Goal: Task Accomplishment & Management: Use online tool/utility

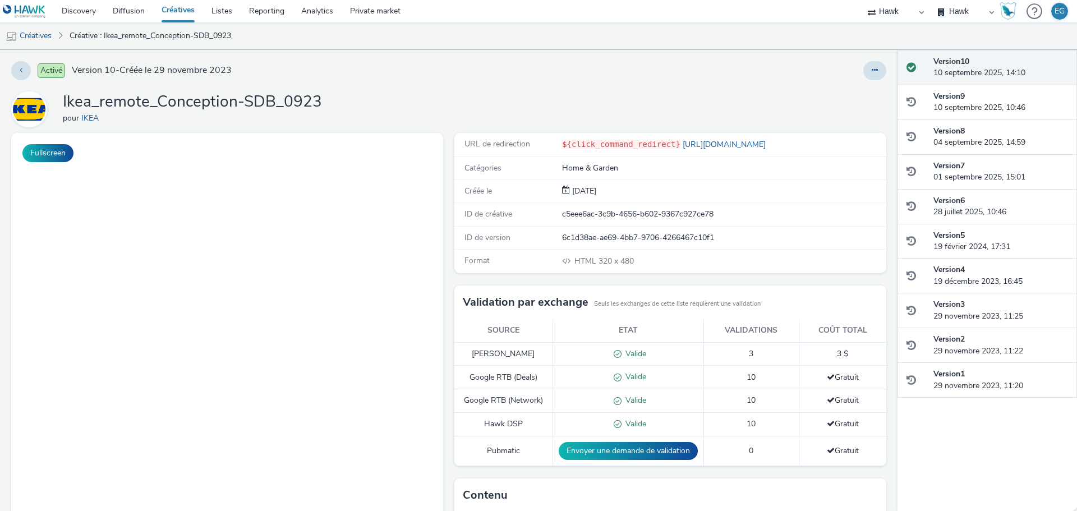
select select "11a7df10-284f-415c-b52a-427acf4c31ae"
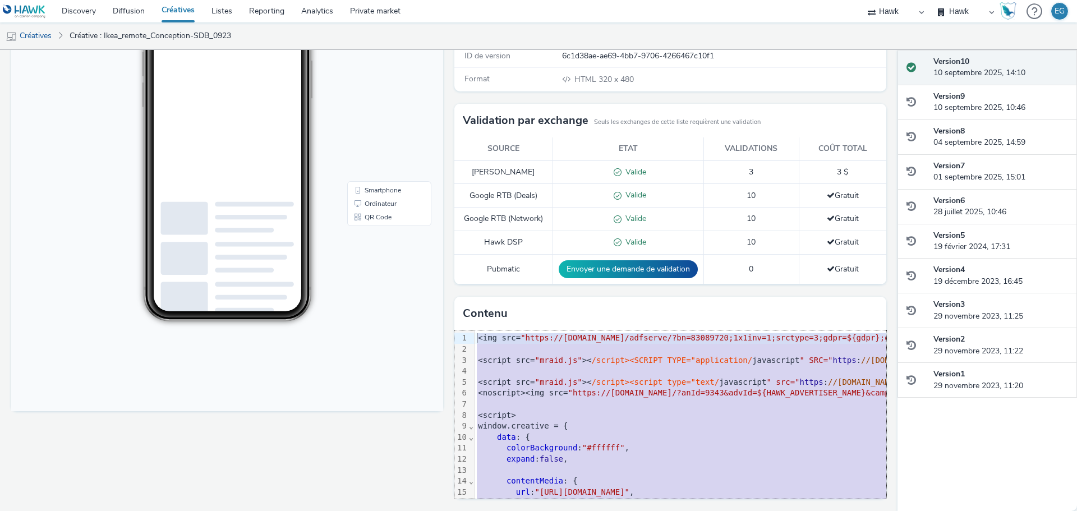
drag, startPoint x: 516, startPoint y: 463, endPoint x: 473, endPoint y: 339, distance: 131.1
copy div "<img src= "https://track.adform.net/adfserve/?bn=83089720;1x1inv=1;srctype=3;gd…"
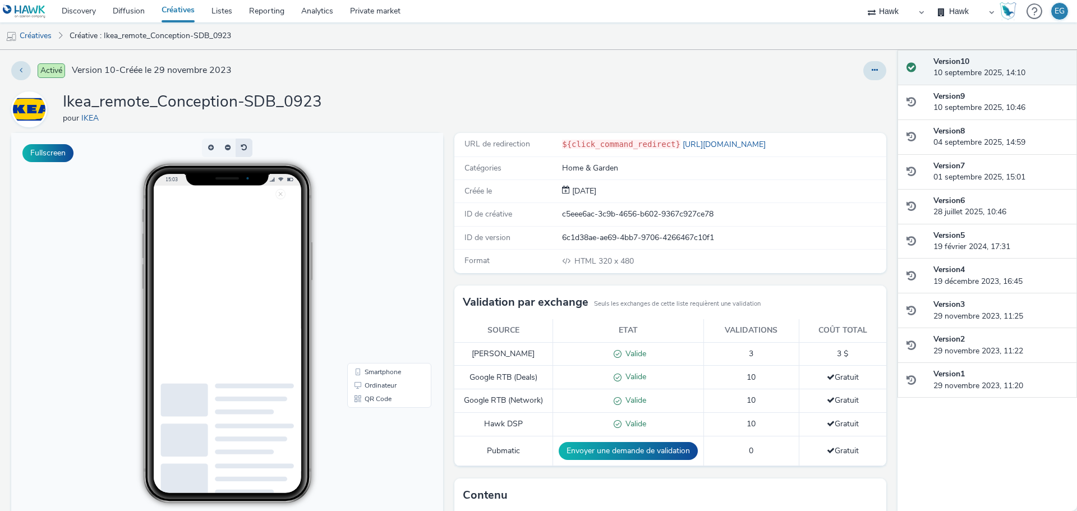
click at [243, 149] on button "button" at bounding box center [244, 148] width 17 height 19
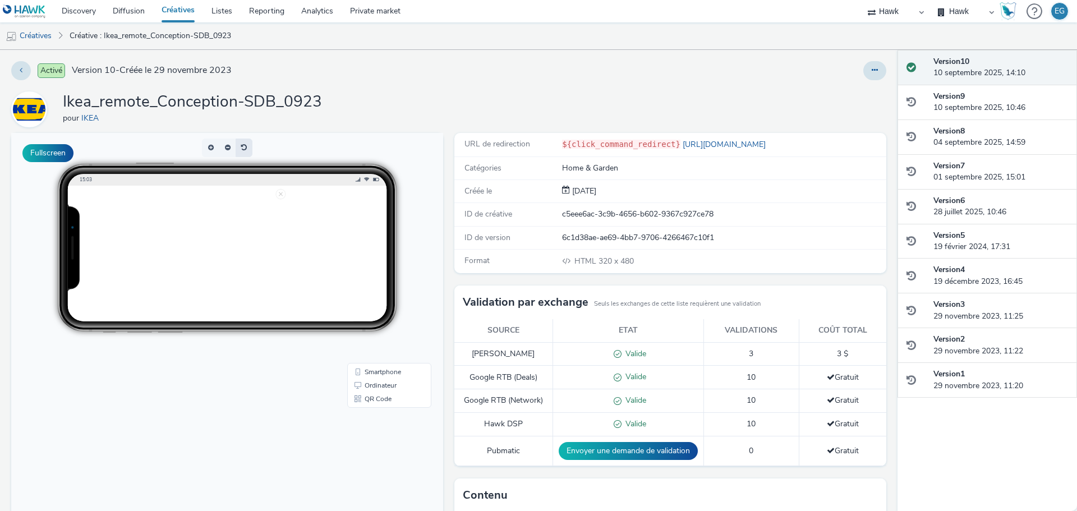
click at [243, 149] on button "button" at bounding box center [244, 148] width 17 height 19
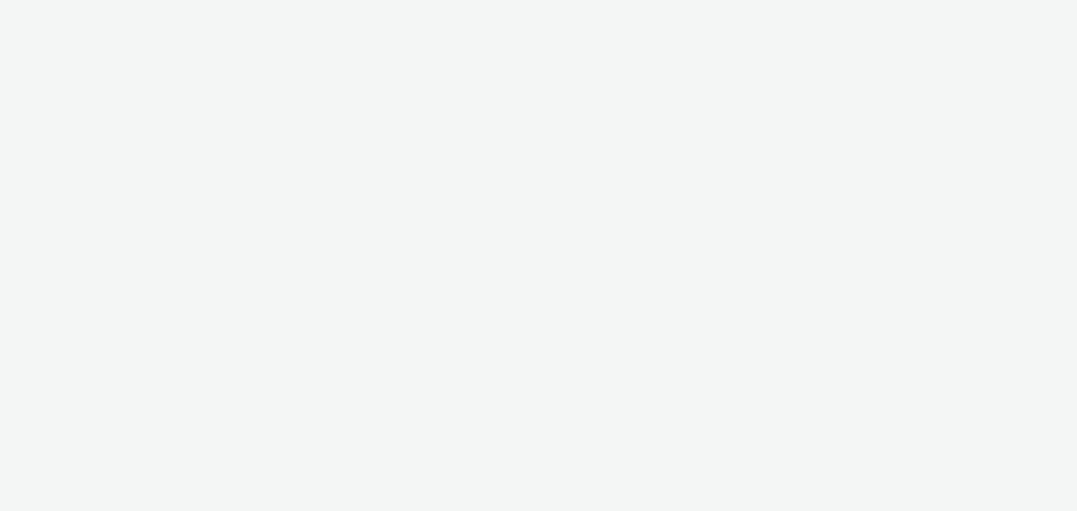
select select "11a7df10-284f-415c-b52a-427acf4c31ae"
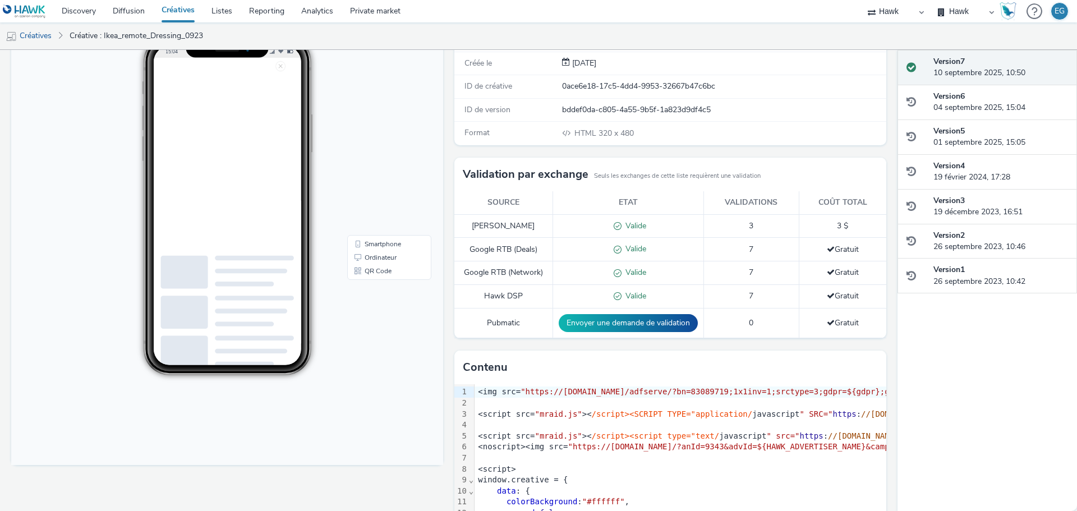
scroll to position [182, 0]
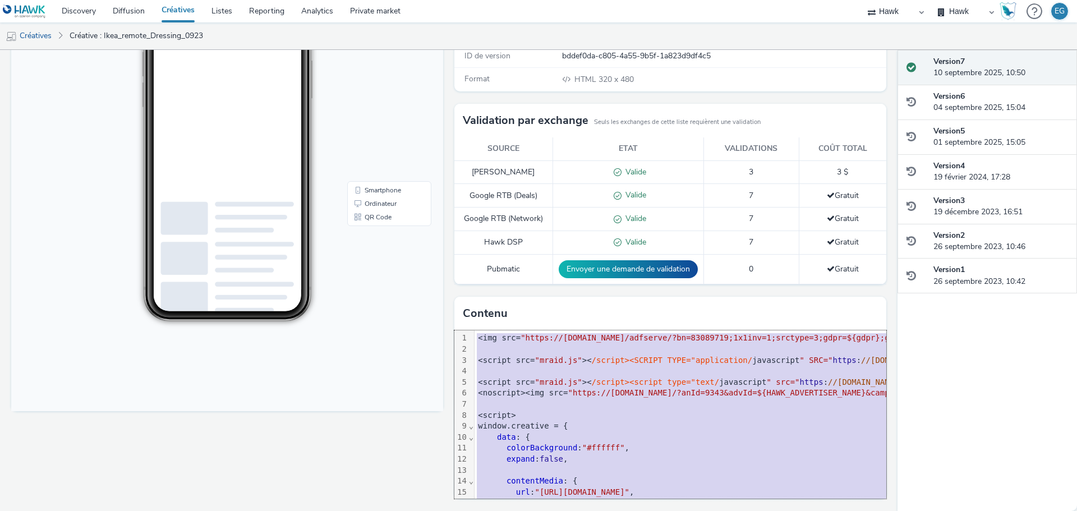
copy div "<img src= "https://track.adform.net/adfserve/?bn=83089719;1x1inv=1;srctype=3;gd…"
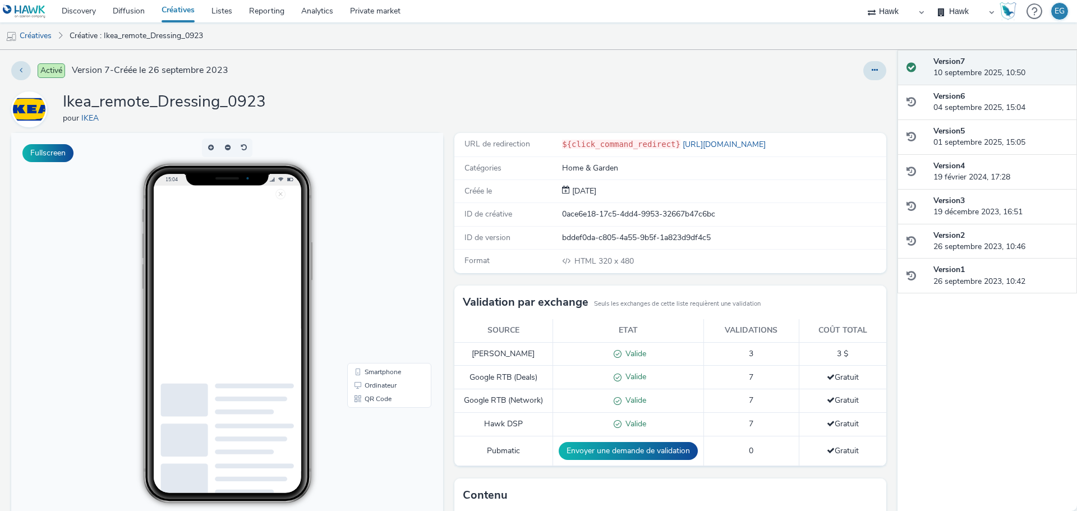
click at [669, 80] on div at bounding box center [711, 70] width 350 height 19
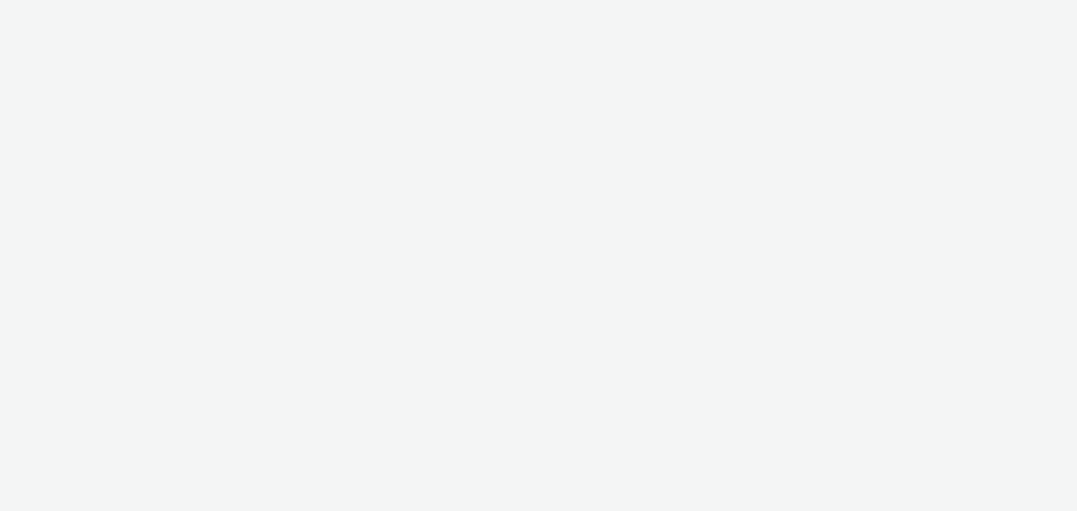
select select "11a7df10-284f-415c-b52a-427acf4c31ae"
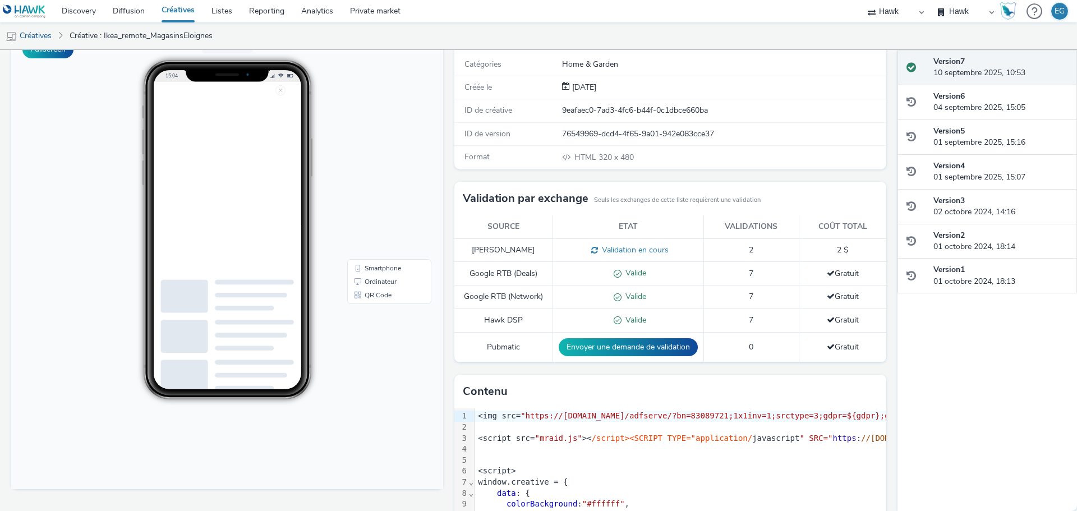
scroll to position [182, 0]
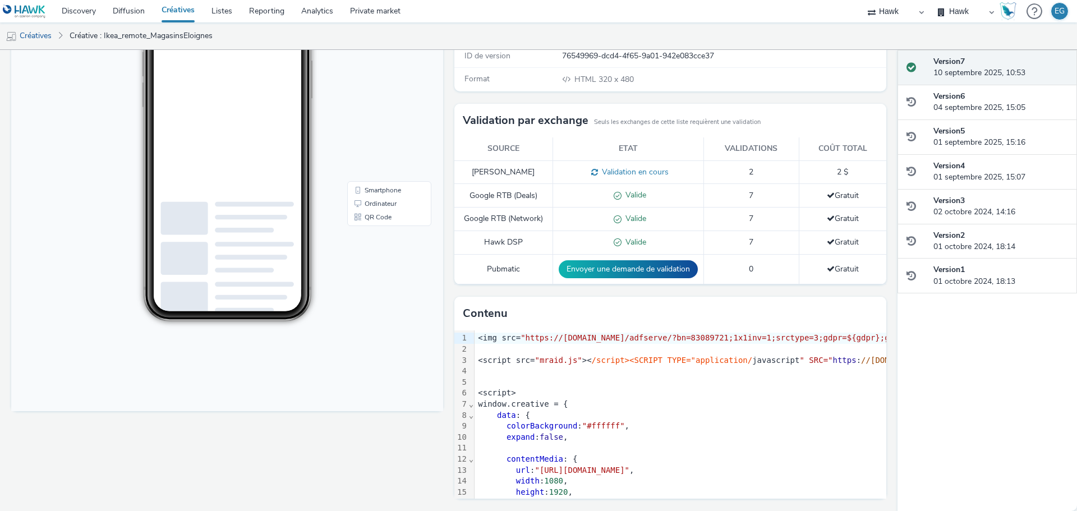
click at [536, 356] on span ""mraid.js"" at bounding box center [558, 360] width 47 height 9
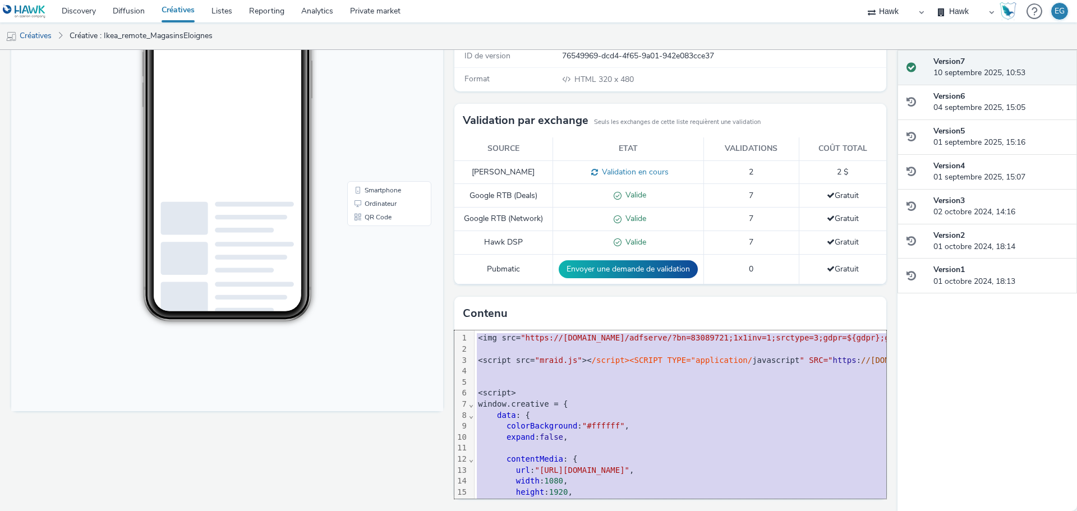
copy div "<img src= "https://track.adform.net/adfserve/?bn=83089721;1x1inv=1;srctype=3;gd…"
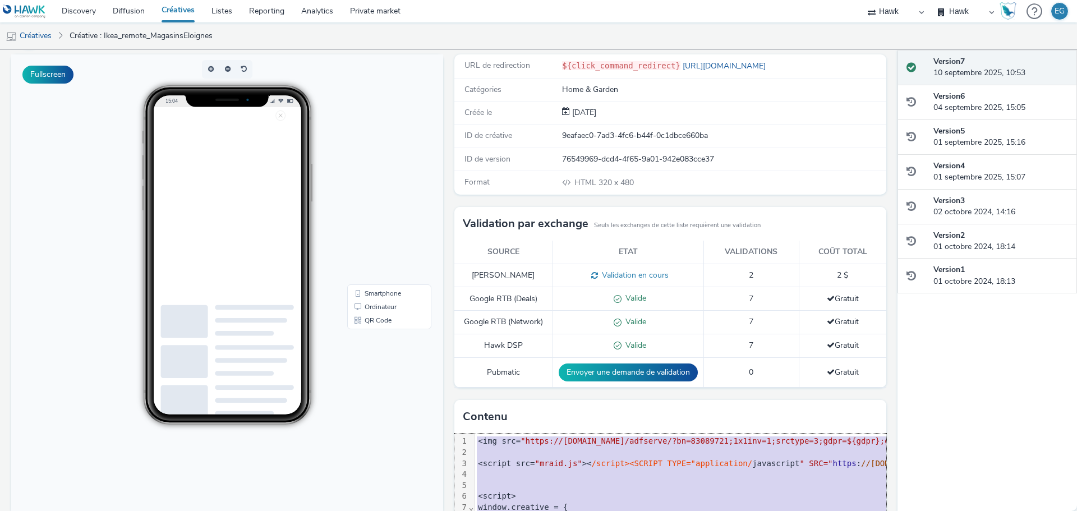
scroll to position [0, 0]
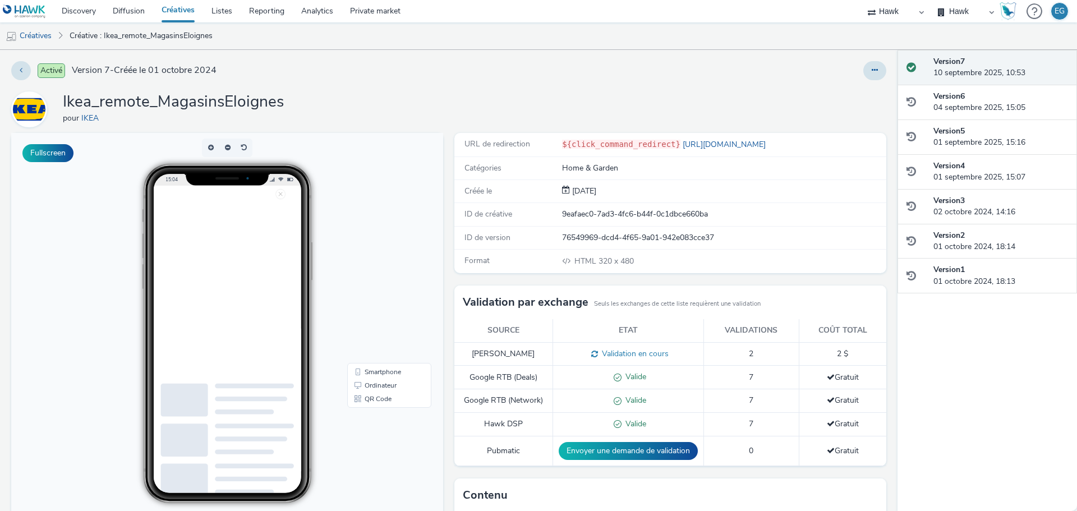
click at [502, 102] on div "Ikea_remote_MagasinsEloignes pour IKEA" at bounding box center [448, 109] width 875 height 36
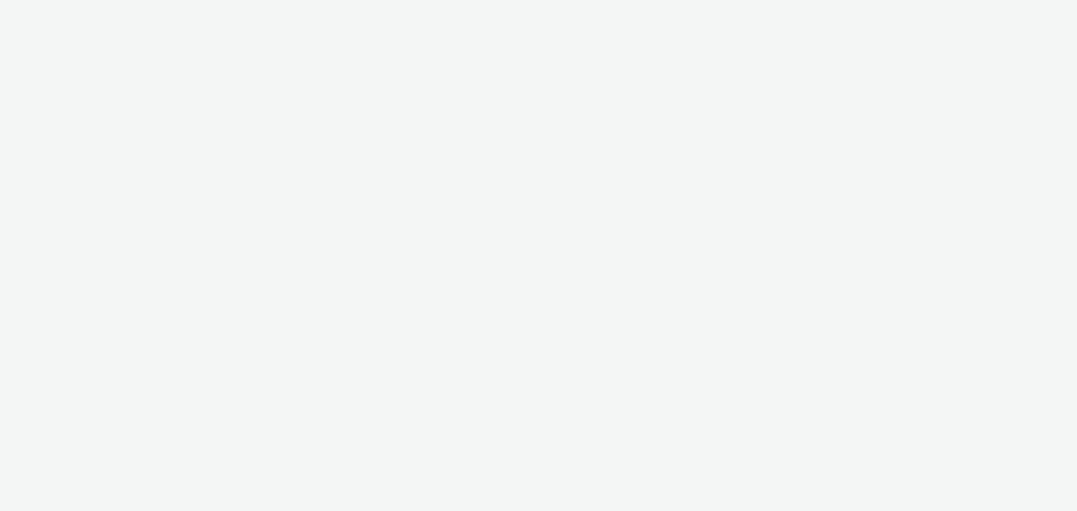
select select "11a7df10-284f-415c-b52a-427acf4c31ae"
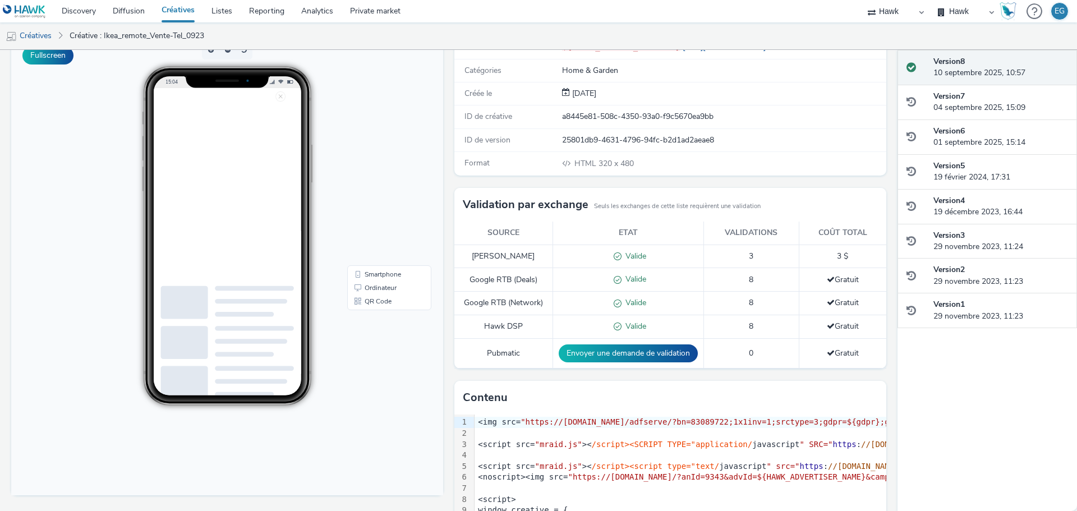
scroll to position [182, 0]
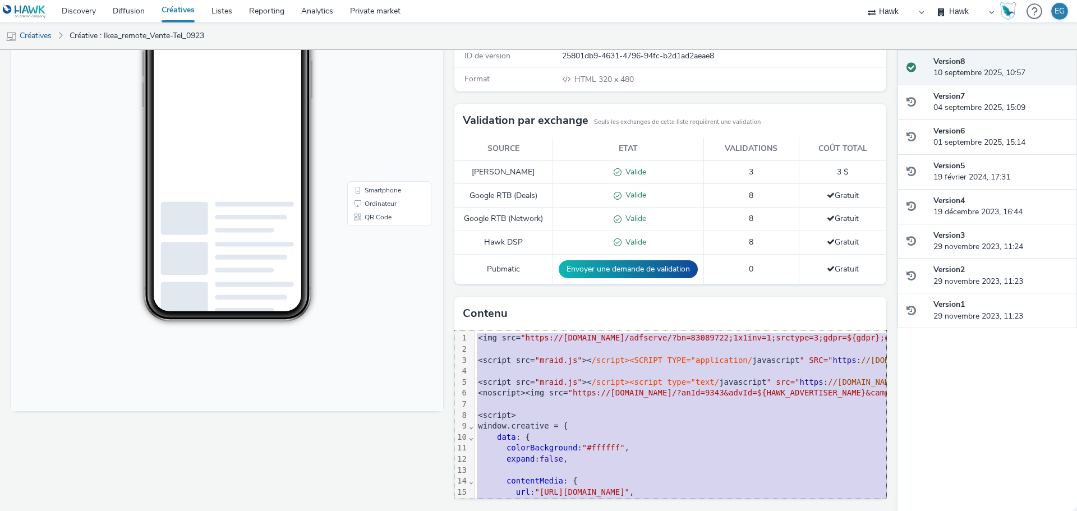
copy div "<img src= "https://track.adform.net/adfserve/?bn=83089722;1x1inv=1;srctype=3;gd…"
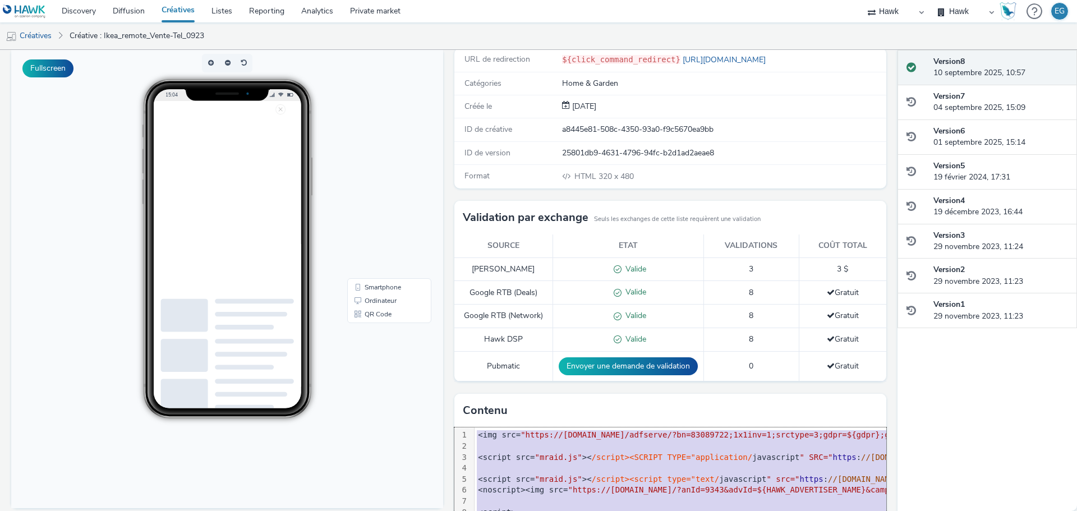
scroll to position [0, 0]
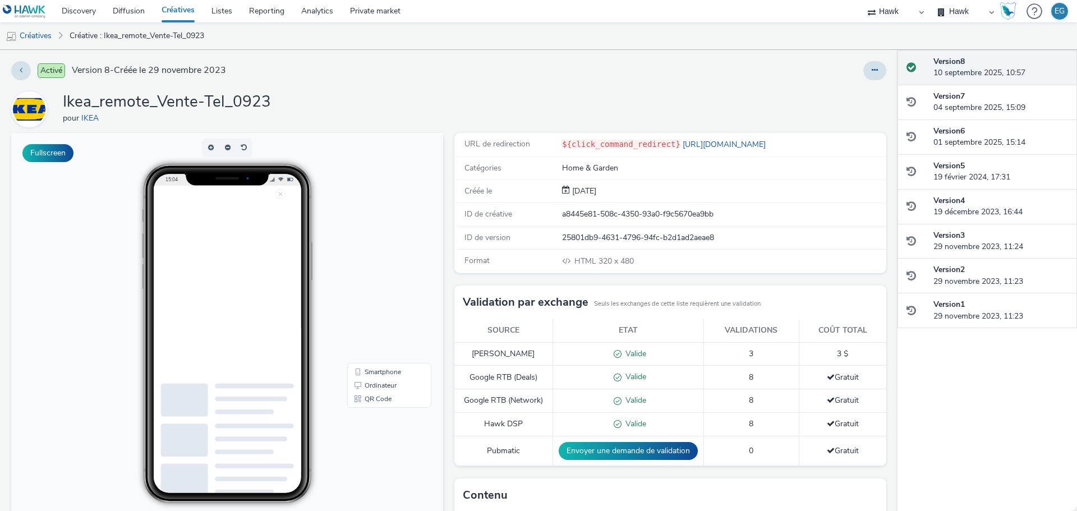
click at [487, 103] on div "Ikea_remote_Vente-Tel_0923 pour IKEA" at bounding box center [448, 109] width 875 height 36
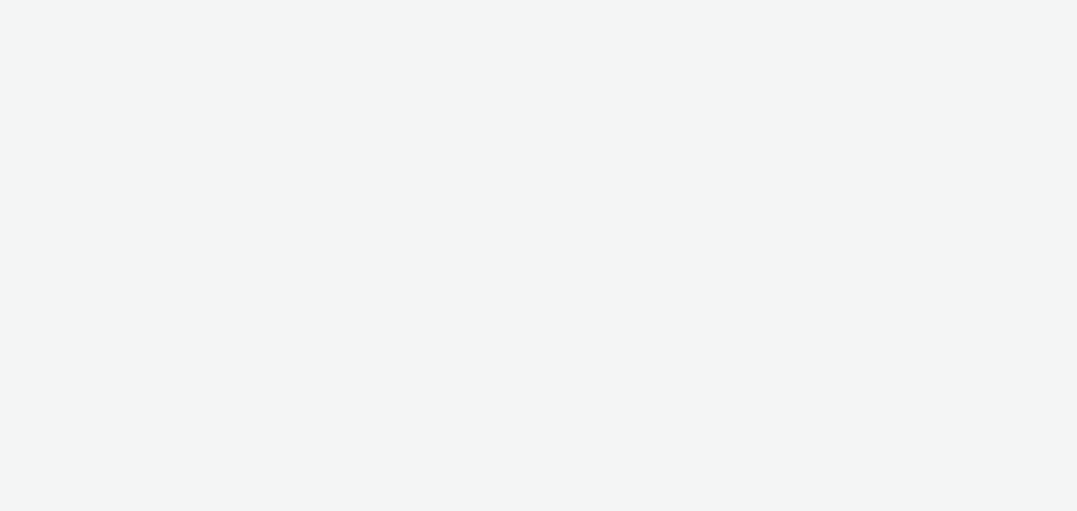
select select "11a7df10-284f-415c-b52a-427acf4c31ae"
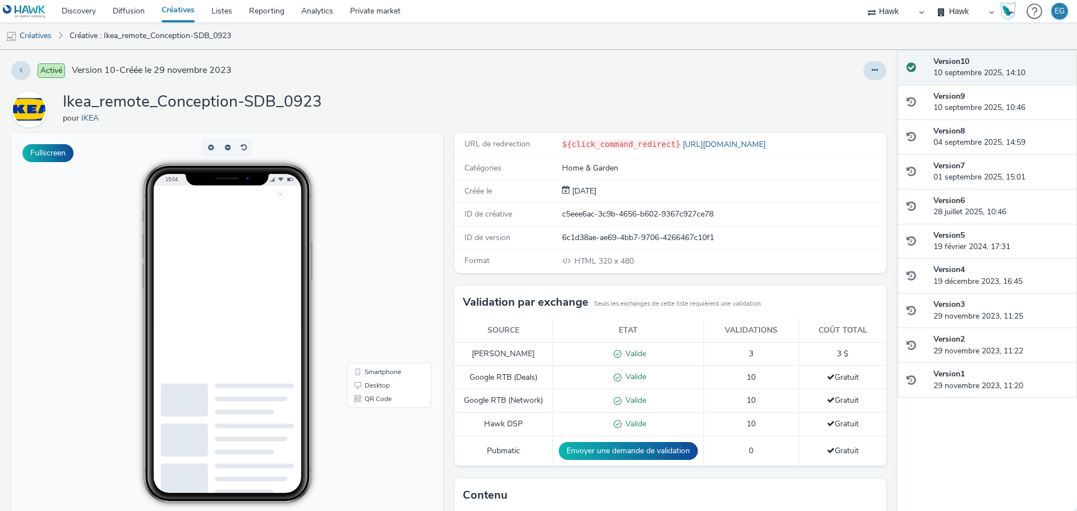
click at [122, 105] on h1 "Ikea_remote_Conception-SDB_0923" at bounding box center [192, 101] width 259 height 21
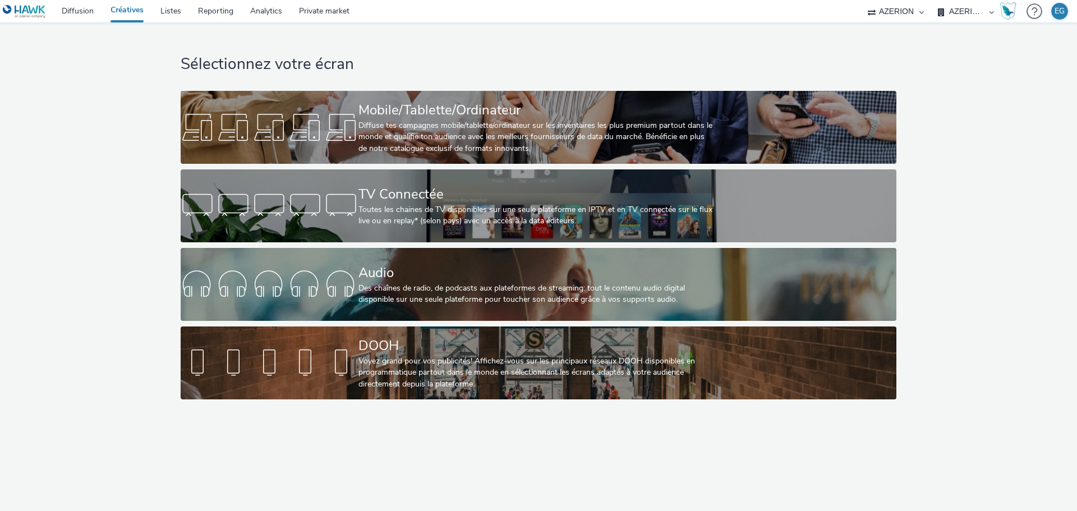
select select "79162ed7-0017-4339-93b0-3399b708648f"
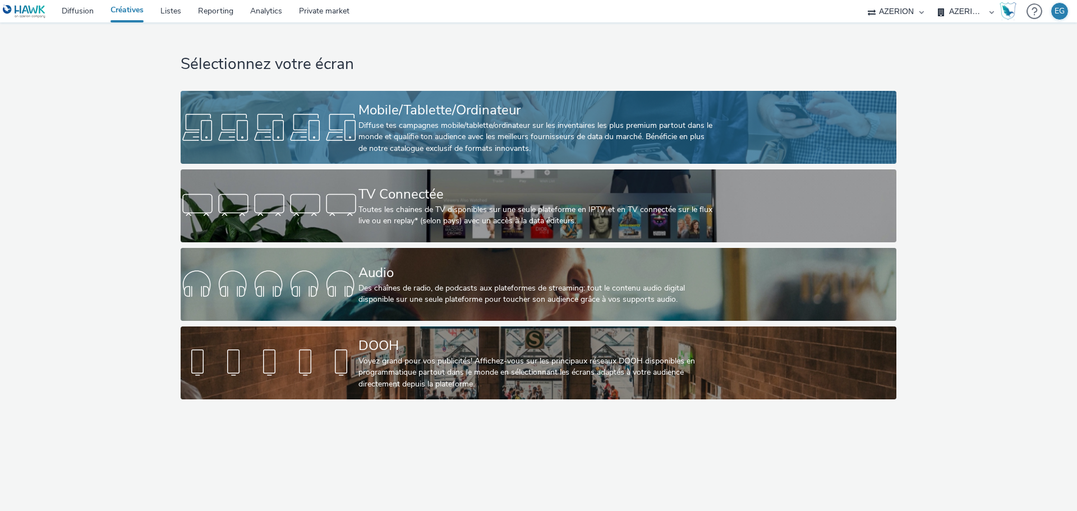
click at [411, 107] on div "Mobile/Tablette/Ordinateur" at bounding box center [537, 110] width 356 height 20
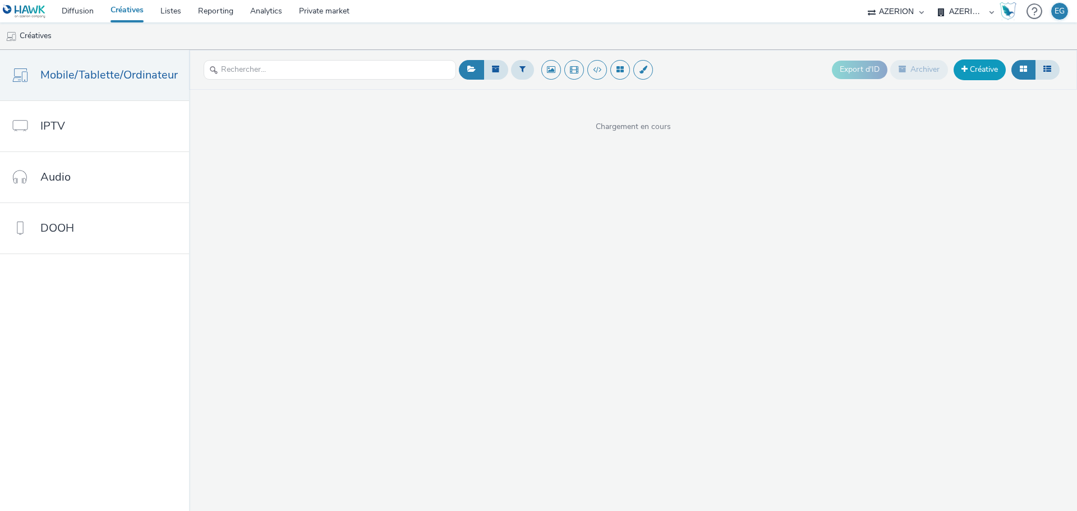
click at [979, 71] on link "Créative" at bounding box center [980, 69] width 52 height 20
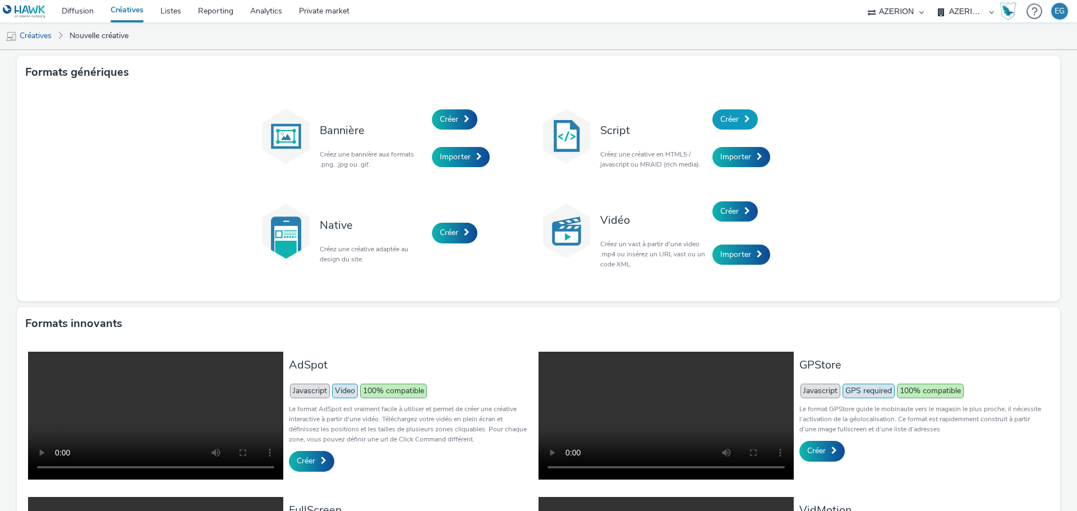
click at [720, 118] on span "Créer" at bounding box center [729, 119] width 19 height 11
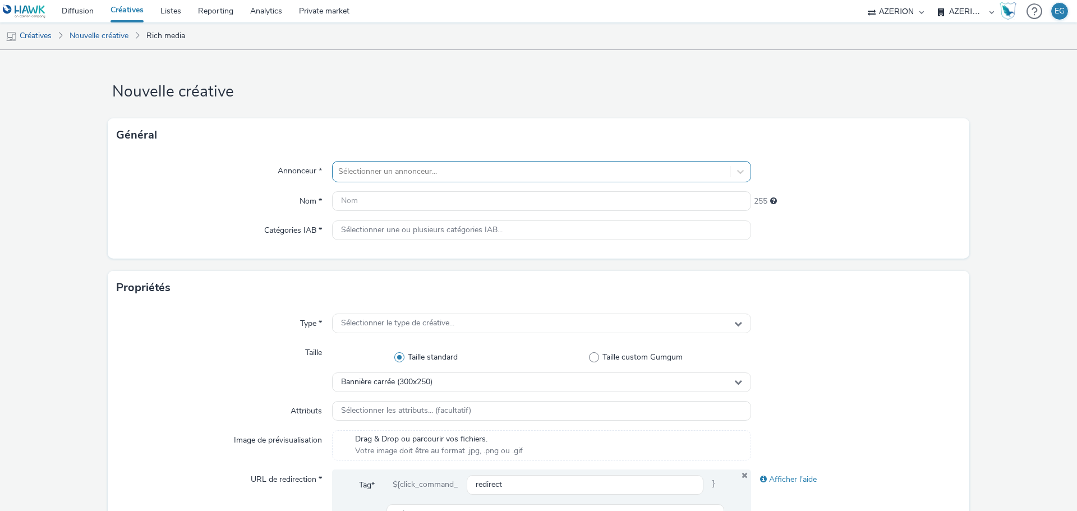
click at [365, 170] on div at bounding box center [531, 171] width 386 height 13
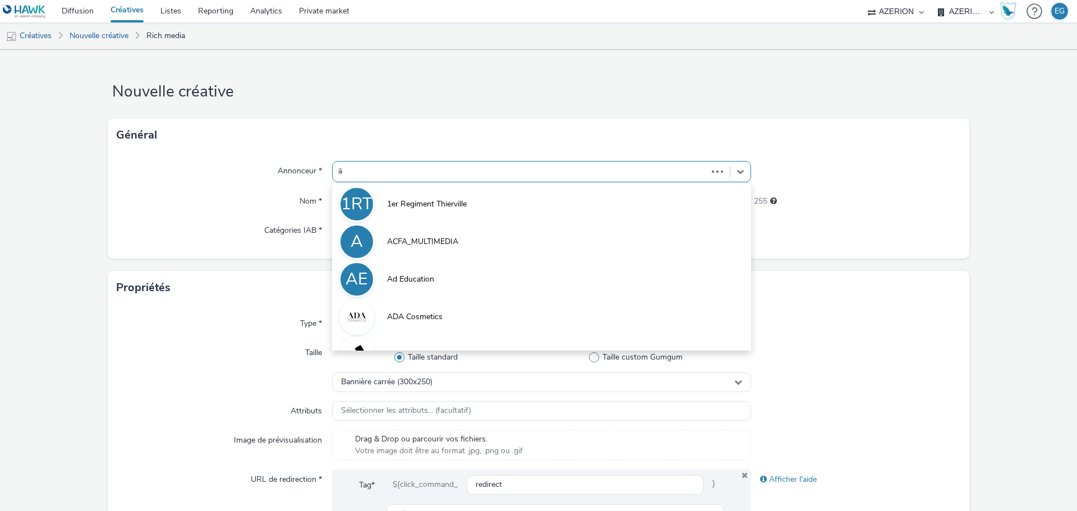
type input "ikea"
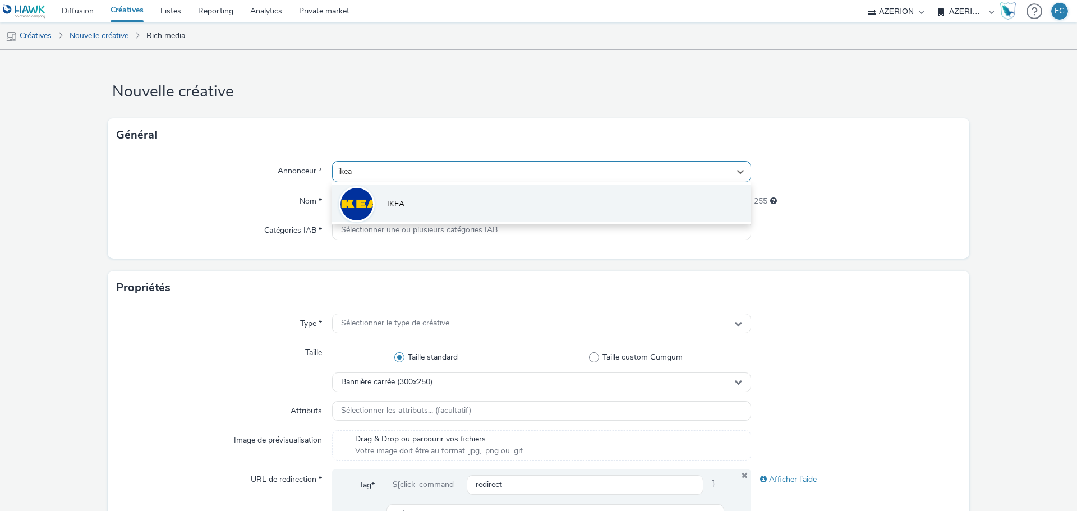
click at [376, 189] on li "IKEA" at bounding box center [541, 204] width 419 height 38
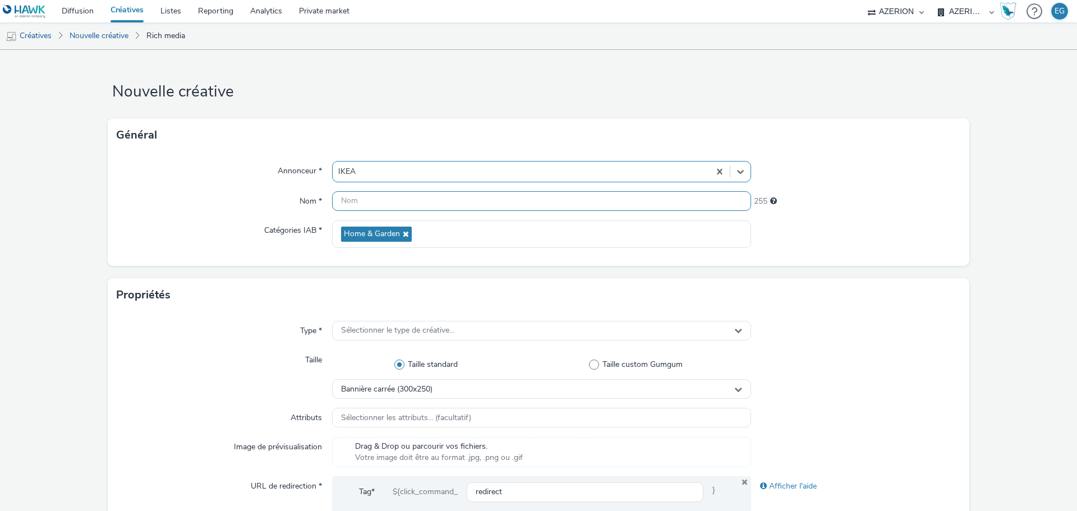
click at [378, 200] on input "text" at bounding box center [541, 201] width 419 height 20
type input "Ikea Remote Selling"
click at [493, 199] on input "Ikea_RemoteSelling_ConceptionSDB" at bounding box center [541, 201] width 419 height 20
click at [493, 199] on input "Ikea_RemoteSelling_ConceptionSDB IAS" at bounding box center [541, 201] width 419 height 20
type input "Ikea_RemoteSelling_ConceptionSDB IAS"
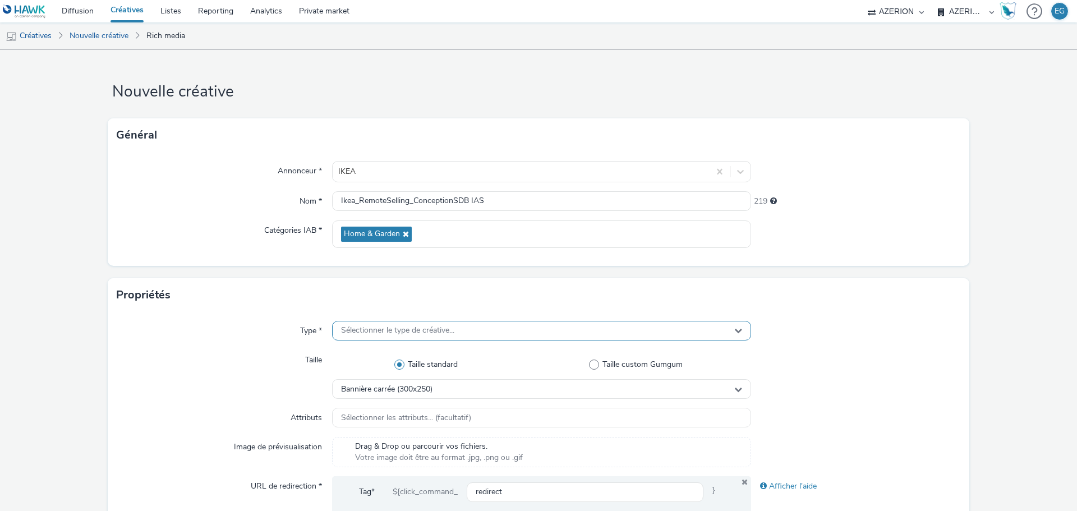
click at [425, 337] on div "Sélectionner le type de créative..." at bounding box center [541, 331] width 419 height 20
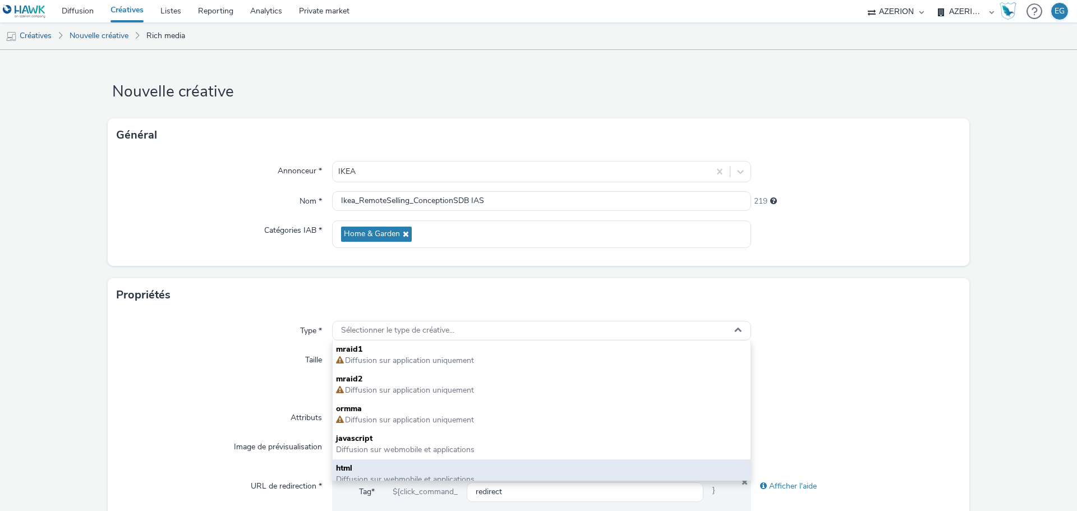
click at [377, 461] on div "html Diffusion sur webmobile et applications" at bounding box center [542, 475] width 418 height 30
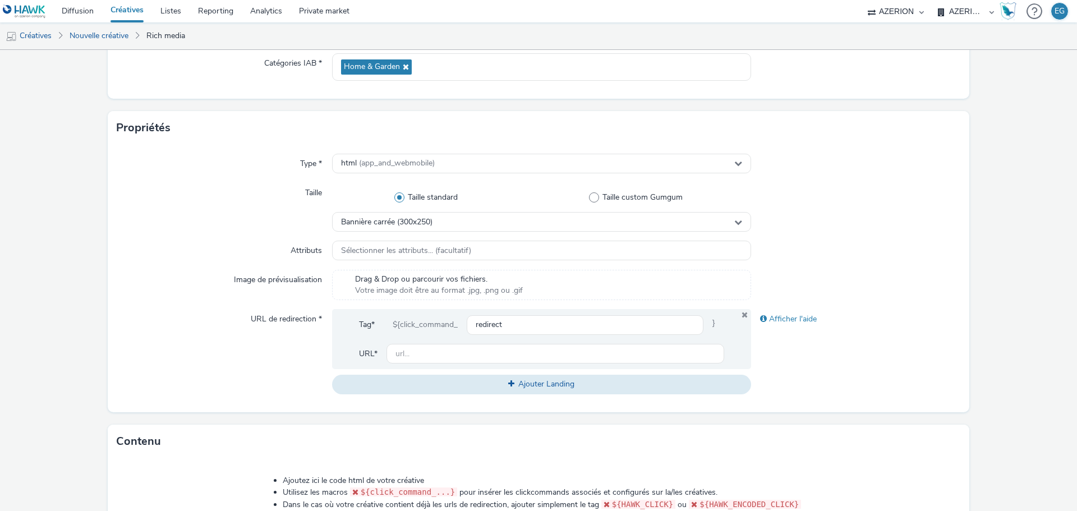
scroll to position [168, 0]
click at [397, 228] on div "Bannière carrée (300x250)" at bounding box center [541, 221] width 419 height 20
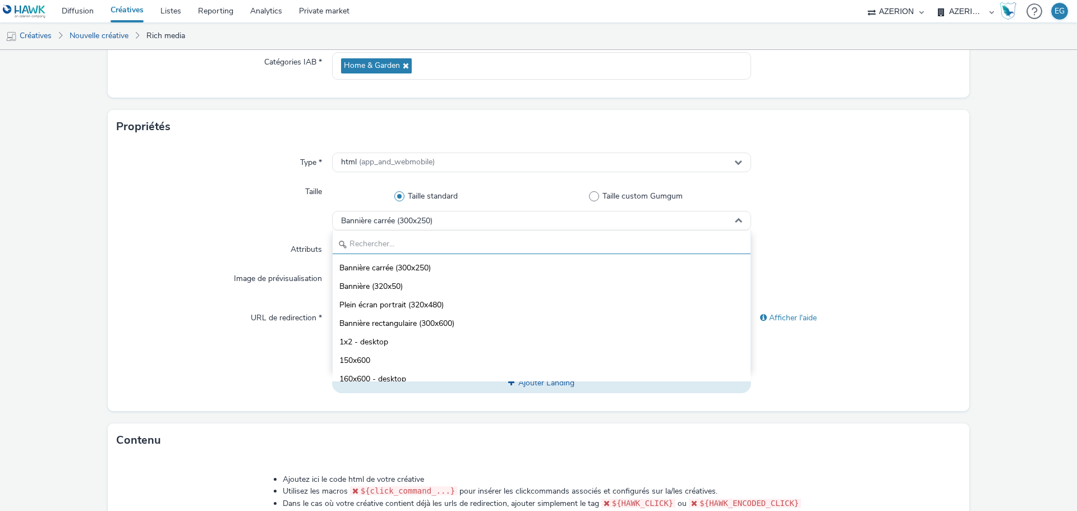
click at [390, 241] on input "text" at bounding box center [542, 245] width 418 height 20
click at [393, 311] on li "Plein écran portrait (320x480)" at bounding box center [542, 304] width 418 height 19
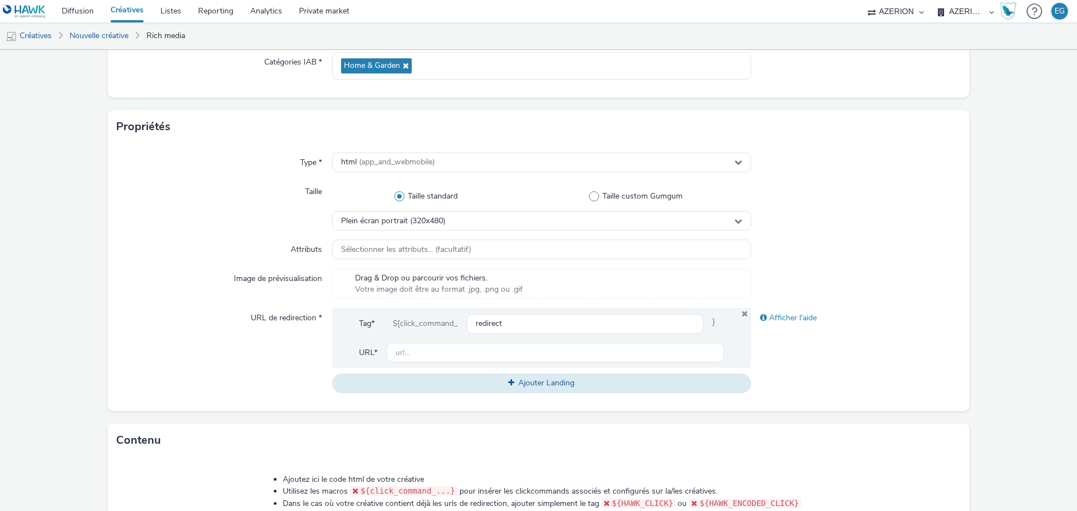
click at [182, 217] on div "Taille" at bounding box center [224, 206] width 215 height 49
click at [416, 350] on input "text" at bounding box center [556, 353] width 338 height 20
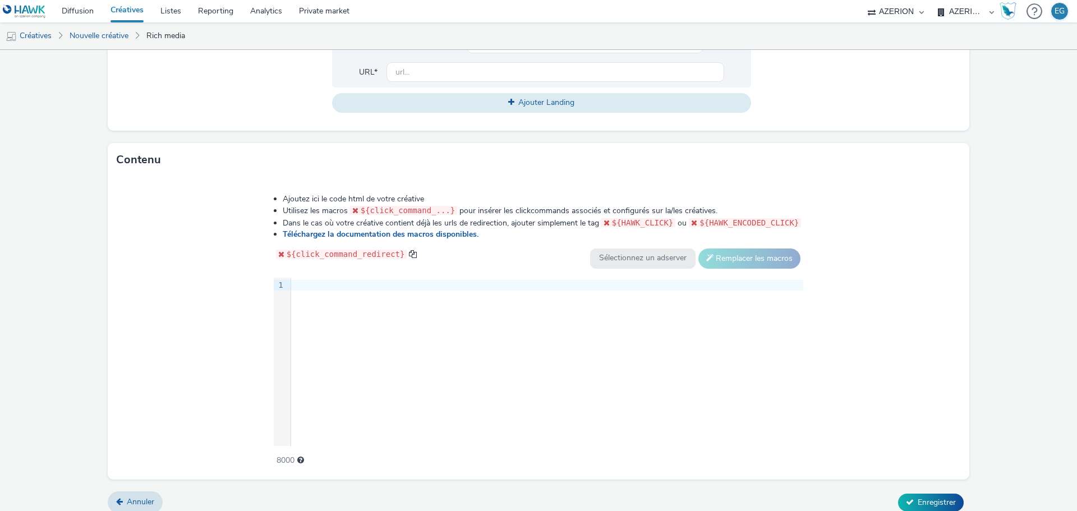
drag, startPoint x: 326, startPoint y: 340, endPoint x: 332, endPoint y: 338, distance: 6.0
click at [327, 340] on div "9 1 ›" at bounding box center [539, 362] width 530 height 168
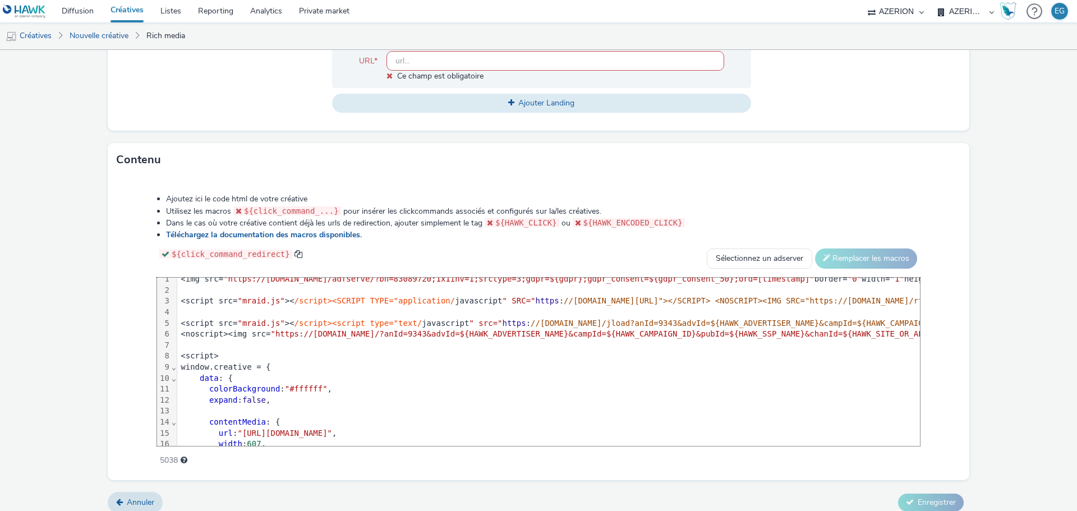
scroll to position [0, 0]
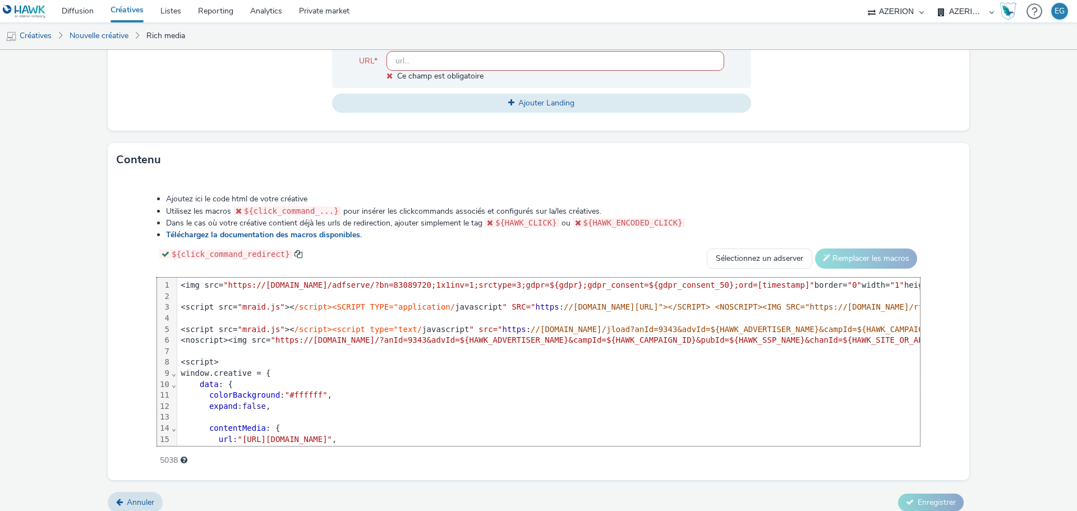
drag, startPoint x: 426, startPoint y: 62, endPoint x: 358, endPoint y: 81, distance: 70.7
click at [426, 62] on input "text" at bounding box center [556, 61] width 338 height 20
paste input "https://www.ikea.com/fr/fr/customer-service/services/planning-consultation/?utm…"
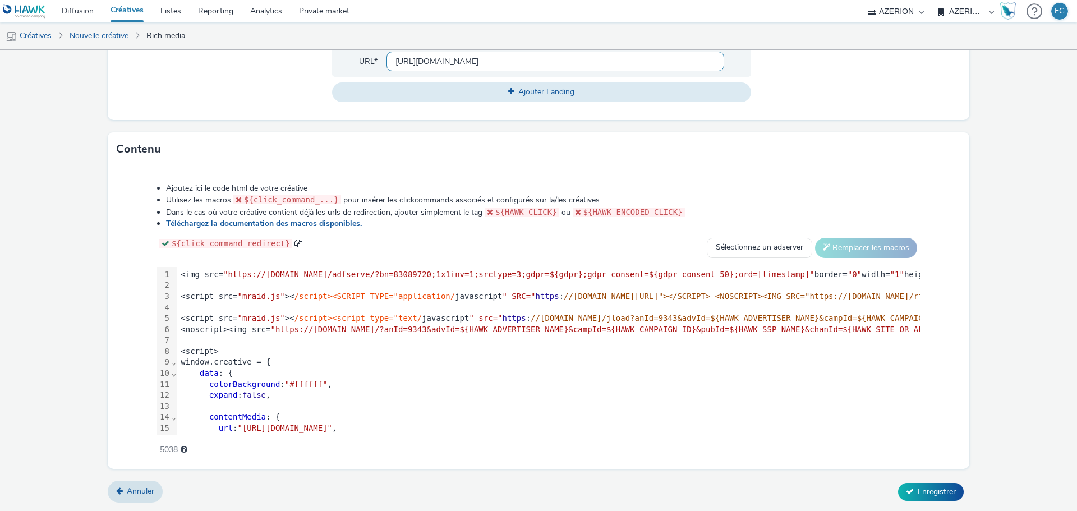
scroll to position [458, 0]
type input "https://www.ikea.com/fr/fr/customer-service/services/planning-consultation/?utm…"
click at [239, 102] on div "URL de redirection *" at bounding box center [224, 60] width 215 height 85
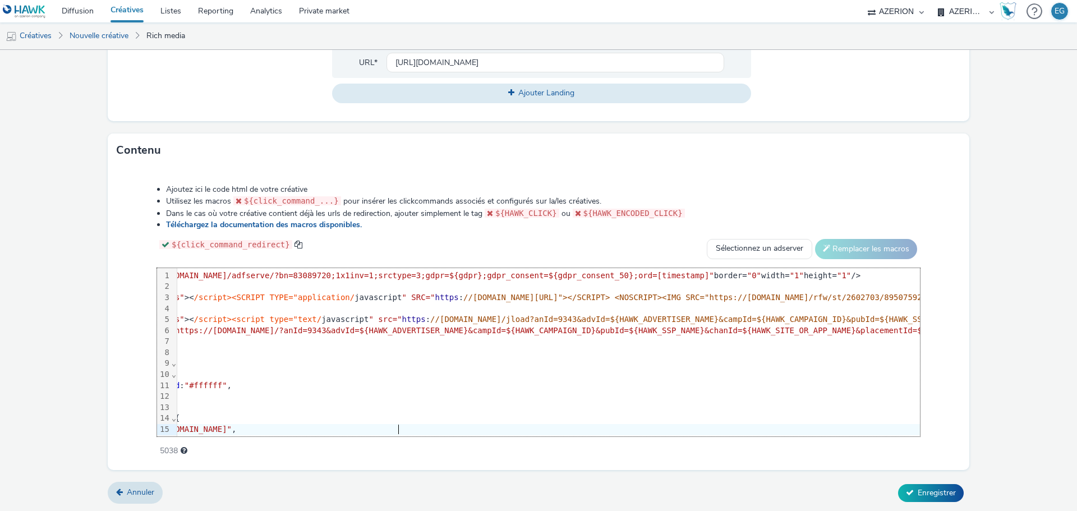
scroll to position [0, 0]
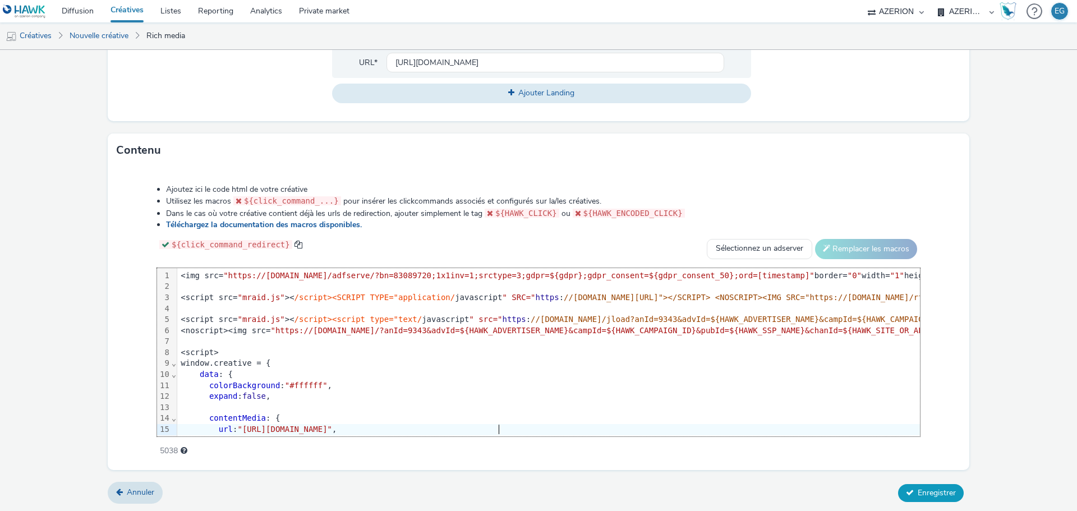
click at [935, 499] on button "Enregistrer" at bounding box center [931, 493] width 66 height 18
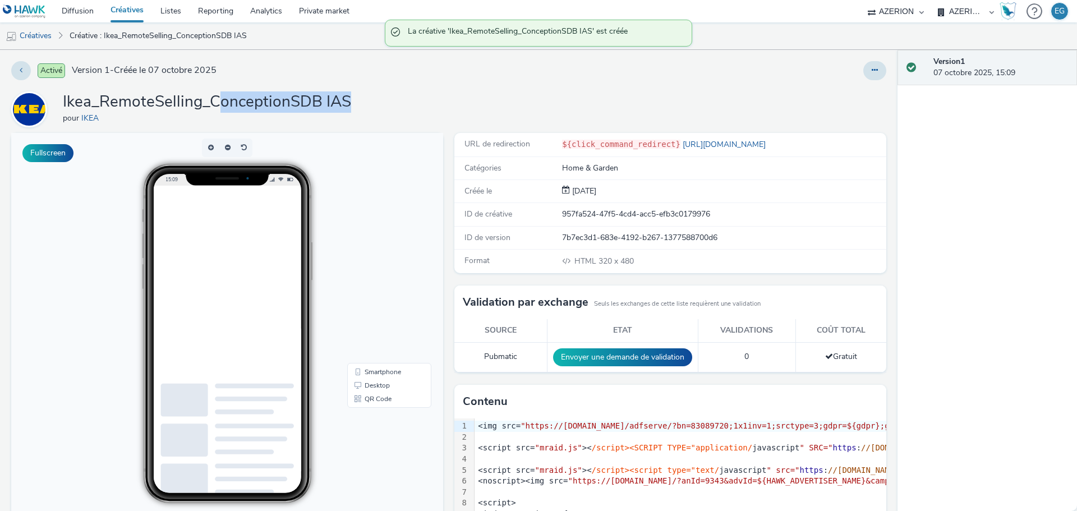
drag, startPoint x: 226, startPoint y: 99, endPoint x: 416, endPoint y: 104, distance: 190.3
click at [416, 104] on div "Ikea_RemoteSelling_ConceptionSDB IAS pour IKEA" at bounding box center [448, 109] width 875 height 36
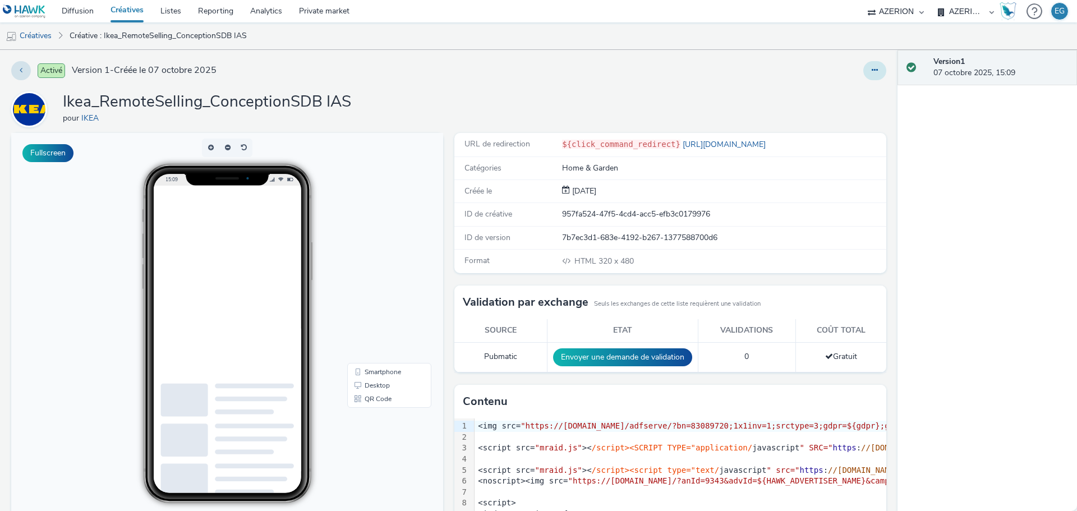
click at [872, 71] on icon at bounding box center [875, 70] width 6 height 8
click at [846, 118] on link "Dupliquer" at bounding box center [844, 115] width 84 height 22
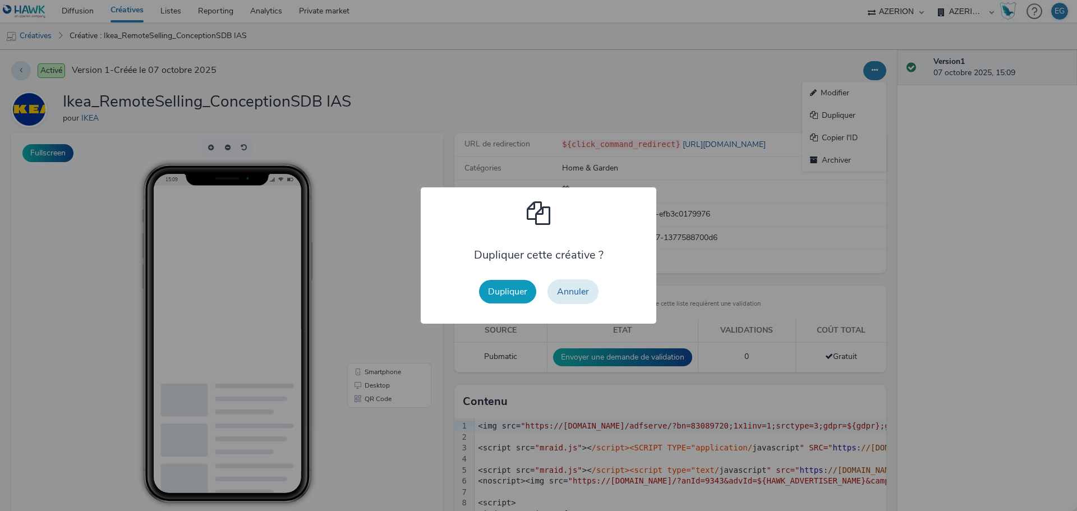
click at [515, 282] on button "Dupliquer" at bounding box center [507, 292] width 57 height 24
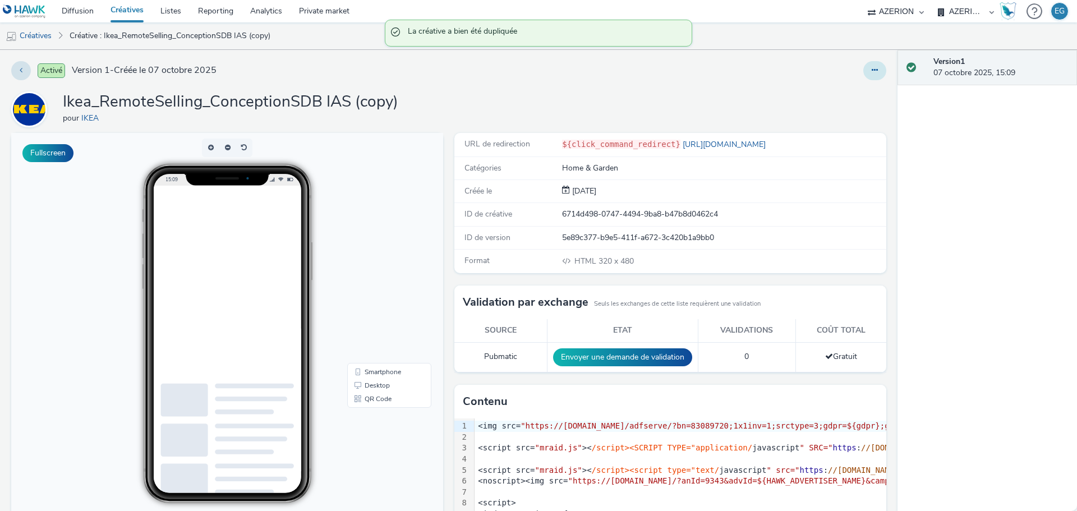
click at [869, 79] on button at bounding box center [875, 70] width 23 height 19
click at [855, 90] on link "Modifier" at bounding box center [844, 93] width 84 height 22
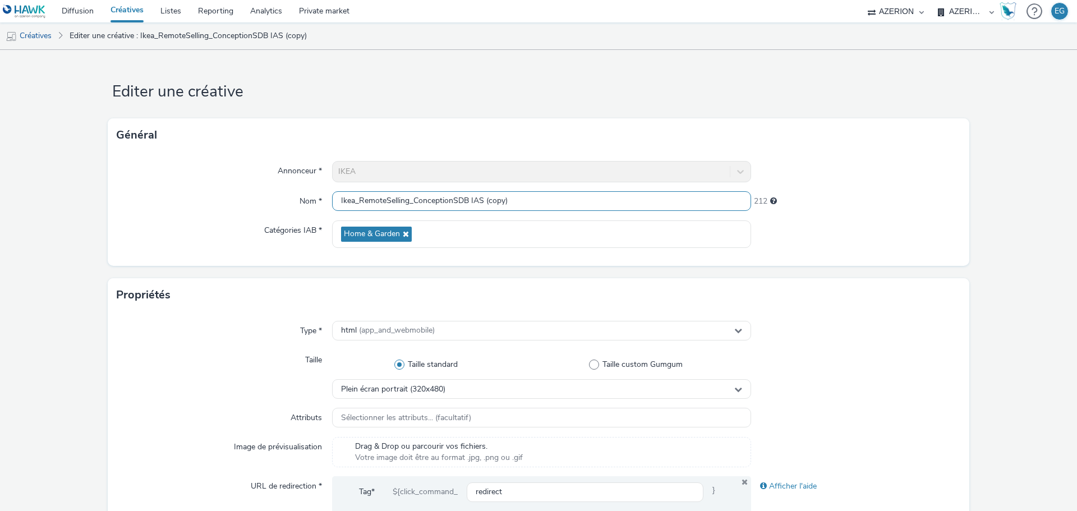
click at [481, 206] on input "Ikea_RemoteSelling_ConceptionSDB IAS (copy)" at bounding box center [541, 201] width 419 height 20
drag, startPoint x: 466, startPoint y: 204, endPoint x: 416, endPoint y: 204, distance: 49.4
click at [416, 204] on input "Ikea_RemoteSelling_ConceptionSDB IAS" at bounding box center [541, 201] width 419 height 20
type input "Ikea_RemoteSelling_Cuisine IAS"
click at [599, 109] on form "Editer une créative Général Annonceur * IKEA Nom * Ikea_RemoteSelling_Cuisine I…" at bounding box center [538, 510] width 1077 height 921
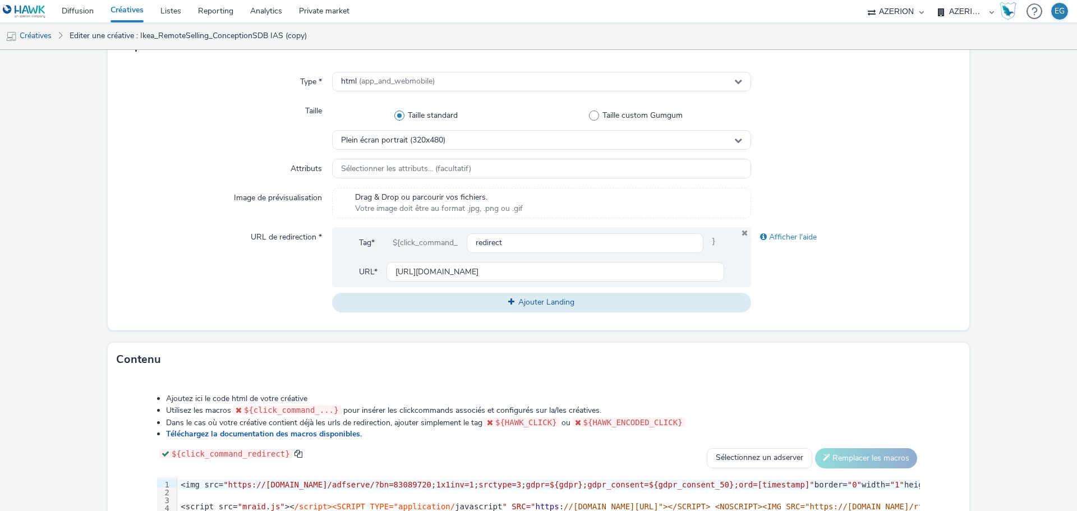
scroll to position [337, 0]
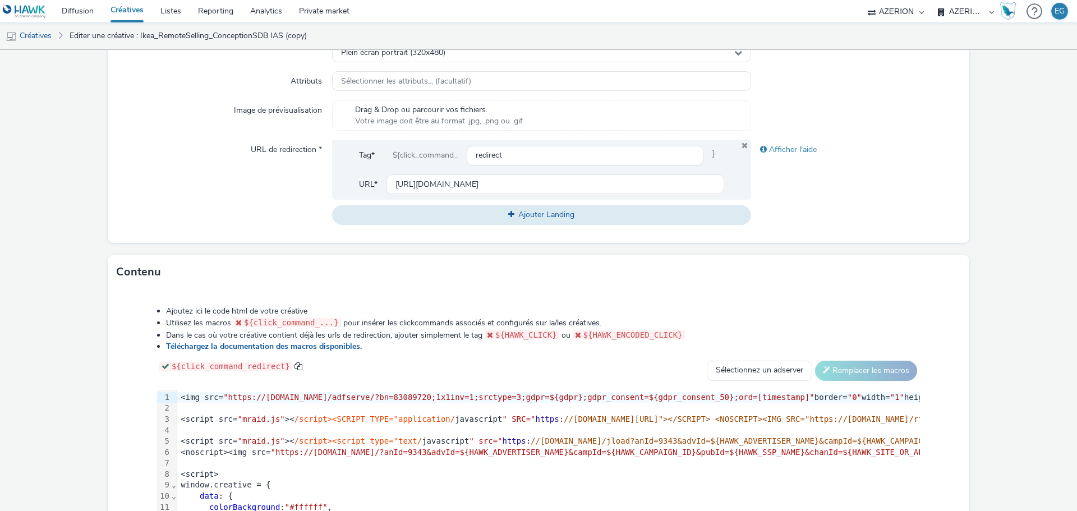
click at [360, 411] on div at bounding box center [900, 408] width 1447 height 11
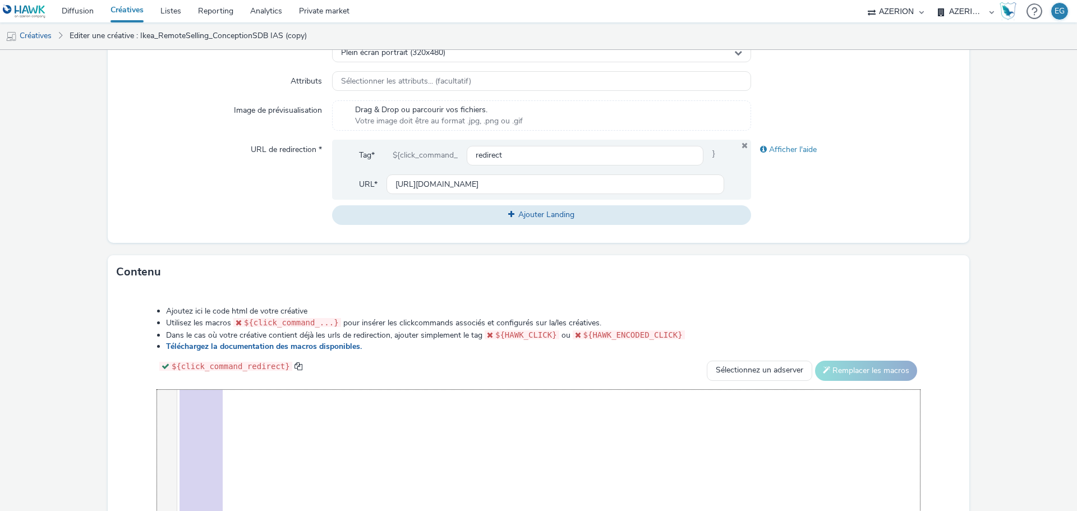
scroll to position [374, 0]
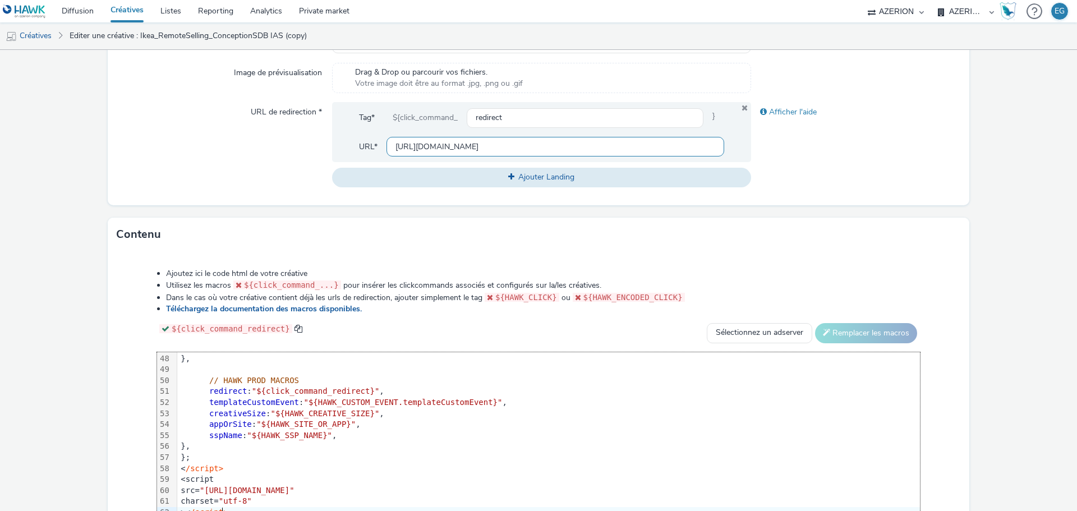
click at [503, 149] on input "https://www.ikea.com/fr/fr/customer-service/services/planning-consultation/?utm…" at bounding box center [556, 147] width 338 height 20
paste input "cuisine_interstitiel#94f49100-2a20"
type input "[URL][DOMAIN_NAME]"
click at [897, 192] on div "Type * html (app_and_webmobile) Taille Taille standard Taille custom Gumgum Ple…" at bounding box center [539, 72] width 862 height 268
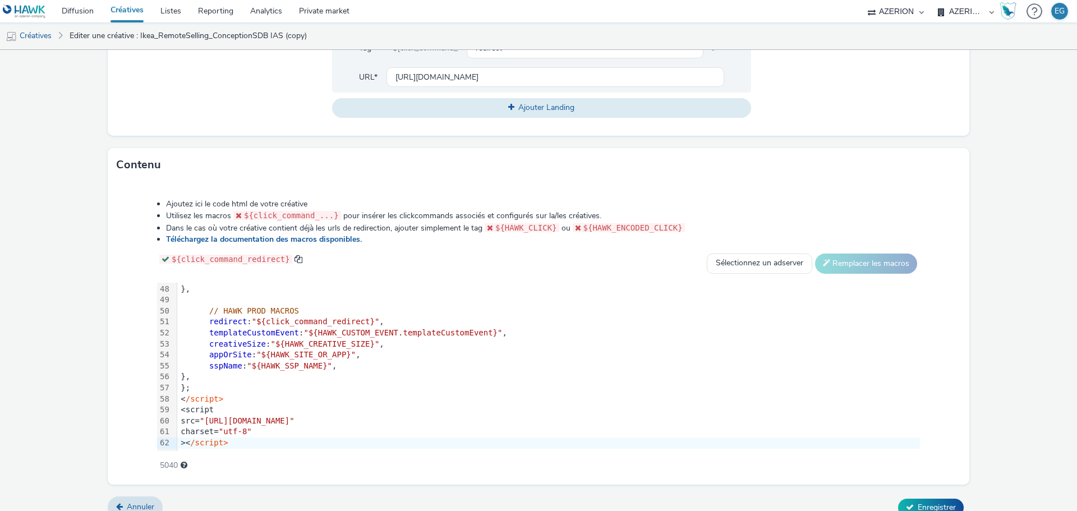
scroll to position [458, 0]
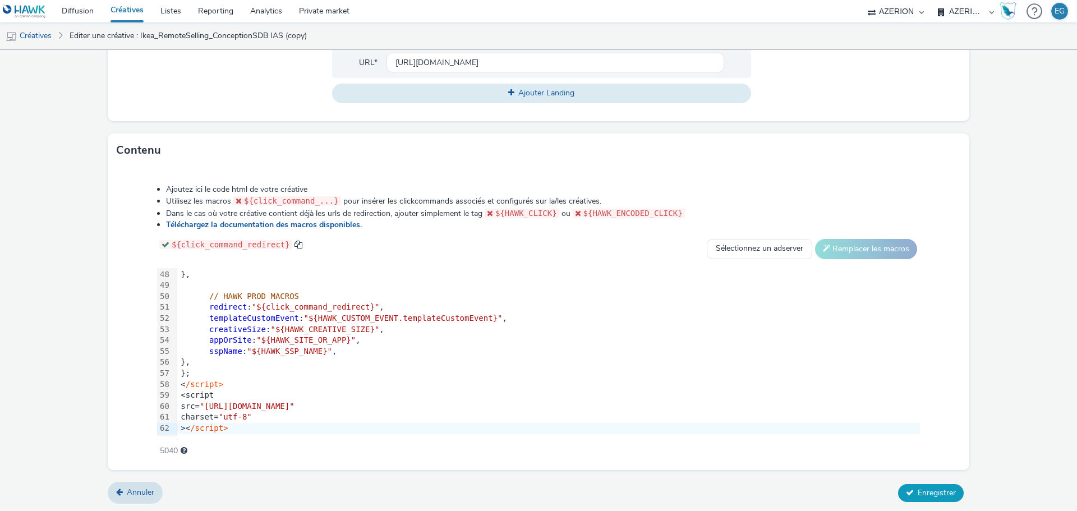
click at [935, 493] on span "Enregistrer" at bounding box center [937, 493] width 38 height 11
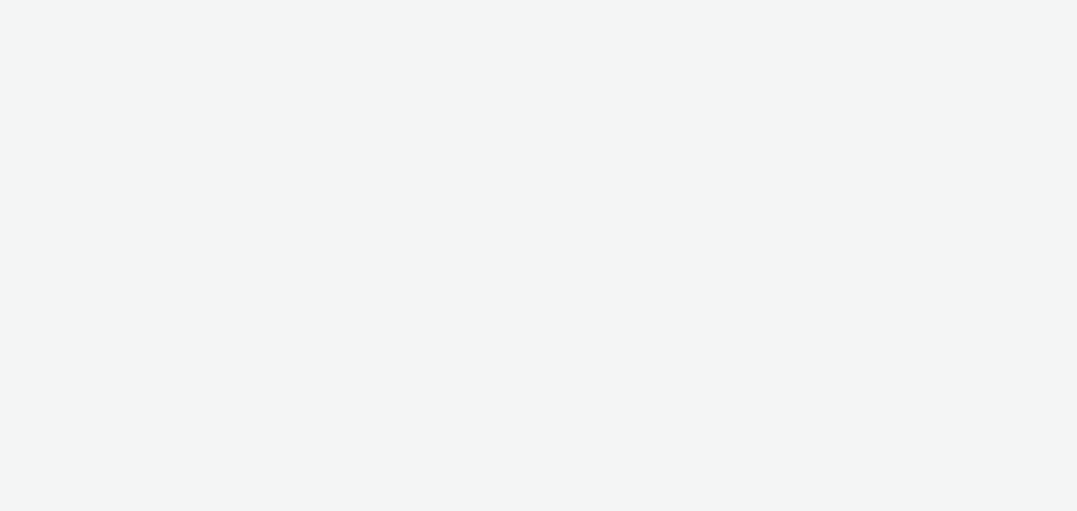
select select "79162ed7-0017-4339-93b0-3399b708648f"
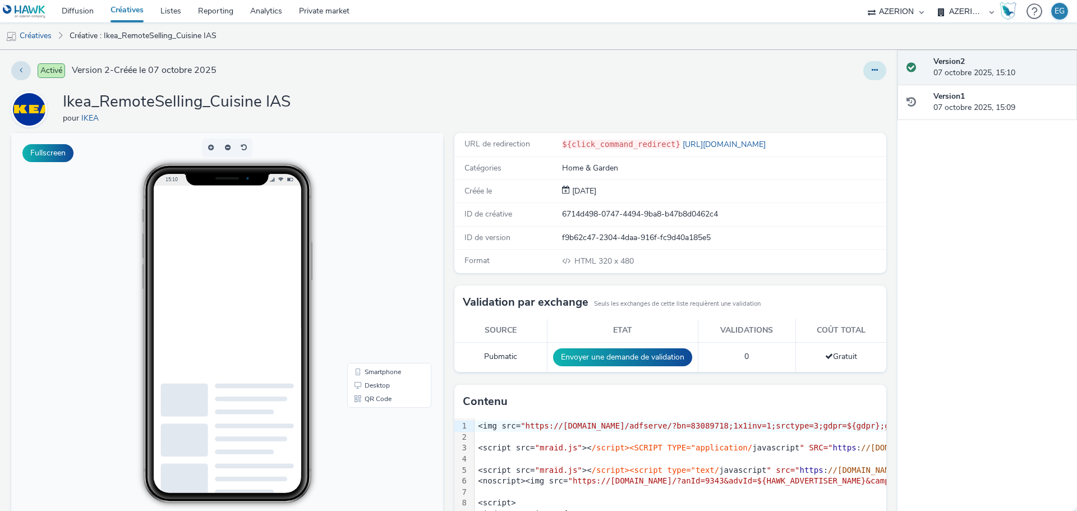
click at [876, 68] on button at bounding box center [875, 70] width 23 height 19
click at [834, 120] on link "Dupliquer" at bounding box center [844, 115] width 84 height 22
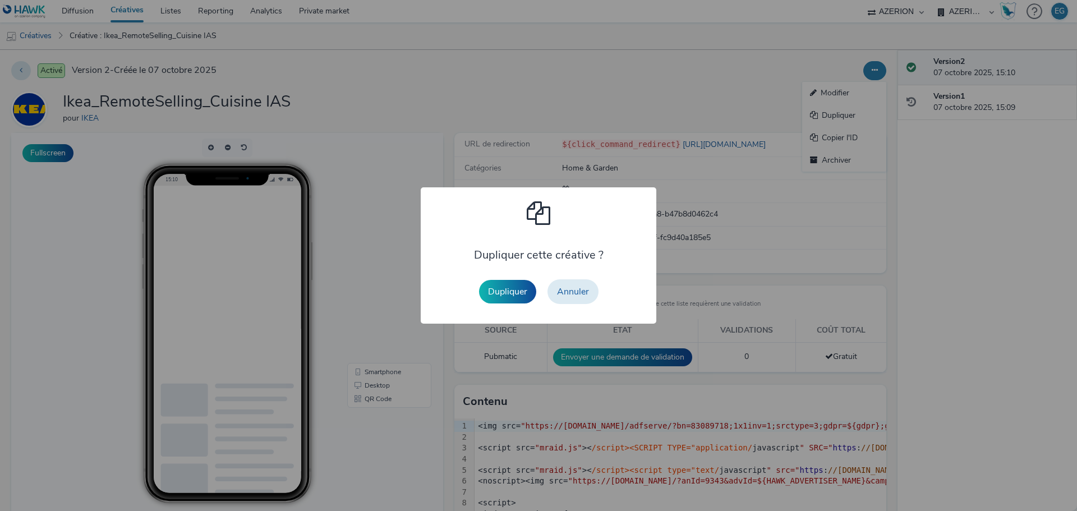
click at [522, 283] on button "Dupliquer" at bounding box center [507, 292] width 57 height 24
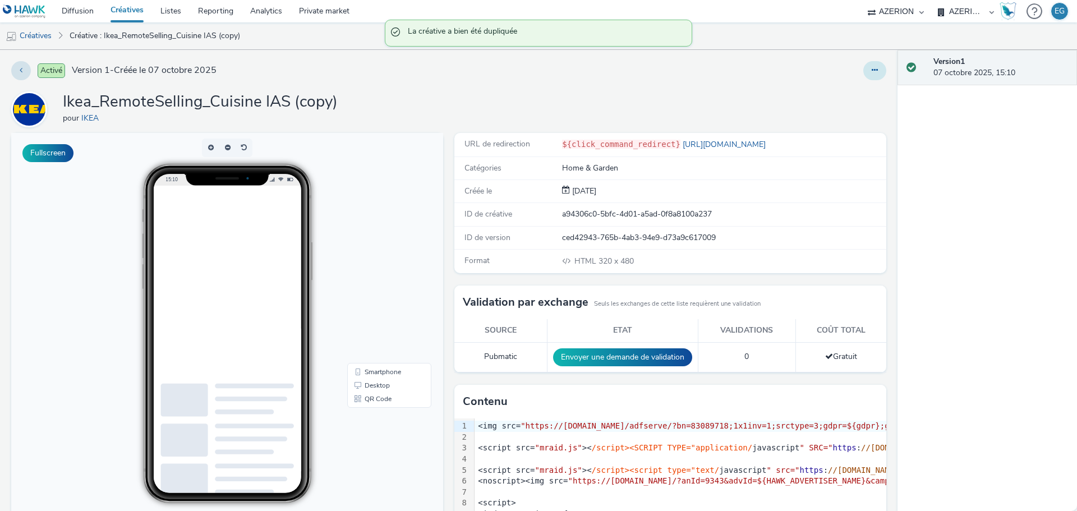
click at [872, 67] on icon at bounding box center [875, 70] width 6 height 8
click at [832, 97] on link "Modifier" at bounding box center [844, 93] width 84 height 22
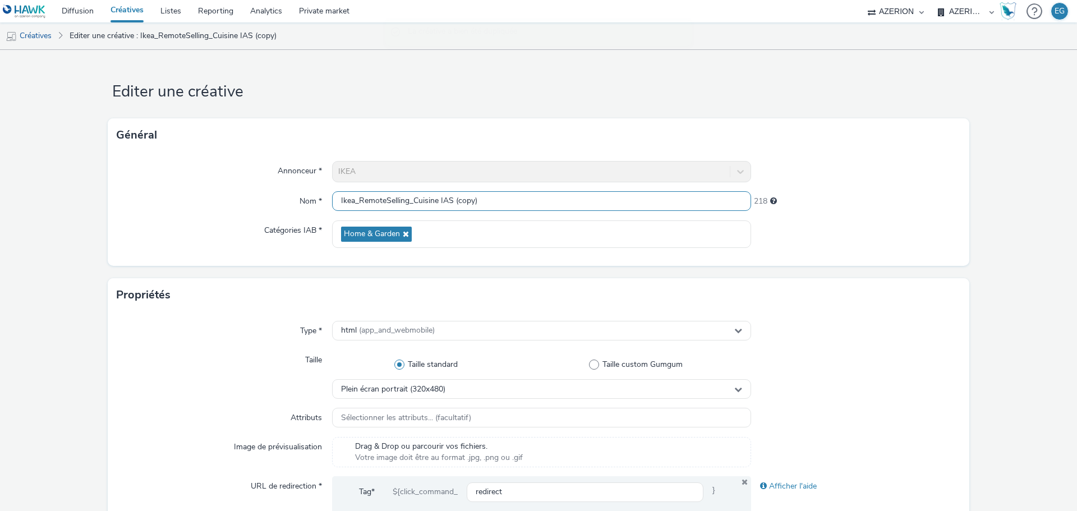
drag, startPoint x: 494, startPoint y: 195, endPoint x: 449, endPoint y: 198, distance: 44.4
click at [449, 198] on input "Ikea_RemoteSelling_Cuisine IAS (copy)" at bounding box center [541, 201] width 419 height 20
drag, startPoint x: 438, startPoint y: 203, endPoint x: 414, endPoint y: 204, distance: 23.6
click at [414, 204] on input "Ikea_RemoteSelling_Cuisine IAS" at bounding box center [541, 201] width 419 height 20
type input "Ikea_RemoteSelling_Dressing IAS"
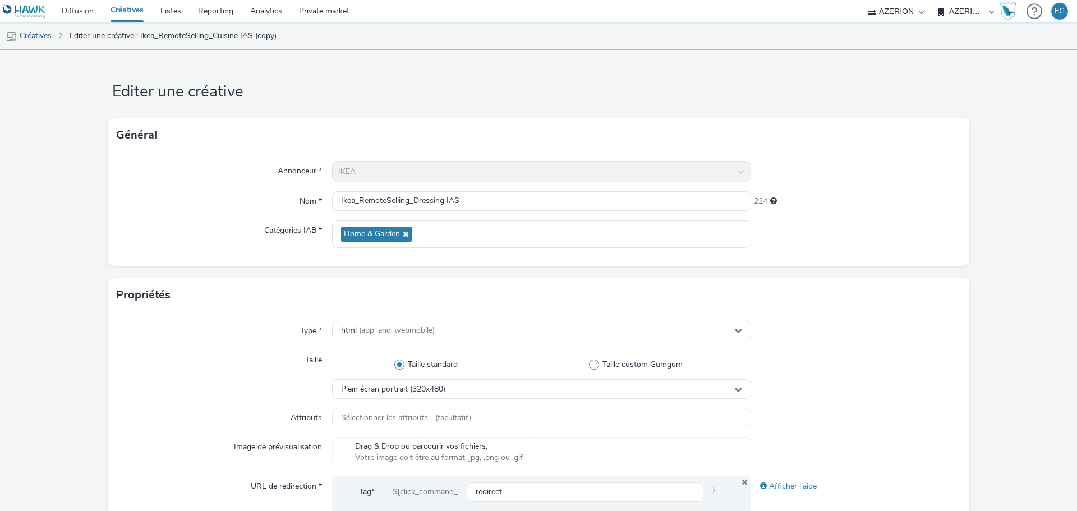
click at [390, 74] on form "Editer une créative Général Annonceur * IKEA Nom * Ikea_RemoteSelling_Dressing …" at bounding box center [538, 510] width 1077 height 921
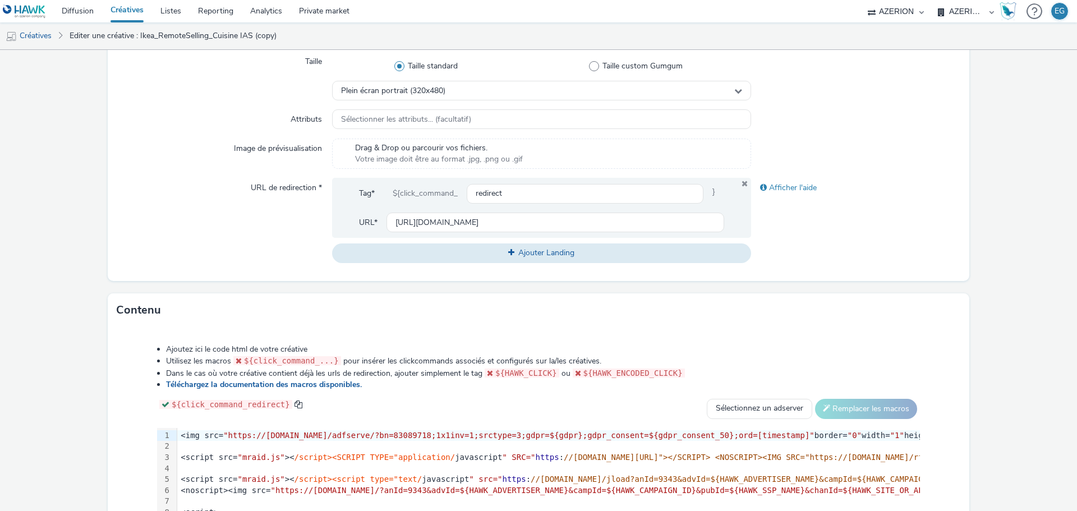
scroll to position [458, 0]
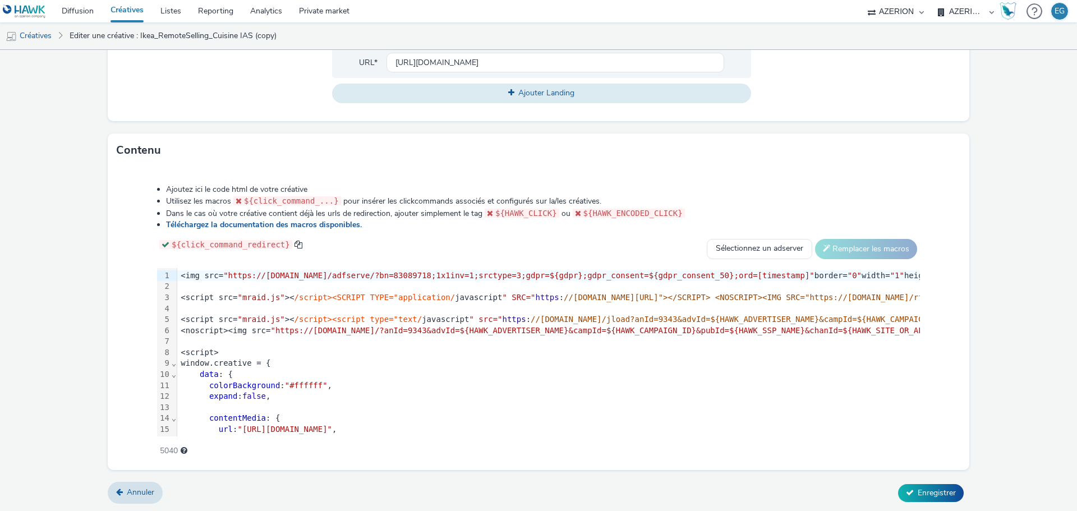
click at [301, 293] on span "/script><SCRIPT TYPE="application/" at bounding box center [375, 297] width 161 height 9
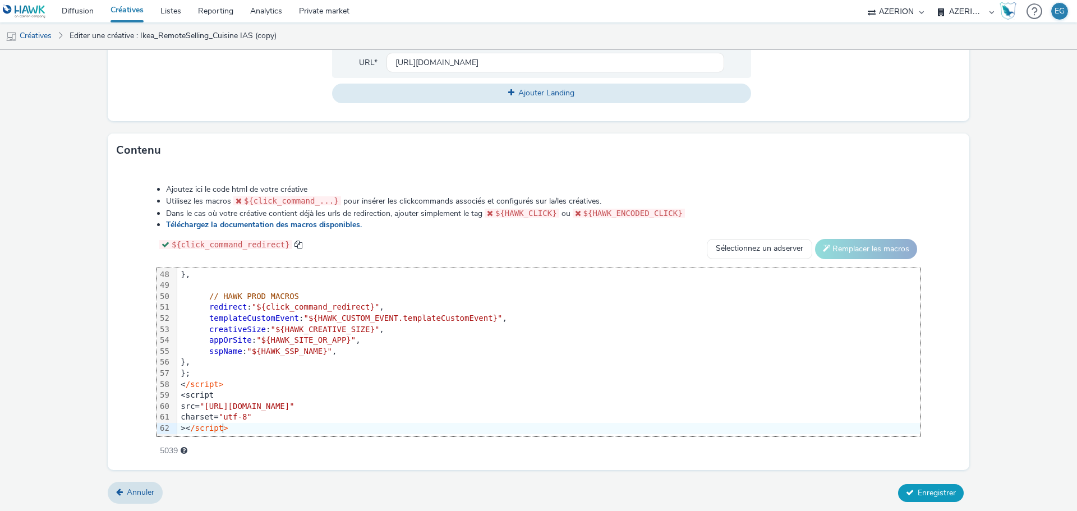
click at [918, 489] on span "Enregistrer" at bounding box center [937, 493] width 38 height 11
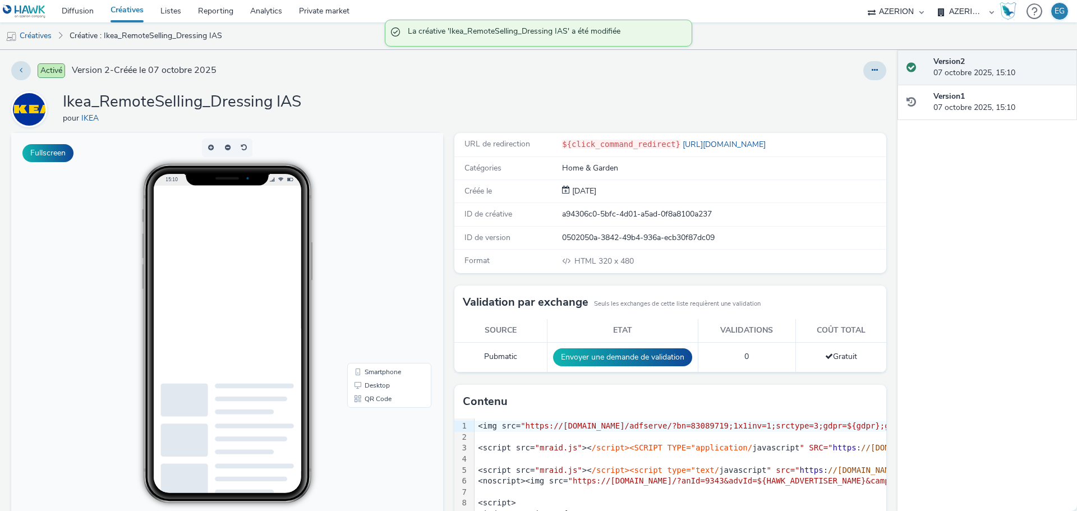
click at [352, 116] on div "Ikea_RemoteSelling_Dressing IAS pour IKEA" at bounding box center [448, 109] width 875 height 36
click at [868, 61] on button at bounding box center [875, 70] width 23 height 19
click at [839, 117] on link "Dupliquer" at bounding box center [844, 115] width 84 height 22
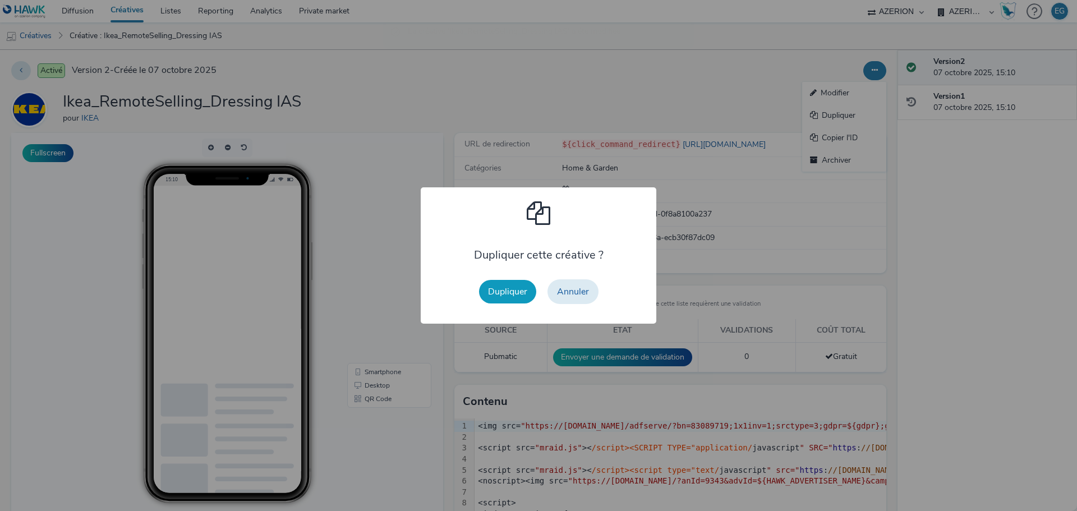
click at [508, 289] on button "Dupliquer" at bounding box center [507, 292] width 57 height 24
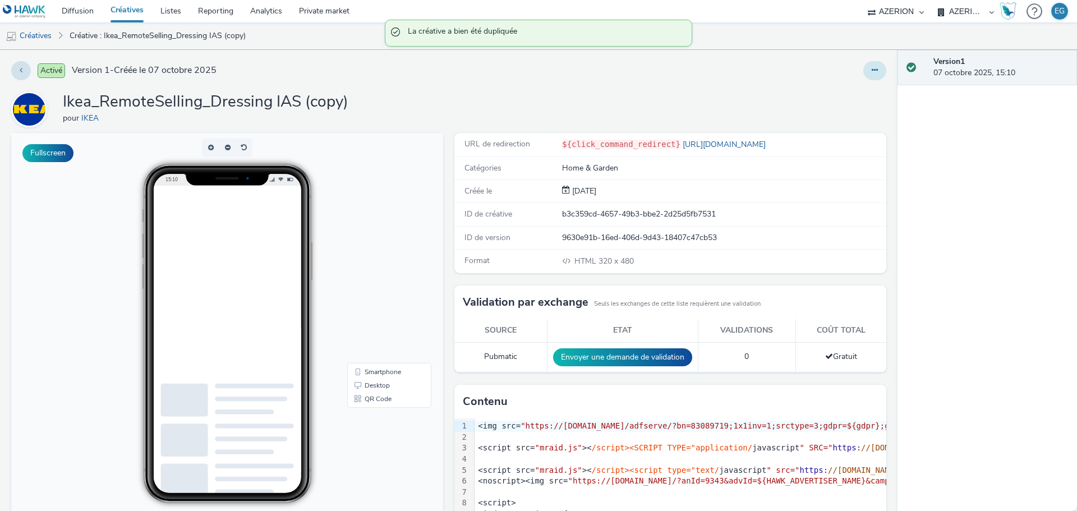
click at [872, 68] on icon at bounding box center [875, 70] width 6 height 8
click at [837, 90] on link "Modifier" at bounding box center [844, 93] width 84 height 22
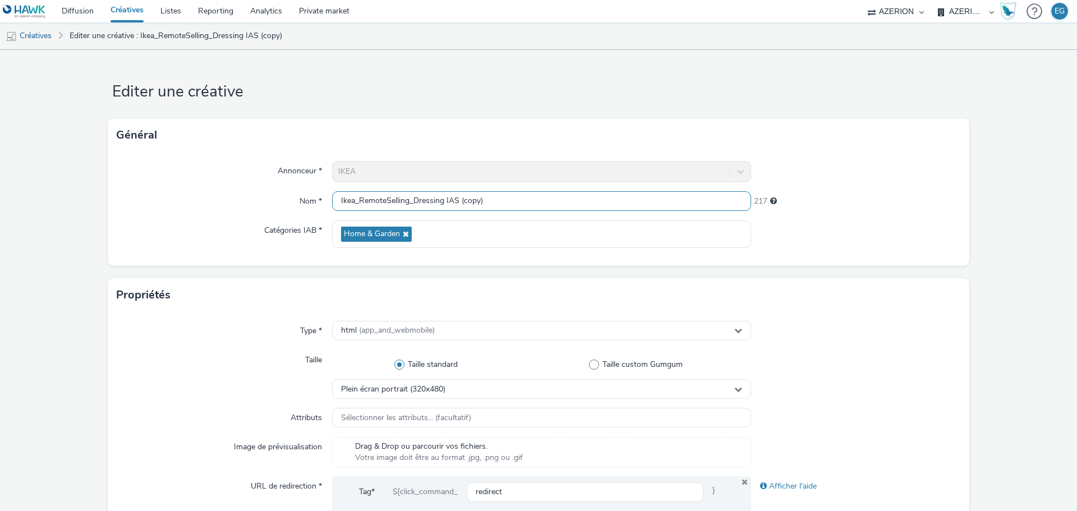
drag, startPoint x: 487, startPoint y: 203, endPoint x: 457, endPoint y: 205, distance: 30.4
click at [456, 205] on input "Ikea_RemoteSelling_Dressing IAS (copy)" at bounding box center [541, 201] width 419 height 20
drag, startPoint x: 439, startPoint y: 203, endPoint x: 415, endPoint y: 204, distance: 24.2
click at [415, 204] on input "Ikea_RemoteSelling_Dressing IAS" at bounding box center [541, 201] width 419 height 20
type input "Ikea_RemoteSelling_Magasin Eloigne IAS"
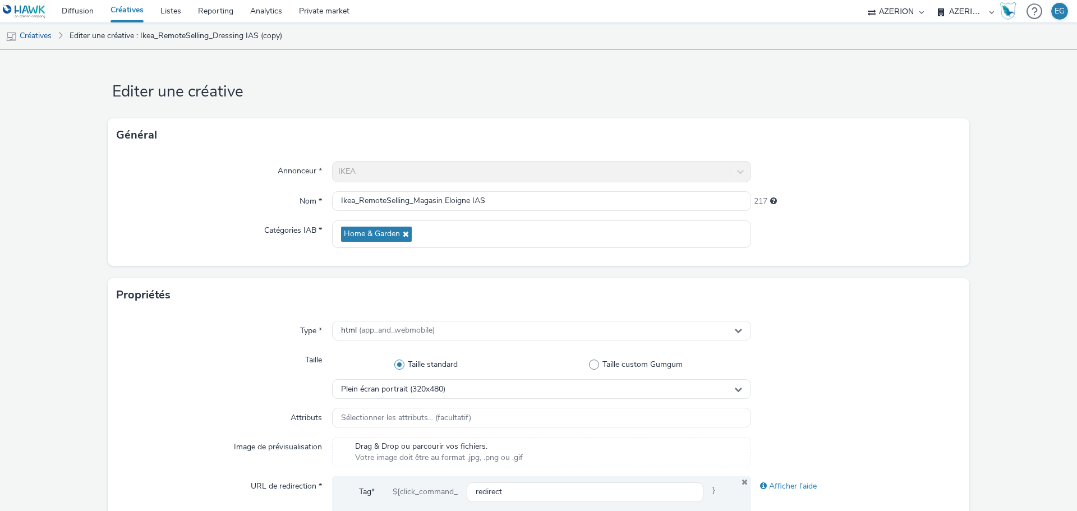
click at [387, 88] on h1 "Editer une créative" at bounding box center [539, 91] width 862 height 21
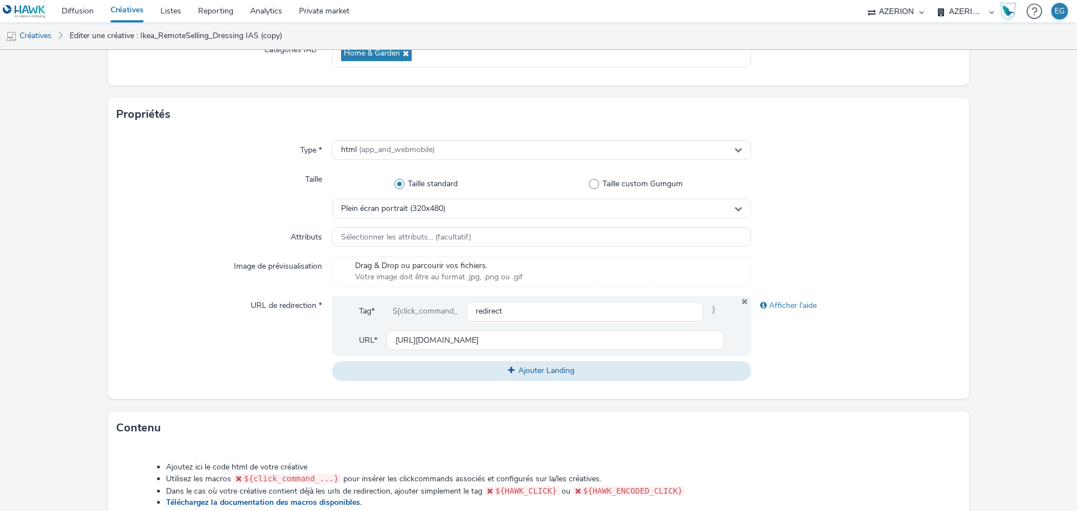
scroll to position [458, 0]
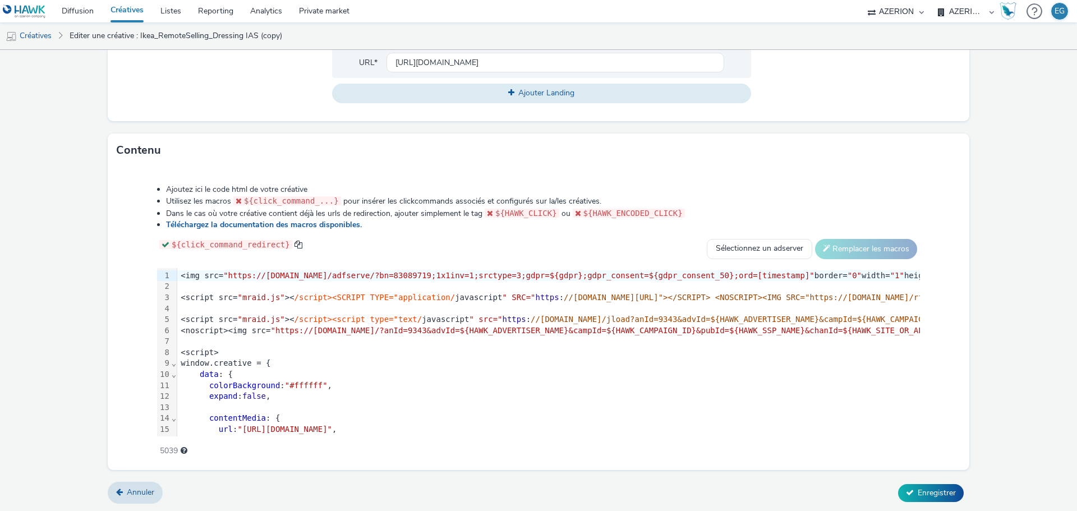
click at [503, 317] on span "https" at bounding box center [515, 319] width 24 height 9
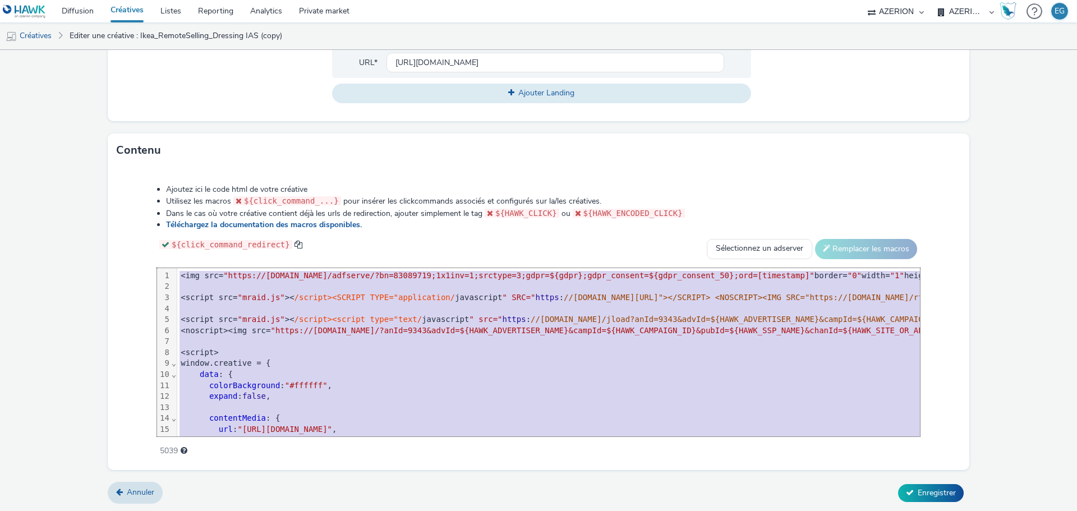
scroll to position [515, 0]
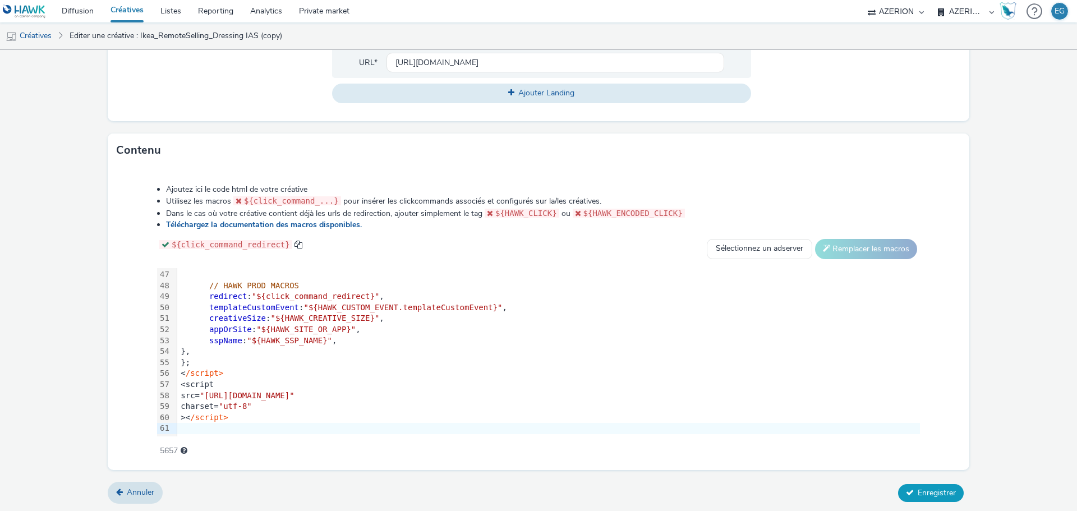
click at [923, 495] on span "Enregistrer" at bounding box center [937, 493] width 38 height 11
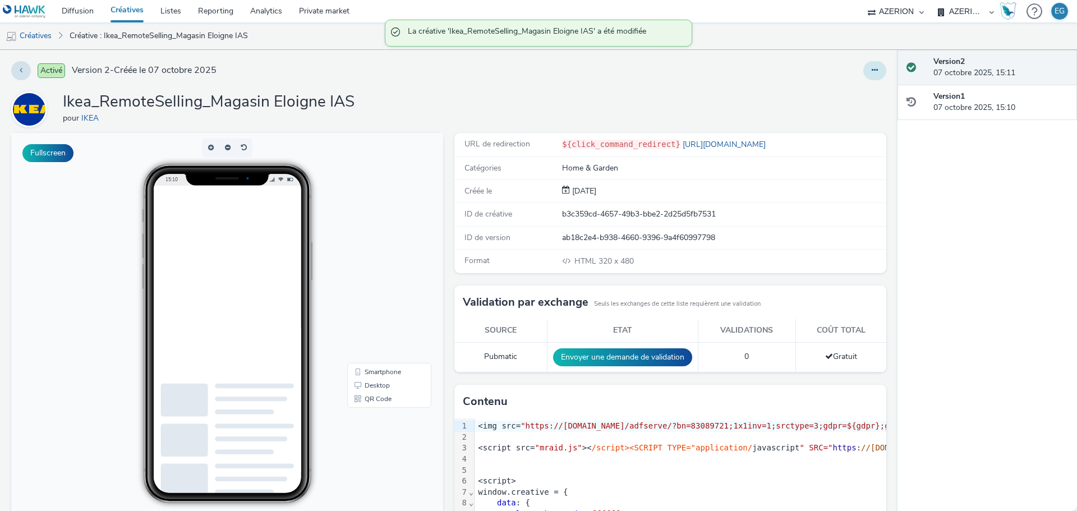
click at [872, 72] on icon at bounding box center [875, 70] width 6 height 8
click at [837, 121] on link "Dupliquer" at bounding box center [844, 115] width 84 height 22
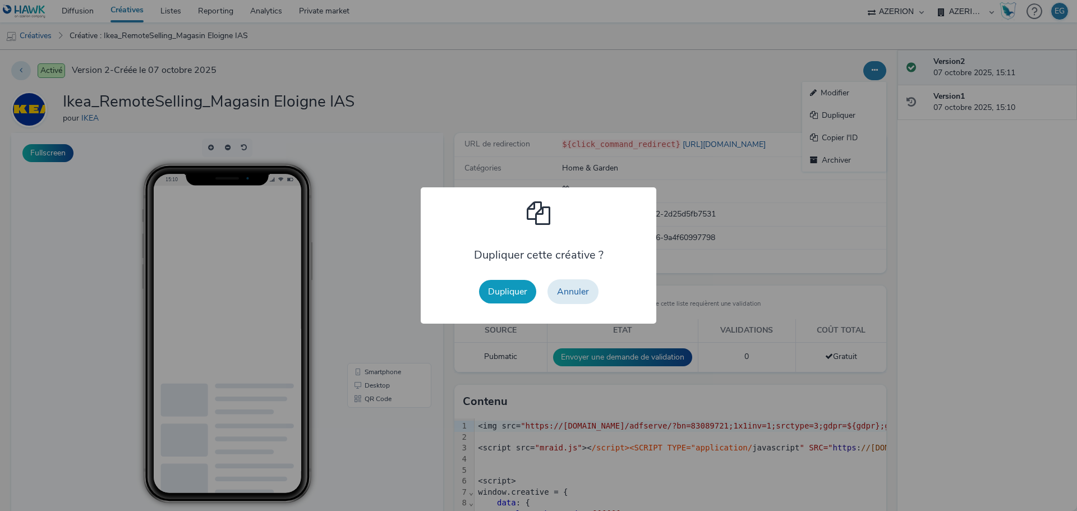
click at [524, 293] on button "Dupliquer" at bounding box center [507, 292] width 57 height 24
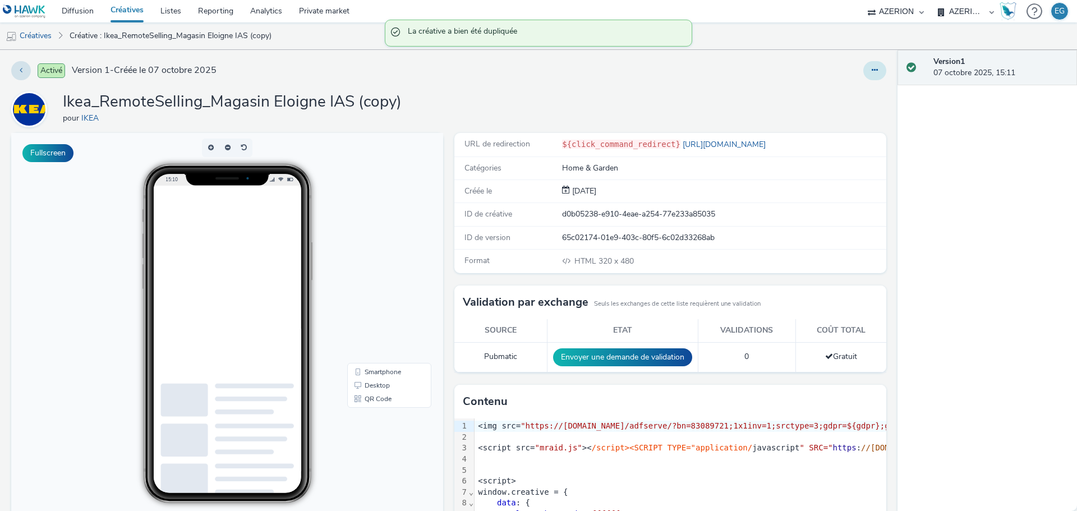
click at [870, 75] on button at bounding box center [875, 70] width 23 height 19
click at [846, 95] on link "Modifier" at bounding box center [844, 93] width 84 height 22
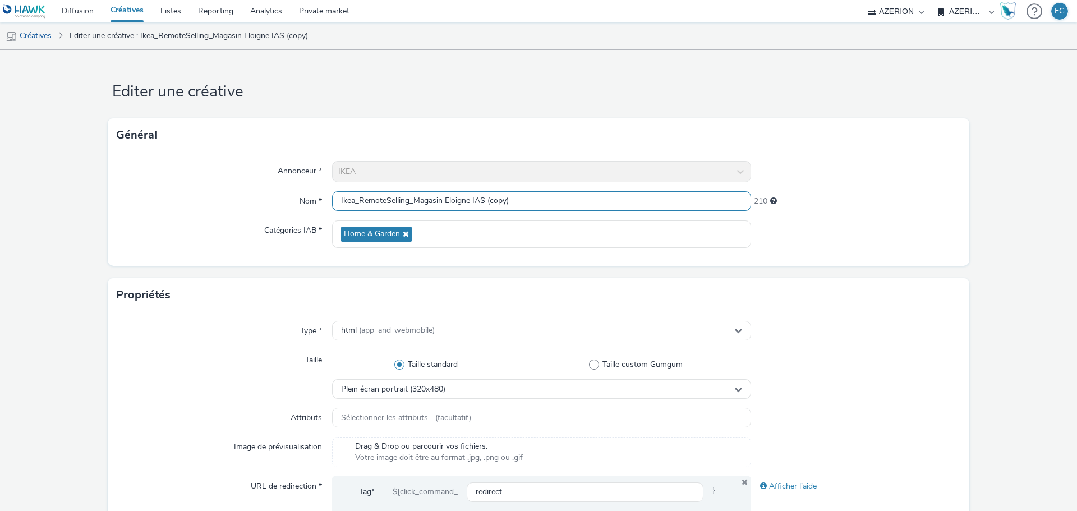
drag, startPoint x: 517, startPoint y: 203, endPoint x: 480, endPoint y: 204, distance: 36.5
click at [480, 204] on input "Ikea_RemoteSelling_Magasin Eloigne IAS (copy)" at bounding box center [541, 201] width 419 height 20
drag, startPoint x: 467, startPoint y: 205, endPoint x: 412, endPoint y: 209, distance: 54.6
click at [412, 209] on input "Ikea_RemoteSelling_Magasin Eloigne IAS" at bounding box center [541, 201] width 419 height 20
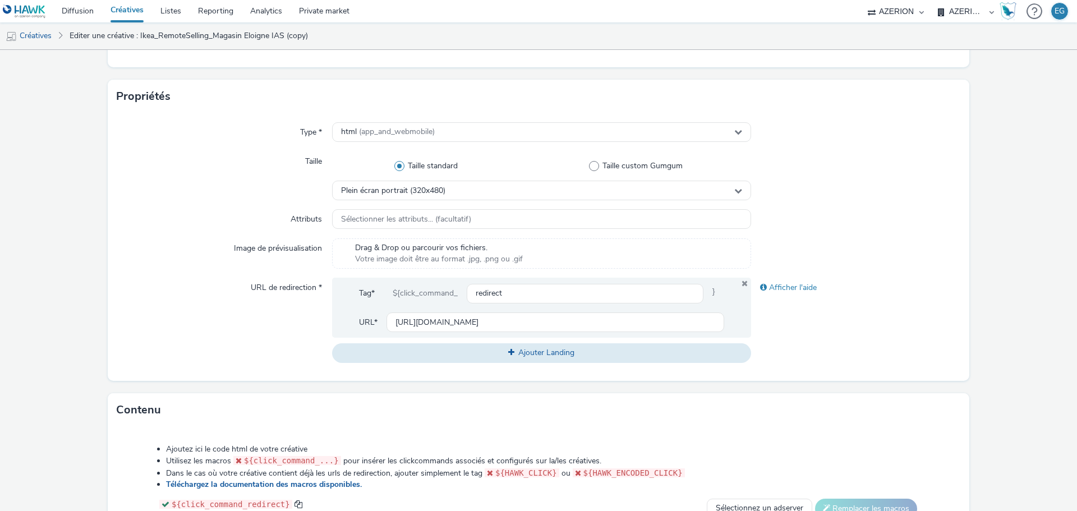
scroll to position [393, 0]
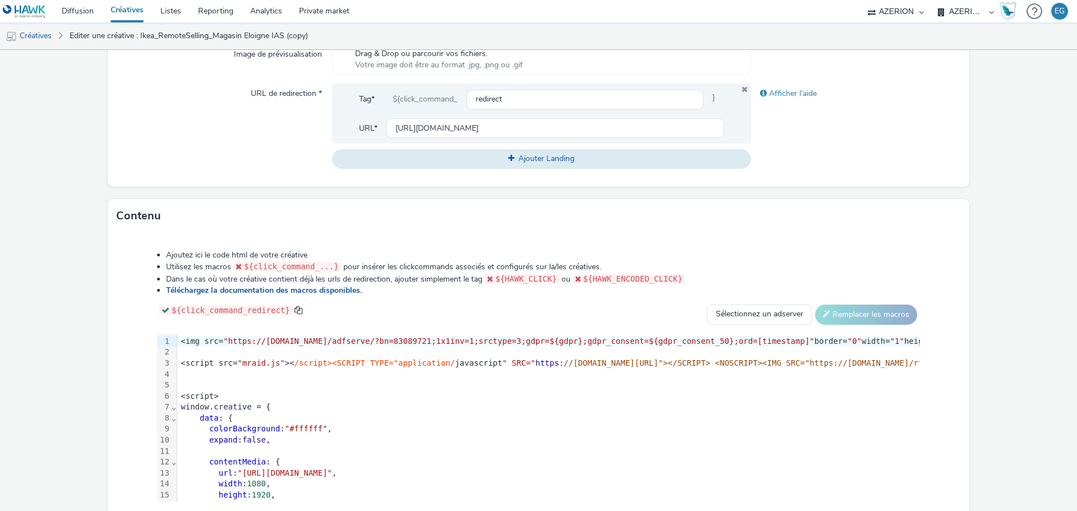
type input "Ikea_RemoteSelling_Vente Tel IAS"
click at [453, 359] on div "<script src= "mraid.js" >< /script><SCRIPT TYPE="application/ javascript " SRC=…" at bounding box center [893, 363] width 1433 height 11
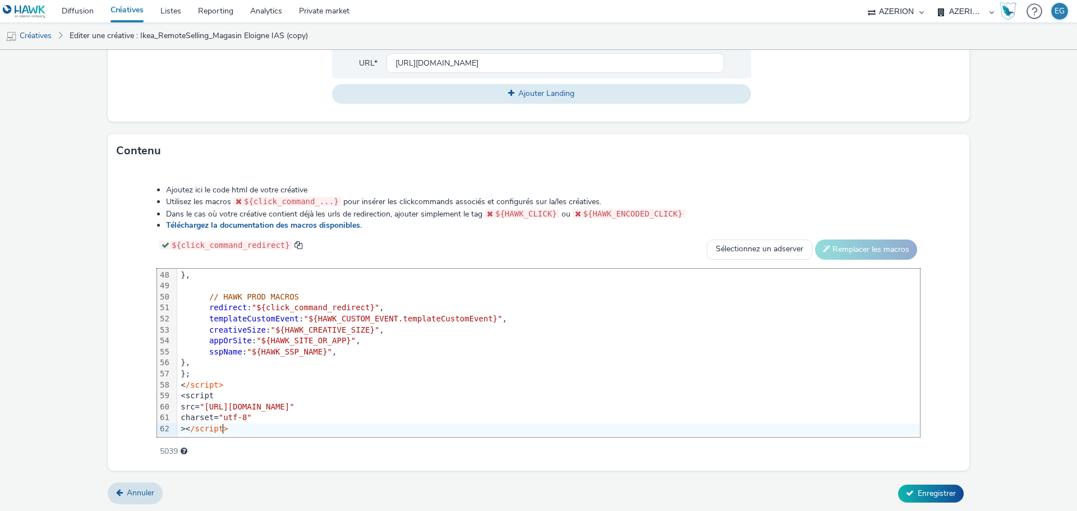
scroll to position [0, 0]
click at [924, 488] on span "Enregistrer" at bounding box center [937, 493] width 38 height 11
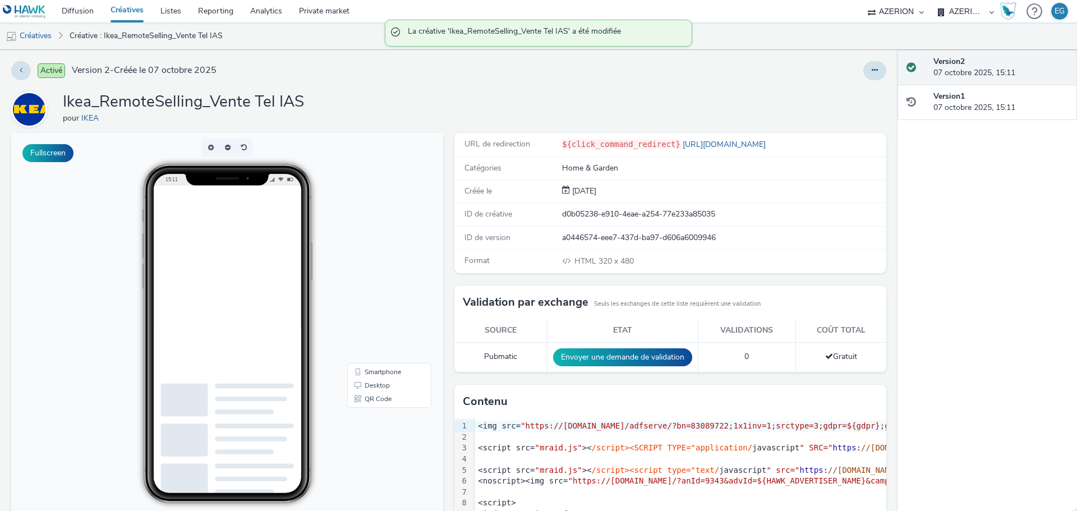
click at [400, 104] on div "Ikea_RemoteSelling_Vente Tel IAS pour IKEA" at bounding box center [448, 109] width 875 height 36
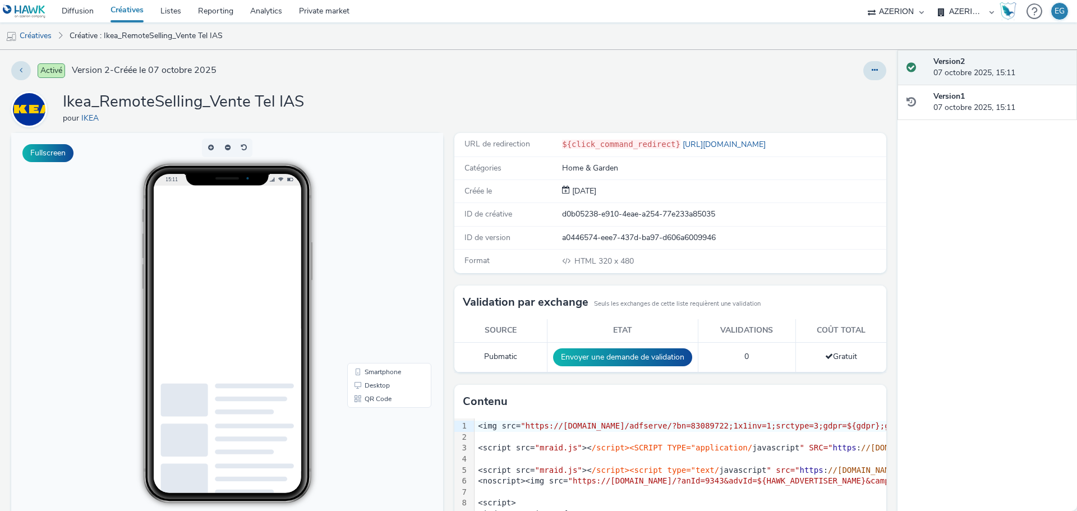
click at [139, 6] on link "Créatives" at bounding box center [127, 11] width 50 height 22
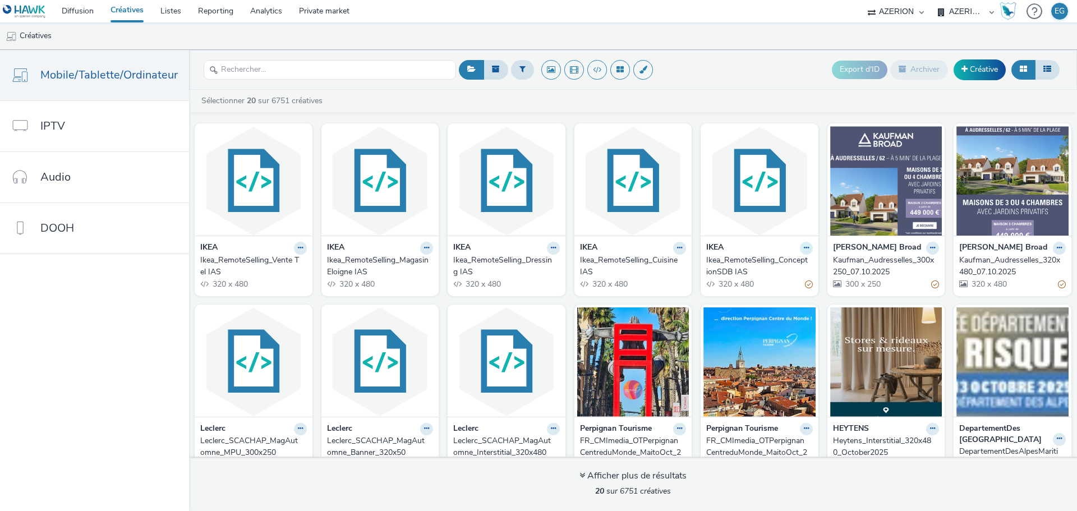
click at [804, 246] on icon at bounding box center [806, 248] width 5 height 7
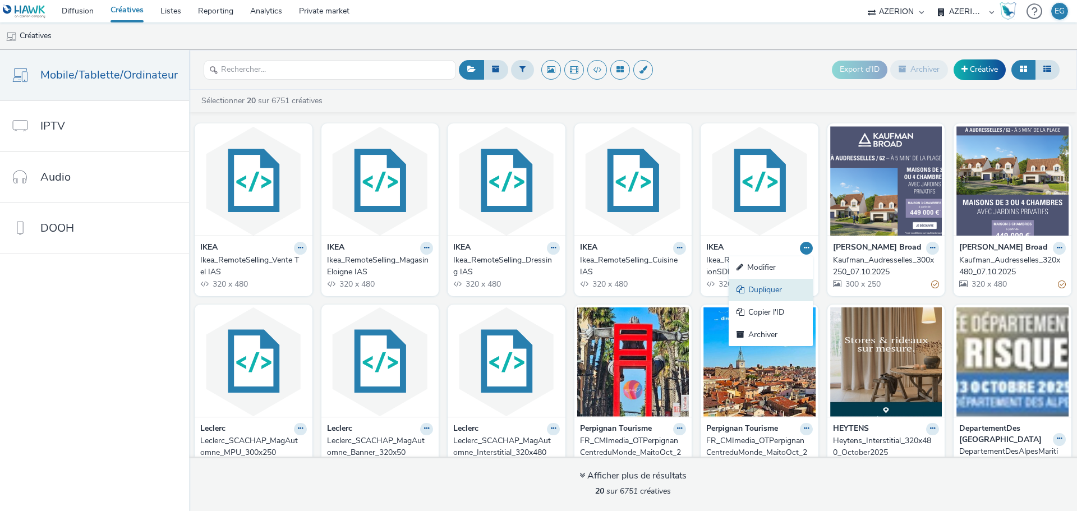
click at [765, 285] on link "Dupliquer" at bounding box center [771, 290] width 84 height 22
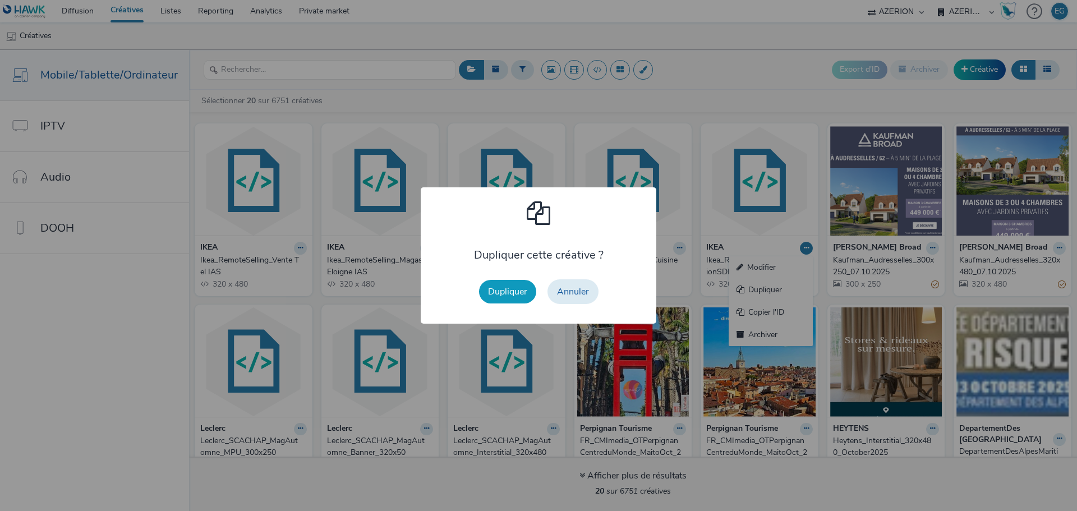
click at [501, 291] on button "Dupliquer" at bounding box center [507, 292] width 57 height 24
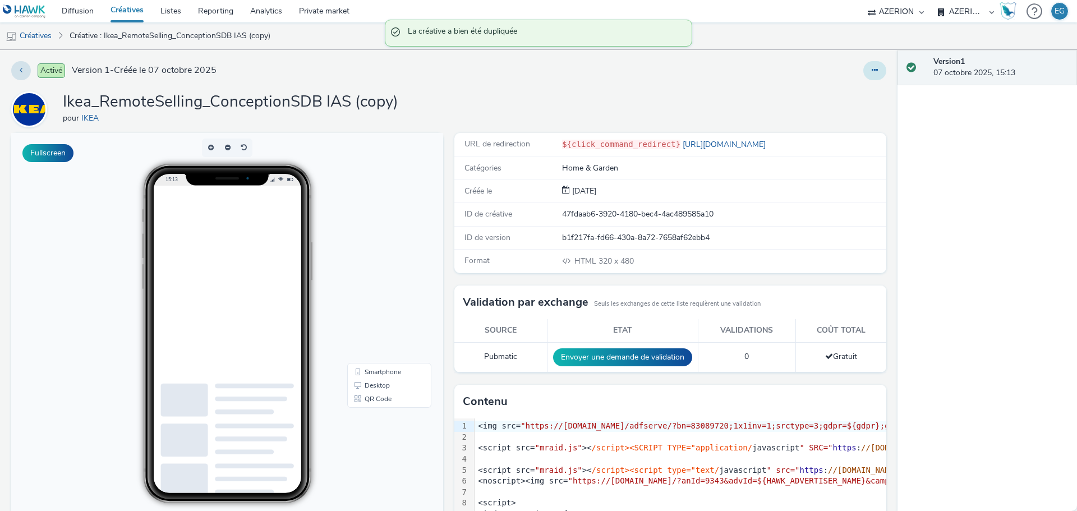
click at [872, 71] on icon at bounding box center [875, 70] width 6 height 8
click at [820, 92] on link "Modifier" at bounding box center [844, 93] width 84 height 22
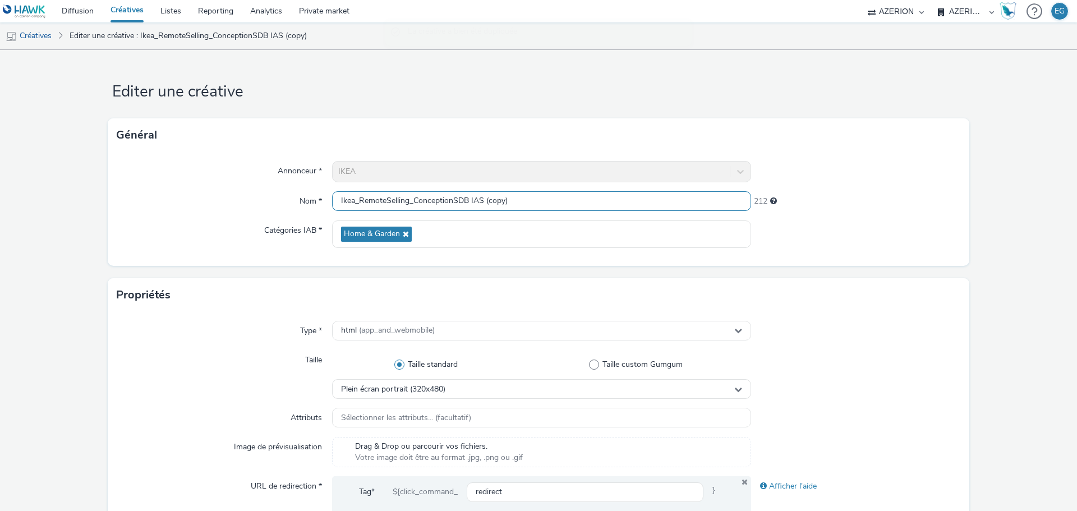
drag, startPoint x: 475, startPoint y: 200, endPoint x: 467, endPoint y: 200, distance: 8.4
click at [467, 200] on input "Ikea_RemoteSelling_ConceptionSDB IAS (copy)" at bounding box center [541, 201] width 419 height 20
type input "Ikea_RemoteSelling_ConceptionSDB CTR"
click at [468, 56] on form "Editer une créative Général Annonceur * IKEA Nom * Ikea_RemoteSelling_Conceptio…" at bounding box center [538, 510] width 1077 height 921
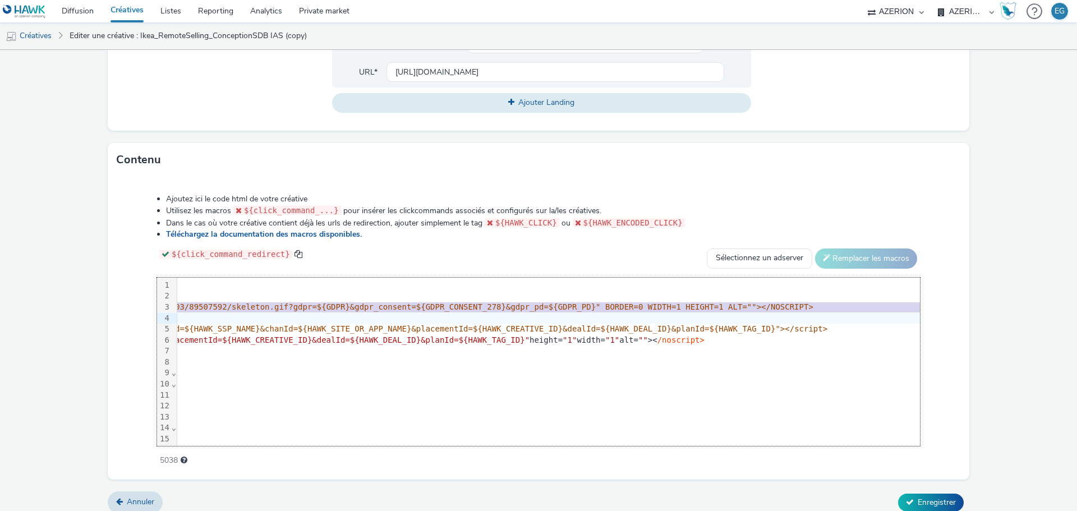
scroll to position [0, 822]
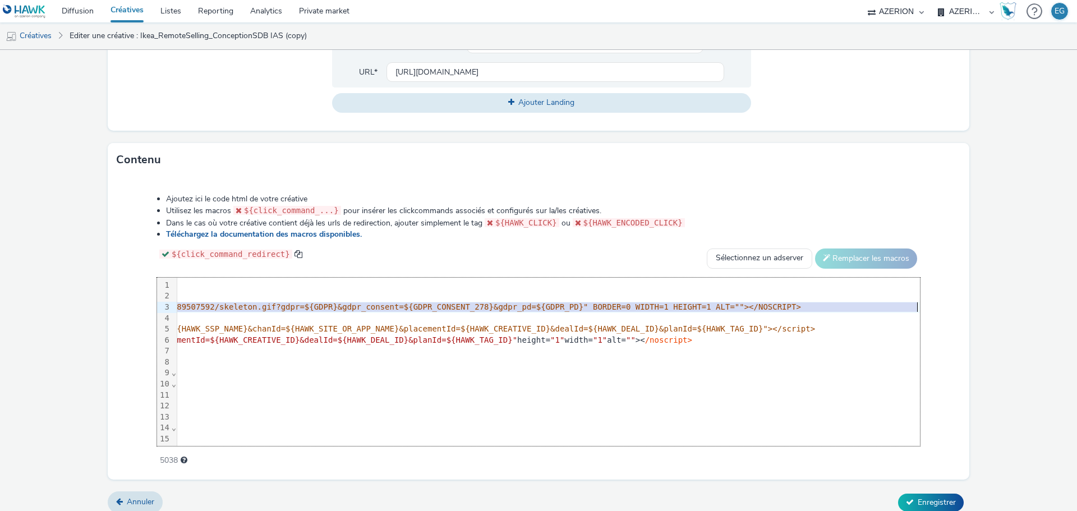
drag, startPoint x: 177, startPoint y: 308, endPoint x: 905, endPoint y: 307, distance: 727.7
click at [905, 307] on div "99 1 2 3 4 5 6 7 8 9 10 11 12 13 14 15 16 17 18 19 20 21 22 23 24 25 26 27 28 2…" at bounding box center [538, 362] width 763 height 168
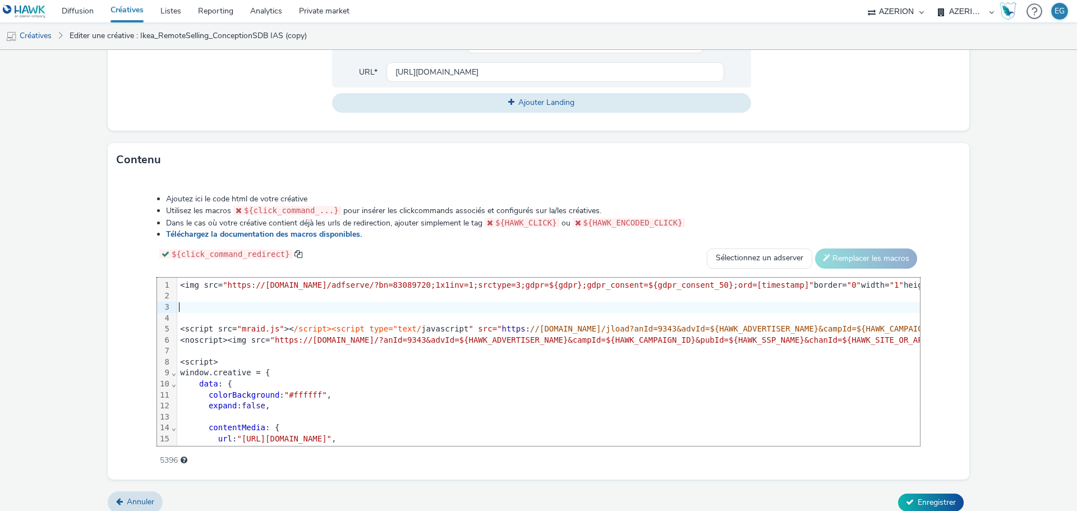
scroll to position [0, 0]
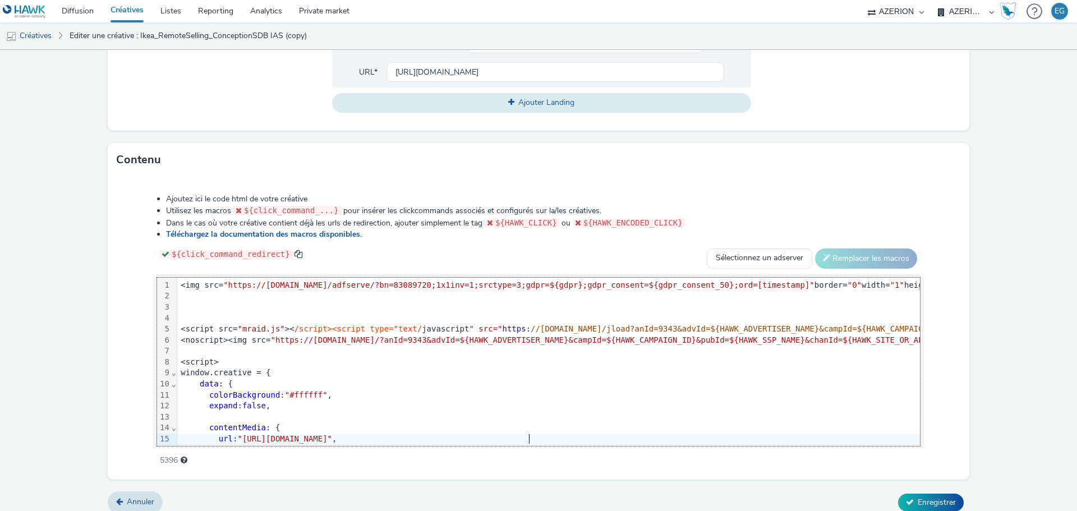
click at [187, 305] on div at bounding box center [900, 307] width 1447 height 11
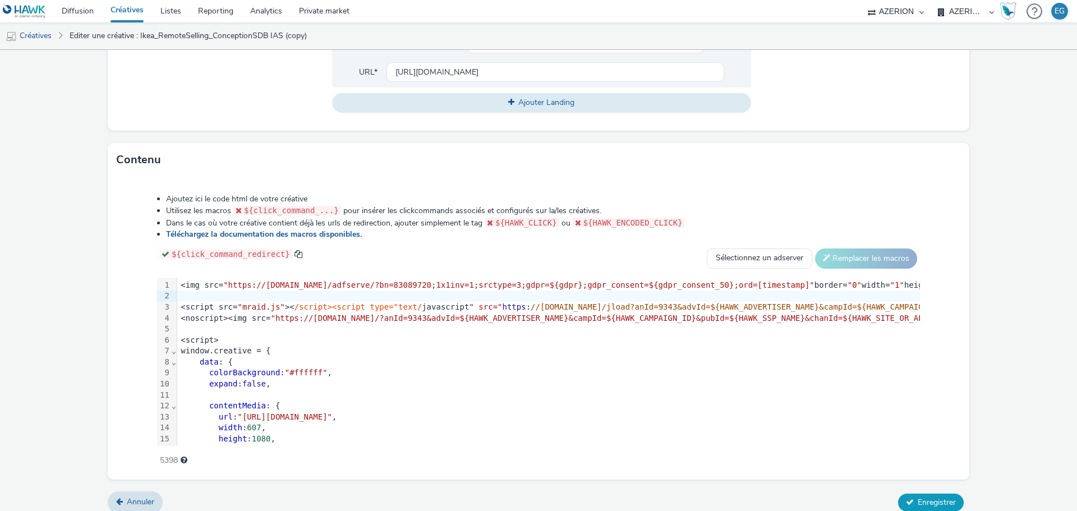
click at [940, 502] on span "Enregistrer" at bounding box center [937, 502] width 38 height 11
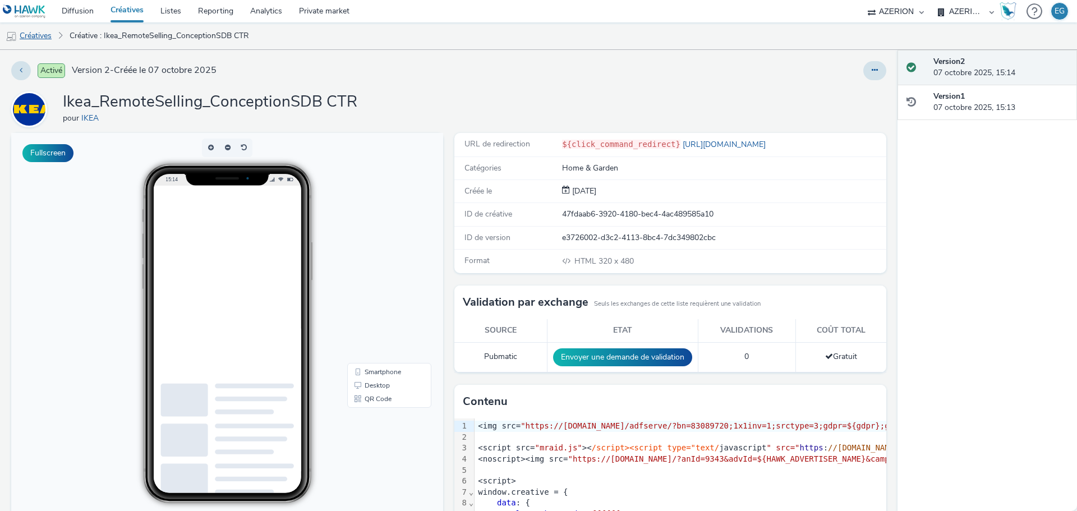
click at [47, 42] on link "Créatives" at bounding box center [28, 35] width 57 height 27
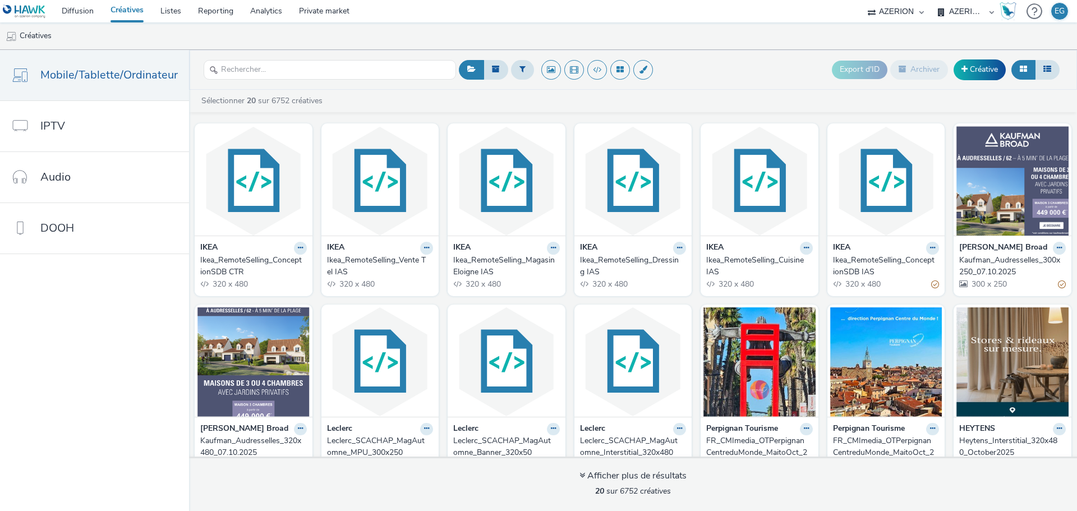
drag, startPoint x: 499, startPoint y: 264, endPoint x: 408, endPoint y: 255, distance: 91.3
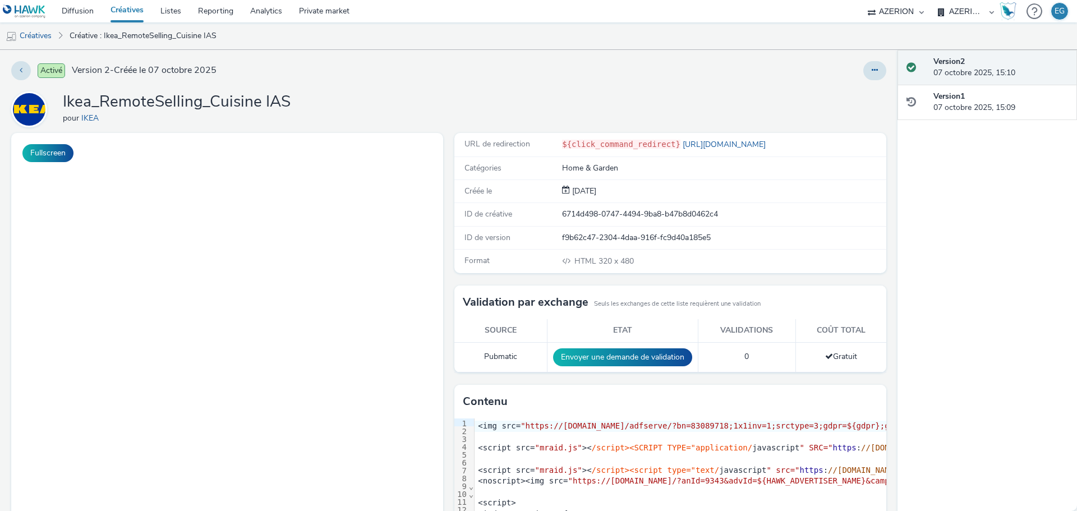
select select "79162ed7-0017-4339-93b0-3399b708648f"
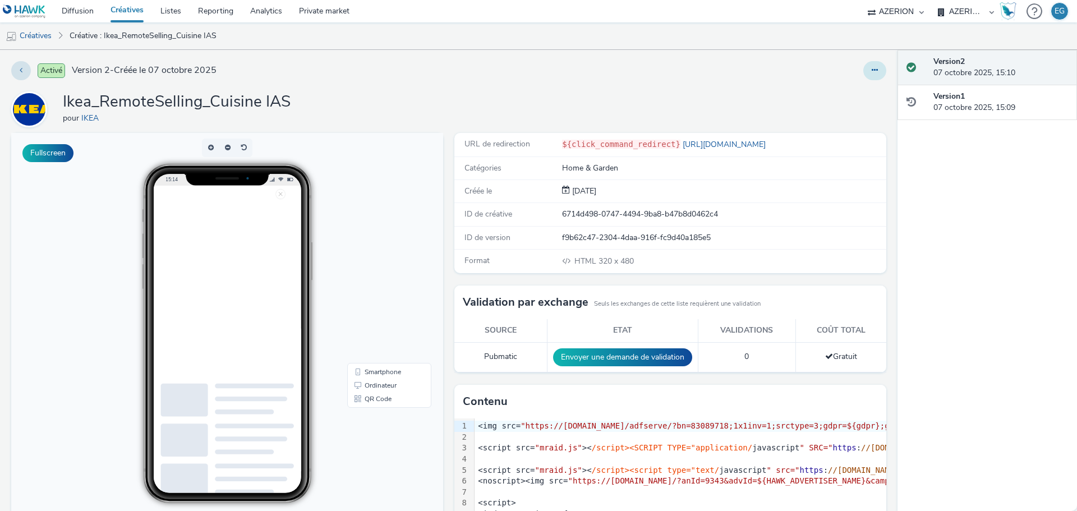
click at [870, 70] on button at bounding box center [875, 70] width 23 height 19
click at [856, 114] on link "Dupliquer" at bounding box center [844, 115] width 84 height 22
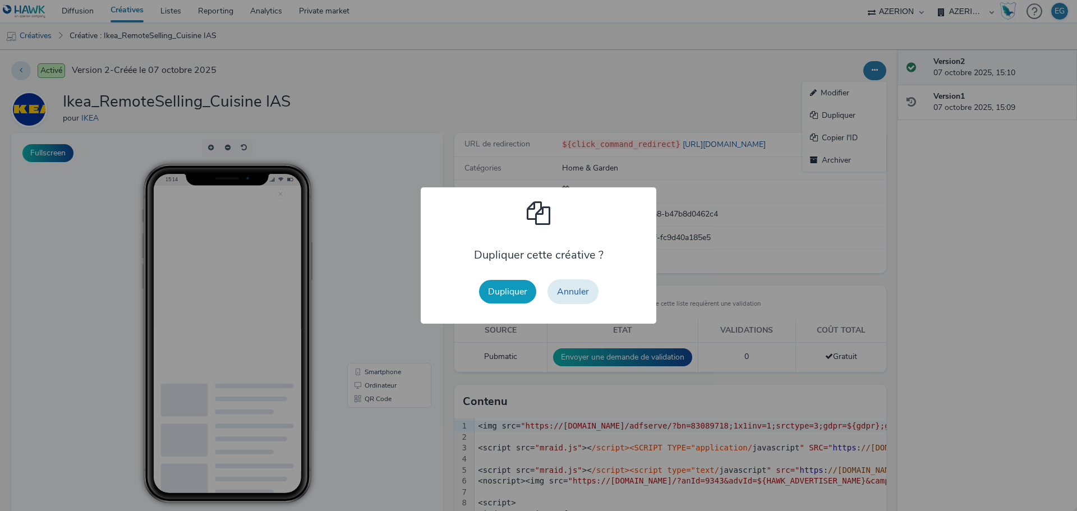
click at [516, 287] on button "Dupliquer" at bounding box center [507, 292] width 57 height 24
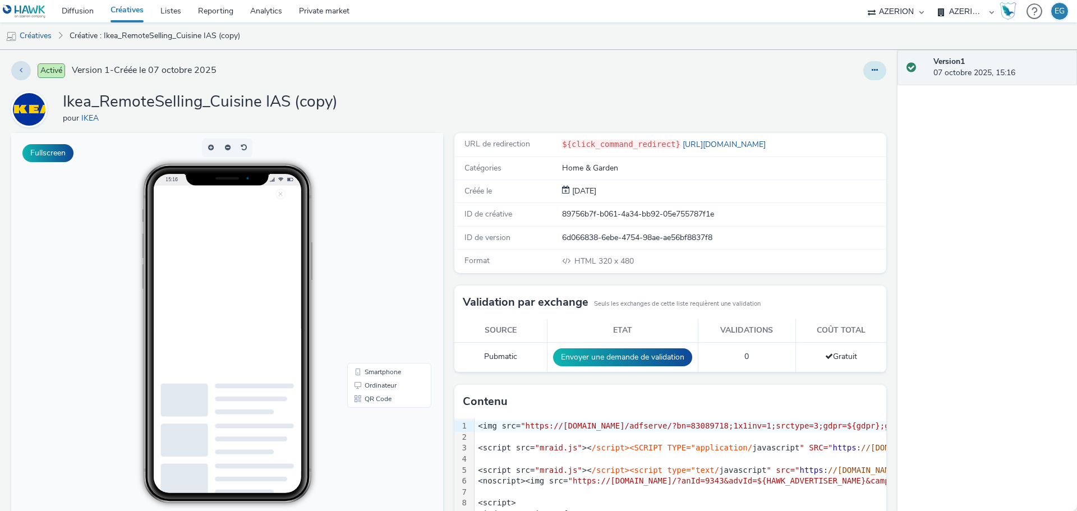
click at [871, 71] on button at bounding box center [875, 70] width 23 height 19
click at [810, 93] on icon at bounding box center [815, 93] width 11 height 8
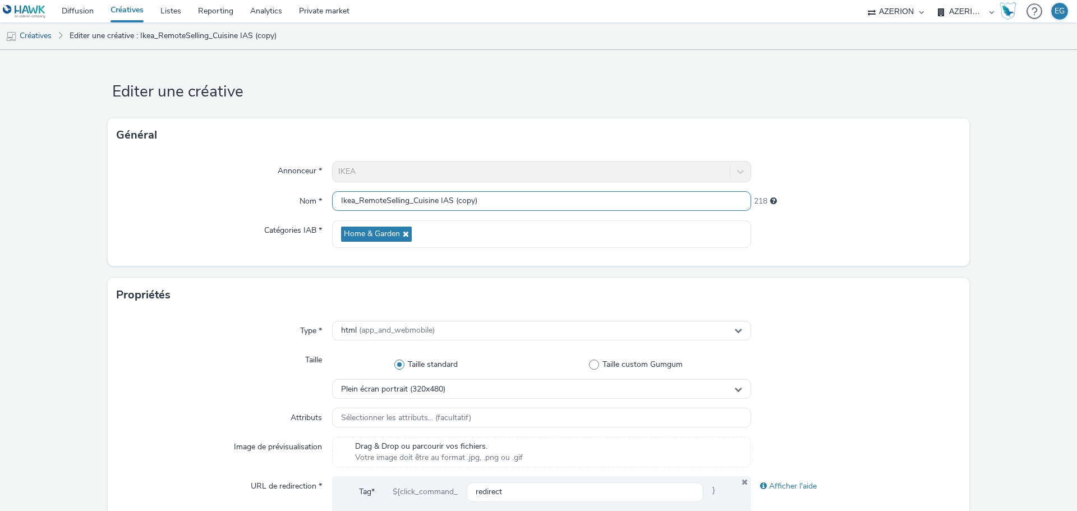
drag, startPoint x: 461, startPoint y: 204, endPoint x: 441, endPoint y: 208, distance: 20.5
click at [441, 208] on input "Ikea_RemoteSelling_Cuisine IAS (copy)" at bounding box center [541, 201] width 419 height 20
type input "Ikea_RemoteSelling_Cuisine CTR"
click at [468, 85] on h1 "Editer une créative" at bounding box center [539, 91] width 862 height 21
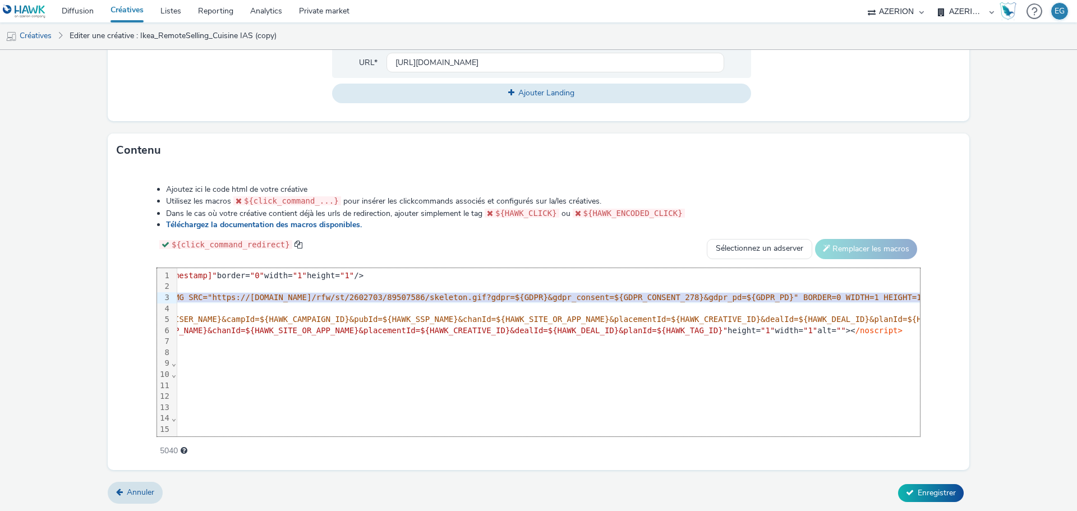
scroll to position [0, 822]
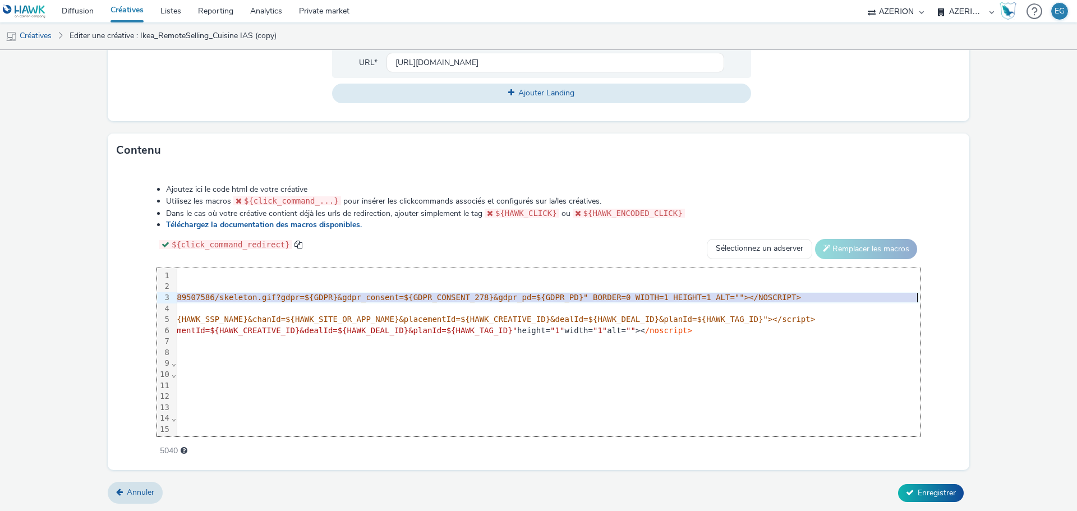
drag, startPoint x: 180, startPoint y: 295, endPoint x: 904, endPoint y: 299, distance: 724.9
click at [904, 299] on div "99 1 2 3 4 5 6 7 8 9 10 11 12 13 14 15 16 17 18 19 20 21 22 23 24 25 26 27 28 2…" at bounding box center [538, 352] width 763 height 168
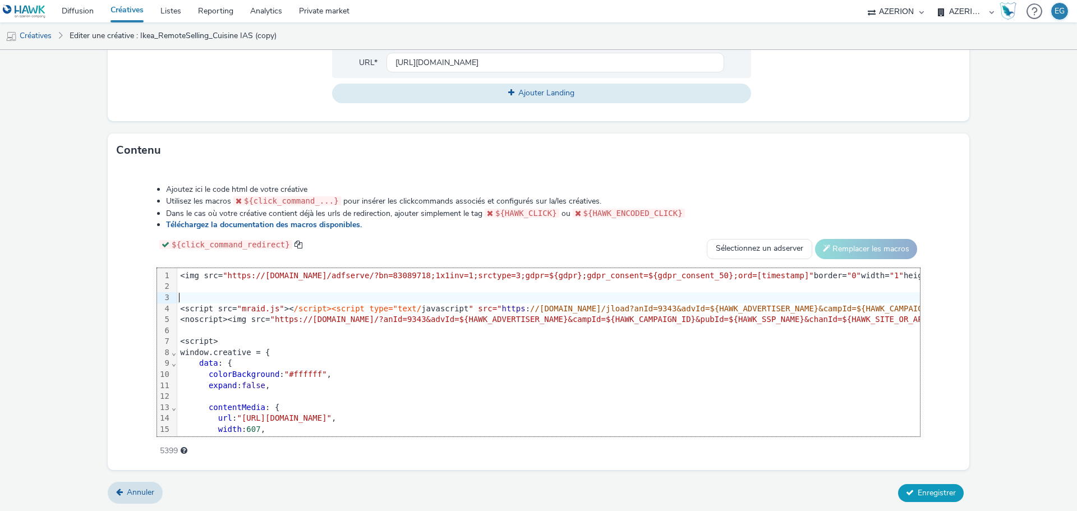
click at [923, 495] on span "Enregistrer" at bounding box center [937, 493] width 38 height 11
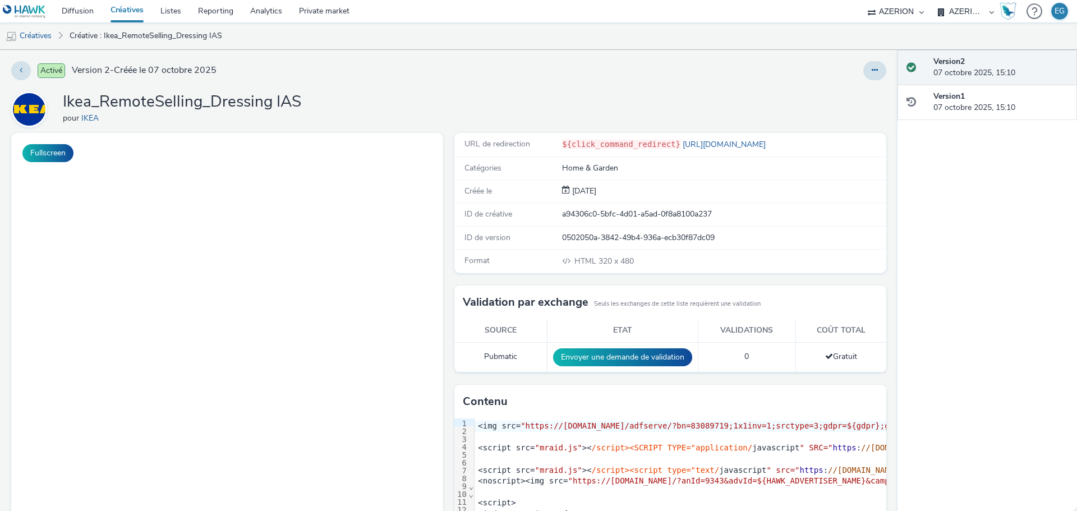
select select "79162ed7-0017-4339-93b0-3399b708648f"
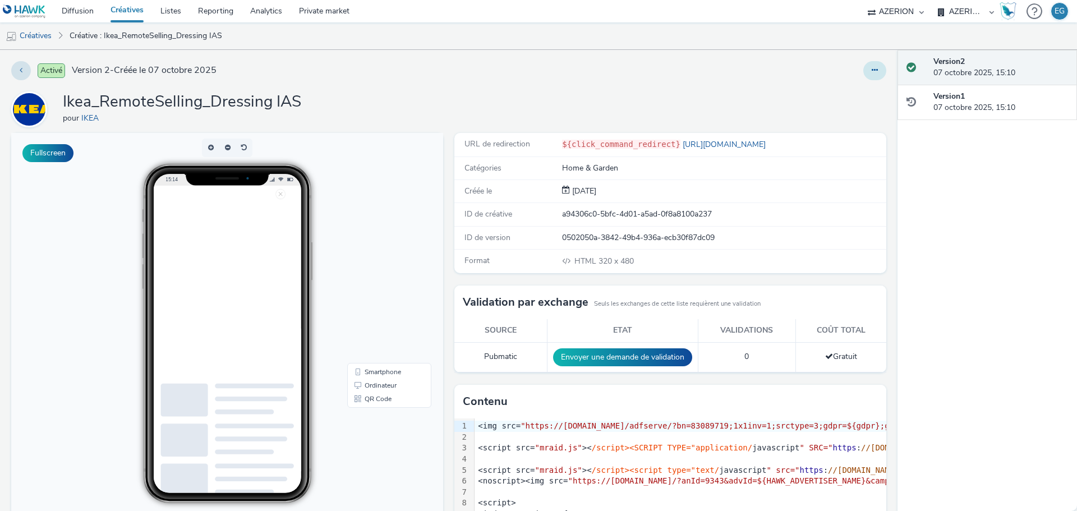
click at [874, 76] on button at bounding box center [875, 70] width 23 height 19
click at [844, 118] on link "Dupliquer" at bounding box center [844, 115] width 84 height 22
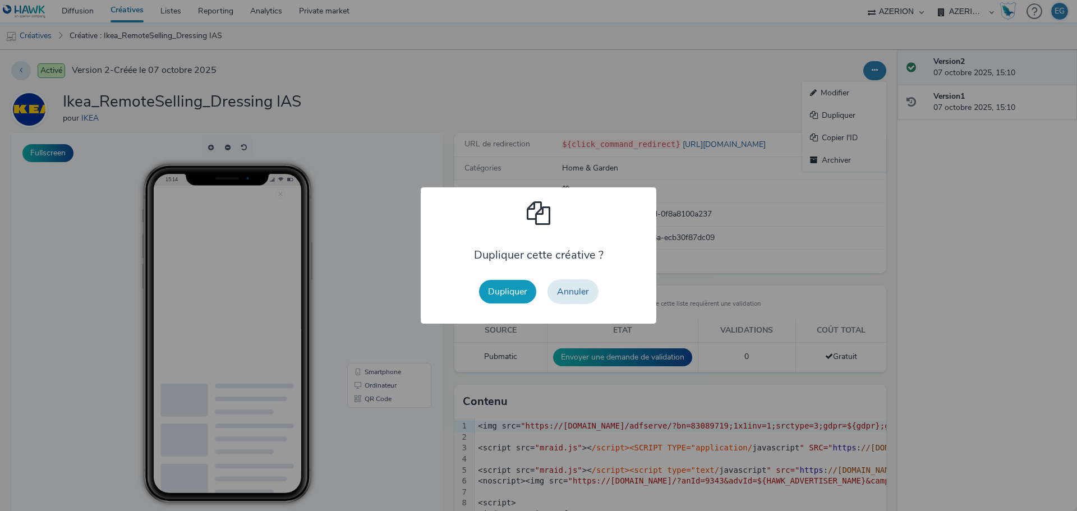
click at [511, 289] on button "Dupliquer" at bounding box center [507, 292] width 57 height 24
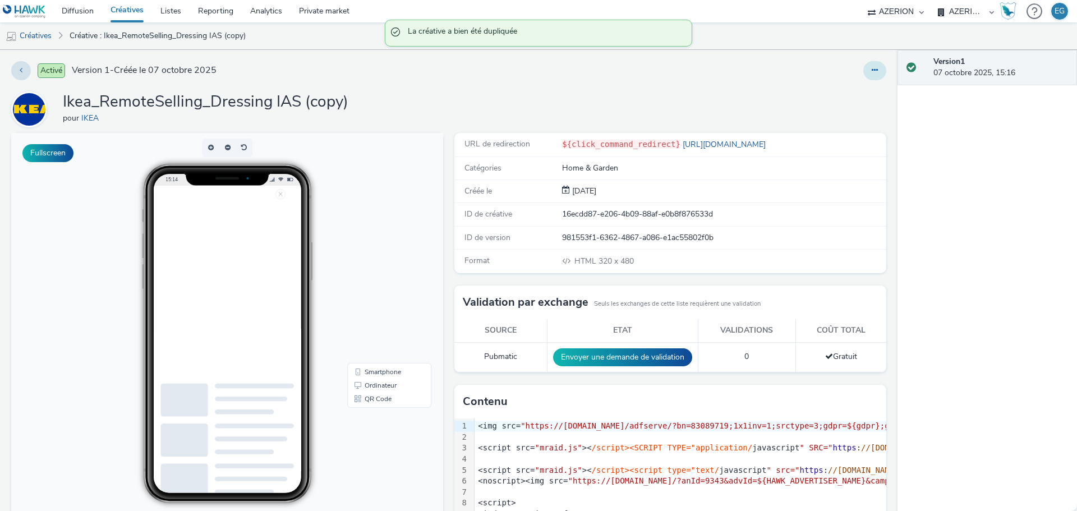
click at [871, 70] on button at bounding box center [875, 70] width 23 height 19
click at [846, 92] on link "Modifier" at bounding box center [844, 93] width 84 height 22
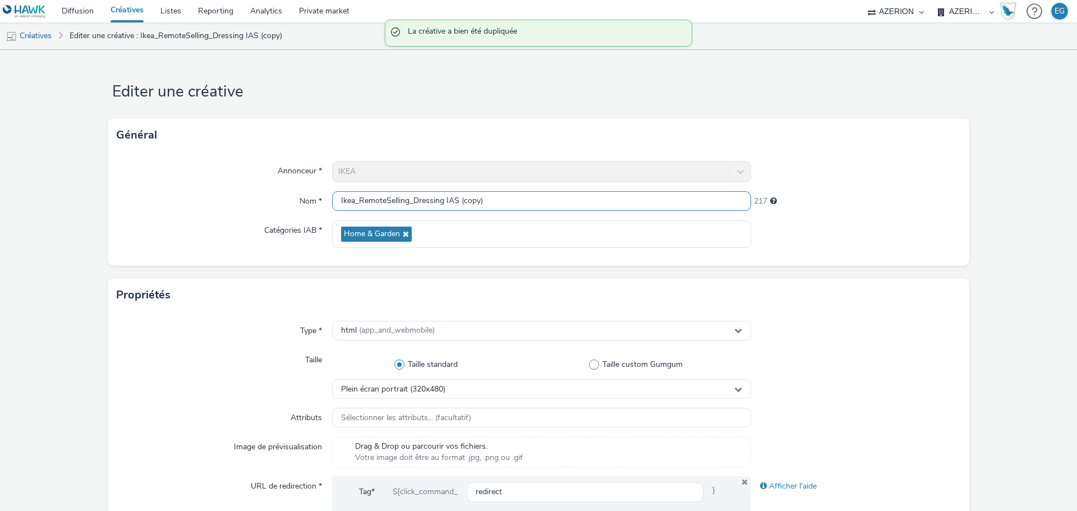
drag, startPoint x: 471, startPoint y: 198, endPoint x: 446, endPoint y: 206, distance: 27.1
click at [446, 206] on input "Ikea_RemoteSelling_Dressing IAS (copy)" at bounding box center [541, 201] width 419 height 20
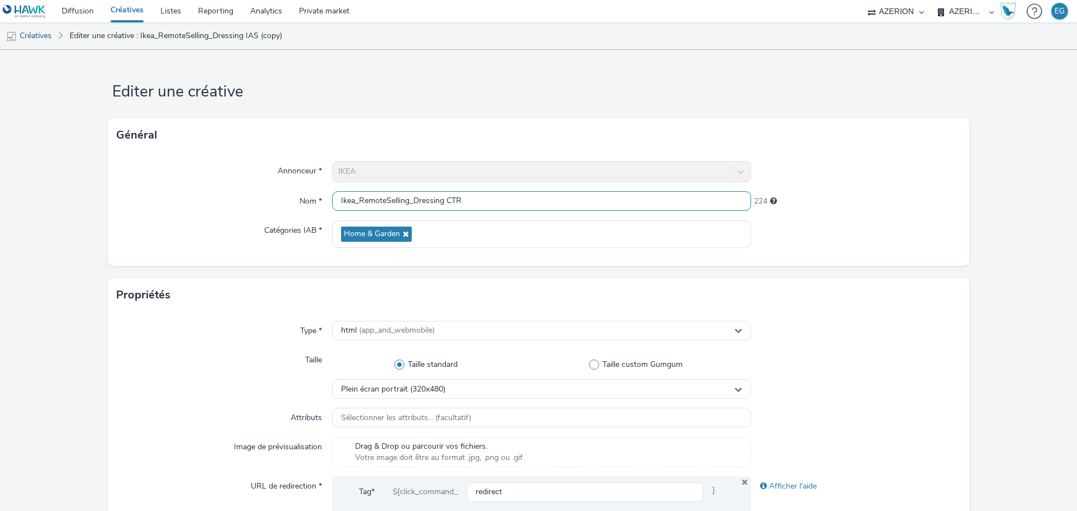
type input "Ikea_RemoteSelling_Dressing CTR"
click at [362, 26] on ul "Créatives Editer une créative : Ikea_RemoteSelling_Dressing IAS (copy)" at bounding box center [538, 35] width 1077 height 27
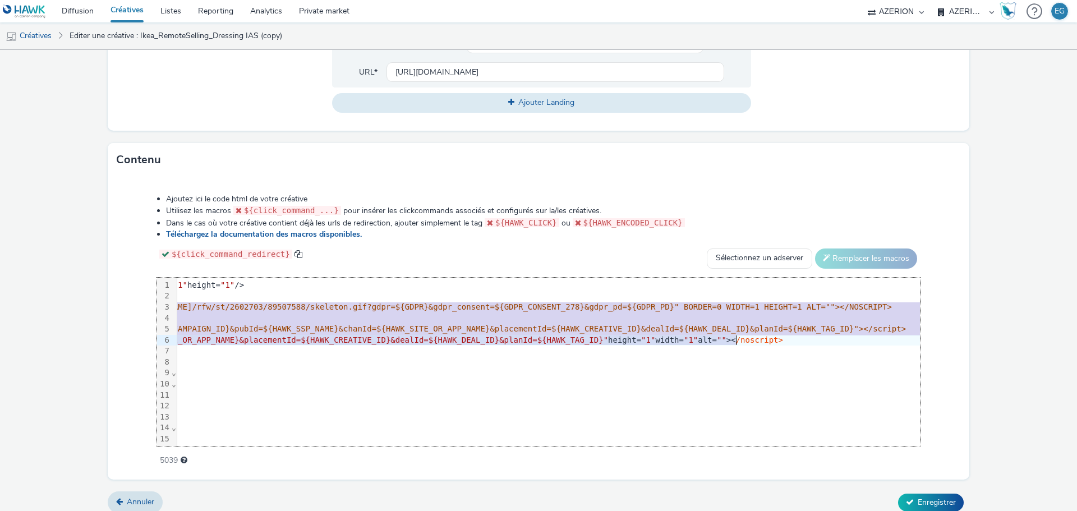
scroll to position [0, 830]
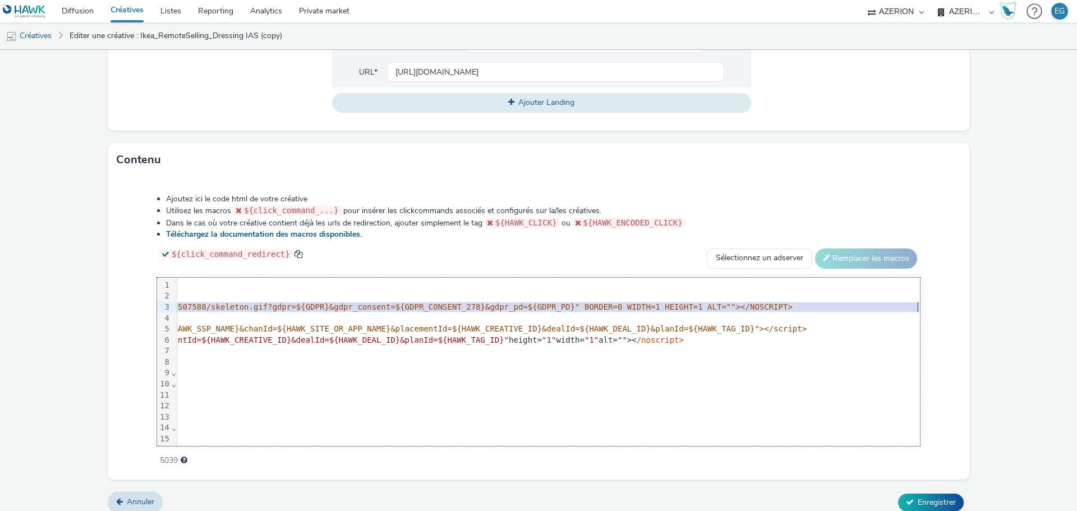
drag, startPoint x: 178, startPoint y: 308, endPoint x: 902, endPoint y: 311, distance: 724.4
click at [902, 311] on div "<script src= "mraid.js" >< /script><SCRIPT TYPE="application/ javascript " SRC=…" at bounding box center [140, 307] width 1559 height 11
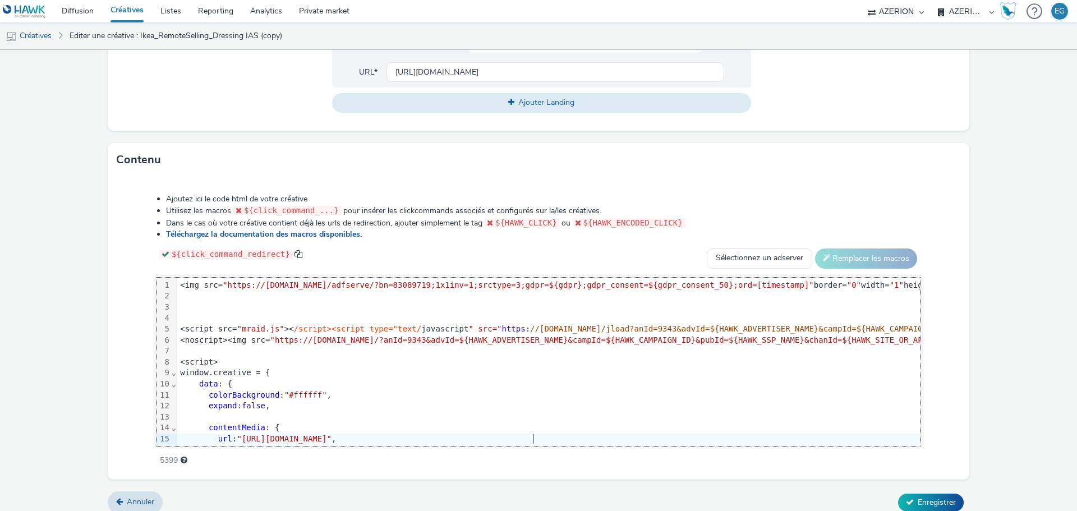
scroll to position [0, 0]
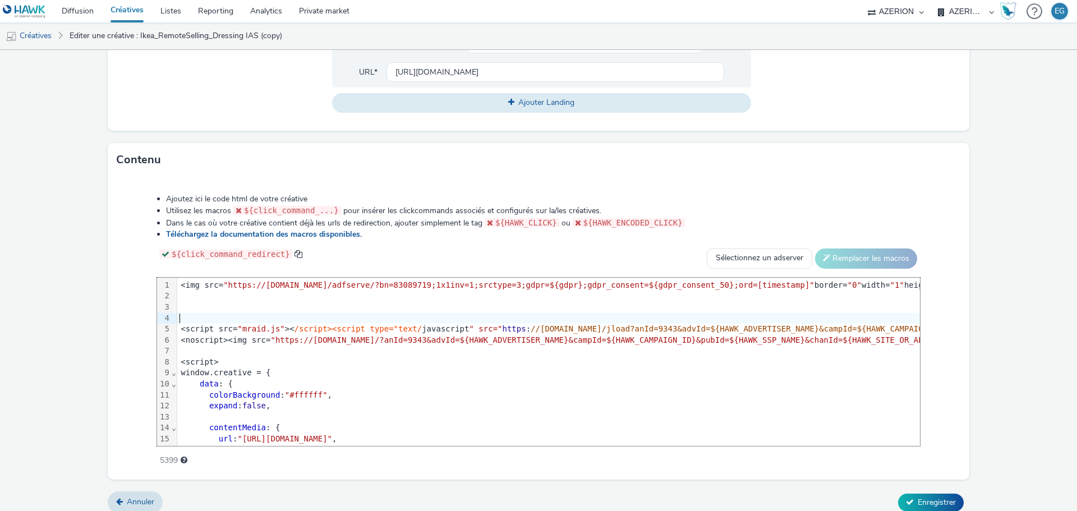
click at [195, 313] on div at bounding box center [900, 318] width 1447 height 11
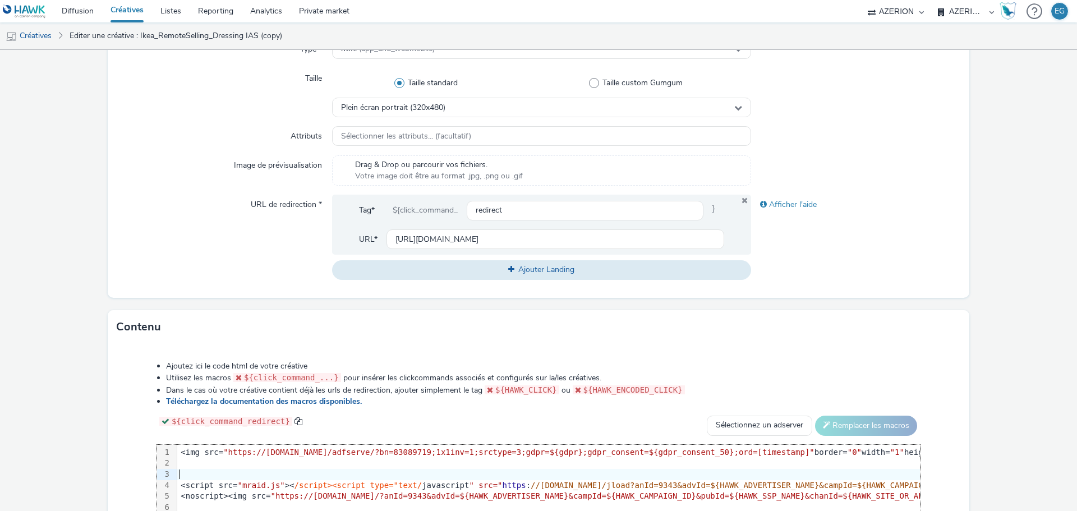
scroll to position [458, 0]
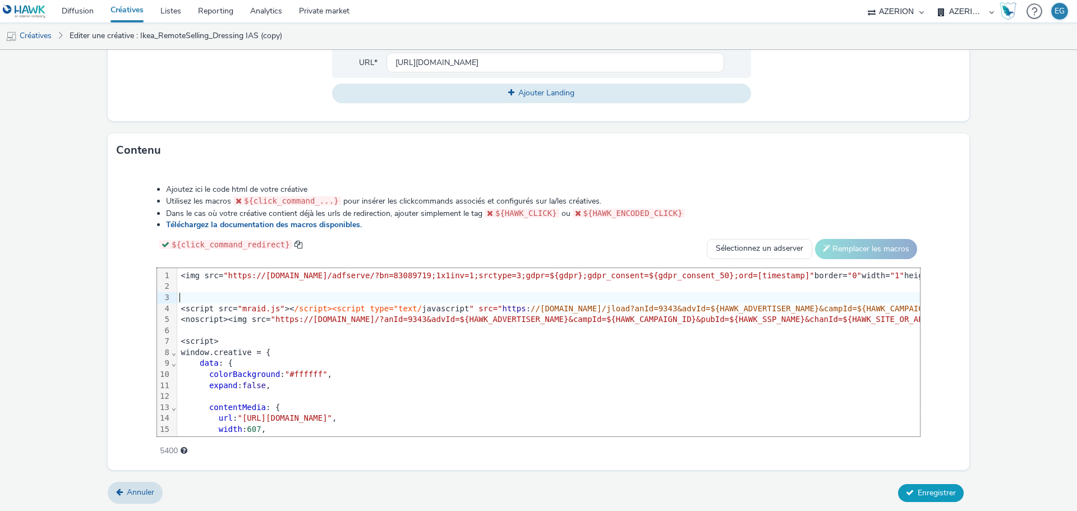
click at [918, 490] on span "Enregistrer" at bounding box center [937, 493] width 38 height 11
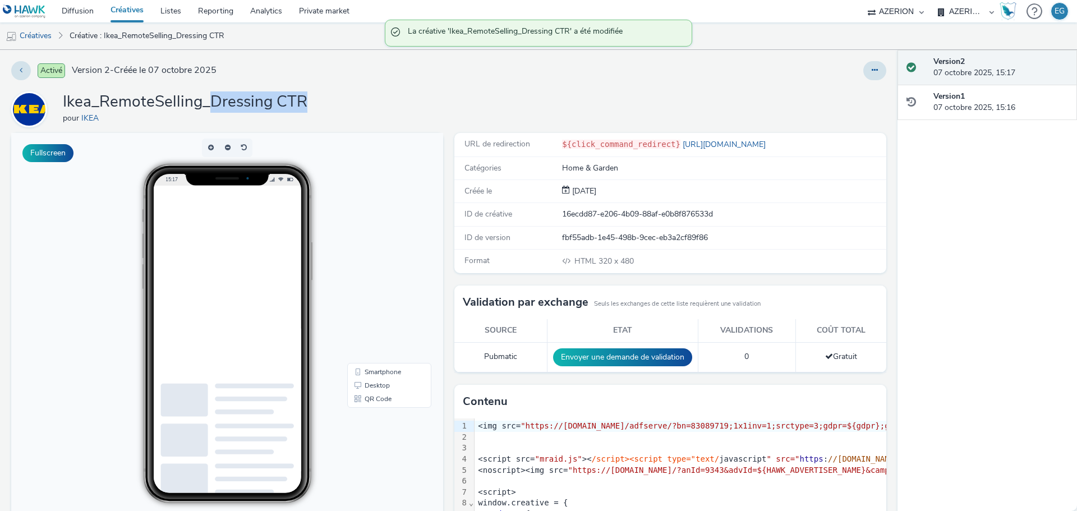
drag, startPoint x: 220, startPoint y: 98, endPoint x: 212, endPoint y: 98, distance: 7.9
click at [212, 98] on div "Ikea_RemoteSelling_Dressing CTR pour IKEA" at bounding box center [448, 109] width 875 height 36
click at [216, 100] on h1 "Ikea_RemoteSelling_Dressing CTR" at bounding box center [185, 101] width 245 height 21
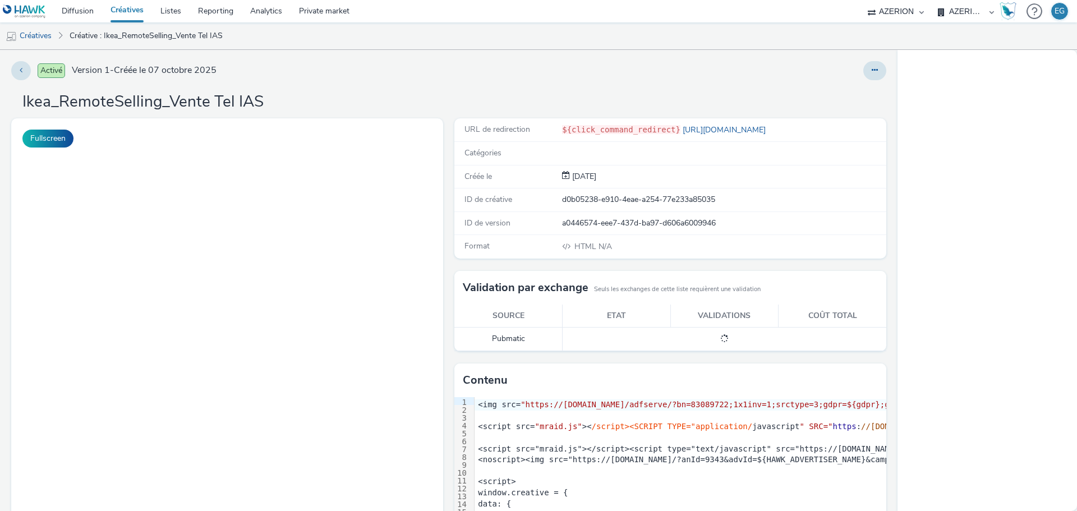
select select "79162ed7-0017-4339-93b0-3399b708648f"
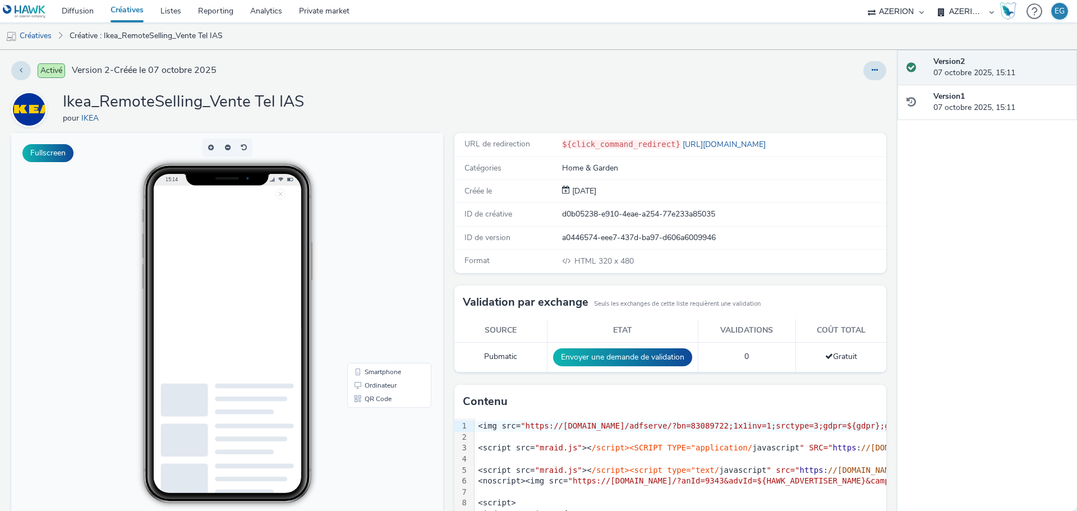
click at [456, 67] on div "Activé Version 2 - Créée le 07 octobre 2025" at bounding box center [273, 70] width 525 height 19
click at [872, 72] on icon at bounding box center [875, 70] width 6 height 8
click at [848, 117] on link "Dupliquer" at bounding box center [844, 115] width 84 height 22
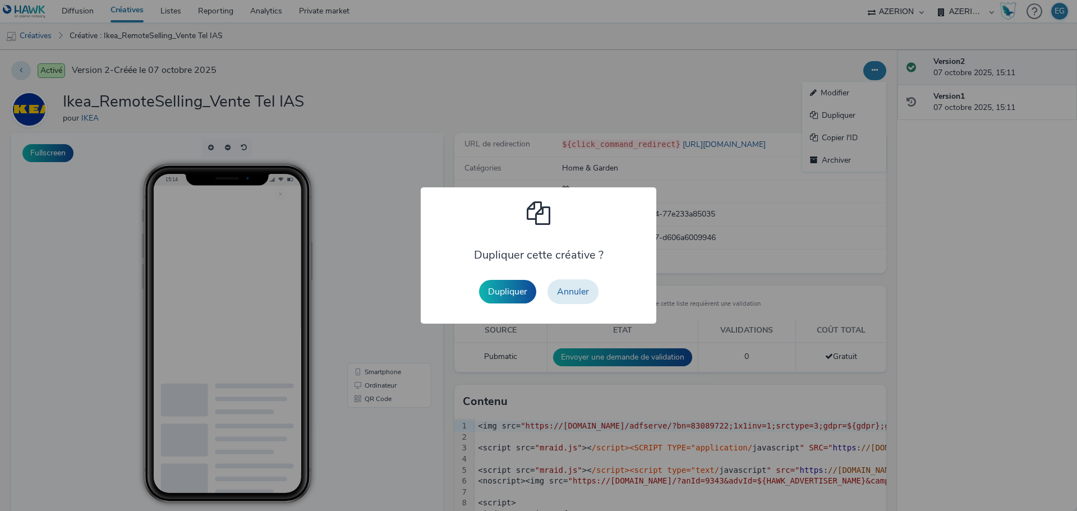
click at [512, 293] on button "Dupliquer" at bounding box center [507, 292] width 57 height 24
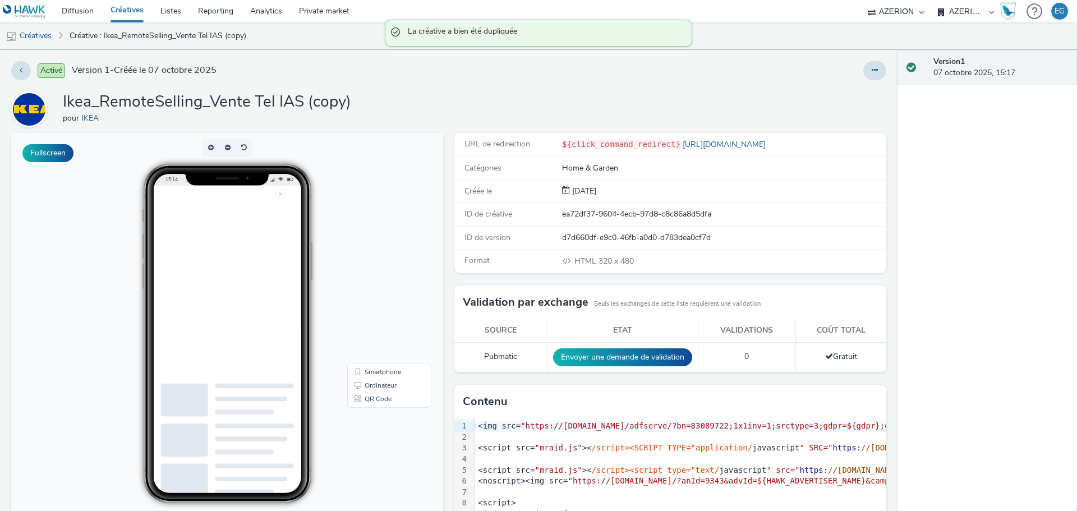
click at [865, 84] on div "Activé Version 1 - Créée le 07 octobre 2025 Ikea_RemoteSelling_Vente Tel IAS (c…" at bounding box center [449, 280] width 898 height 461
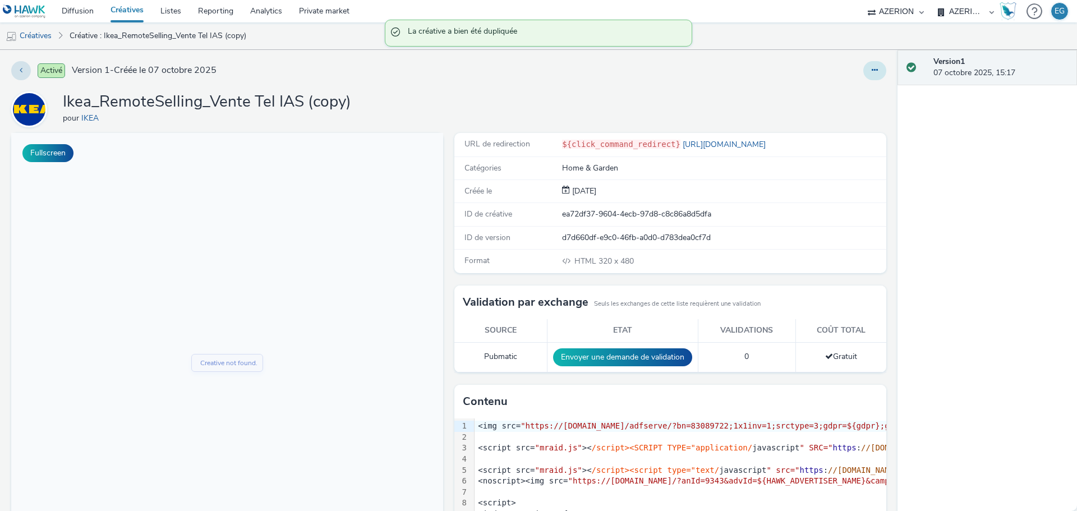
click at [872, 71] on icon at bounding box center [875, 70] width 6 height 8
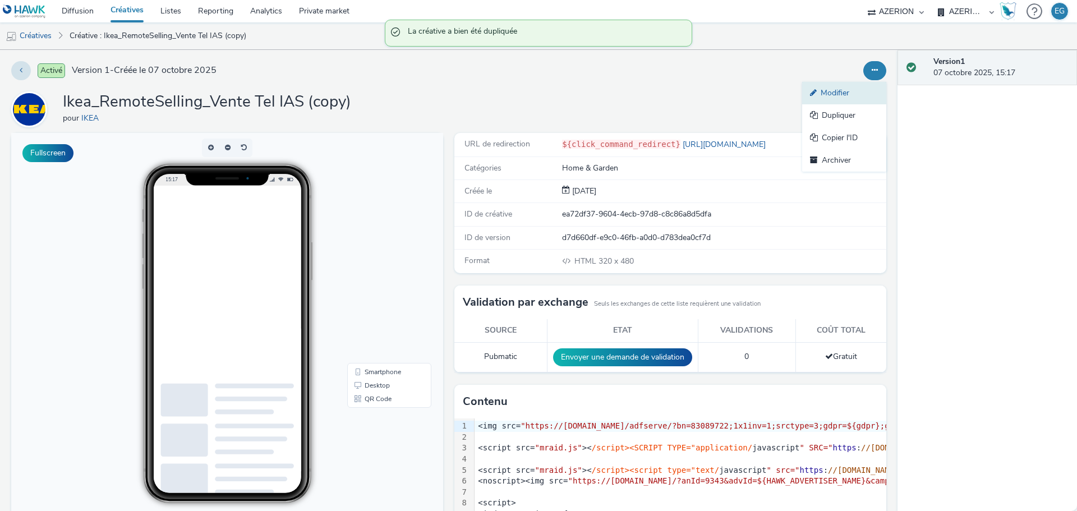
click at [834, 89] on link "Modifier" at bounding box center [844, 93] width 84 height 22
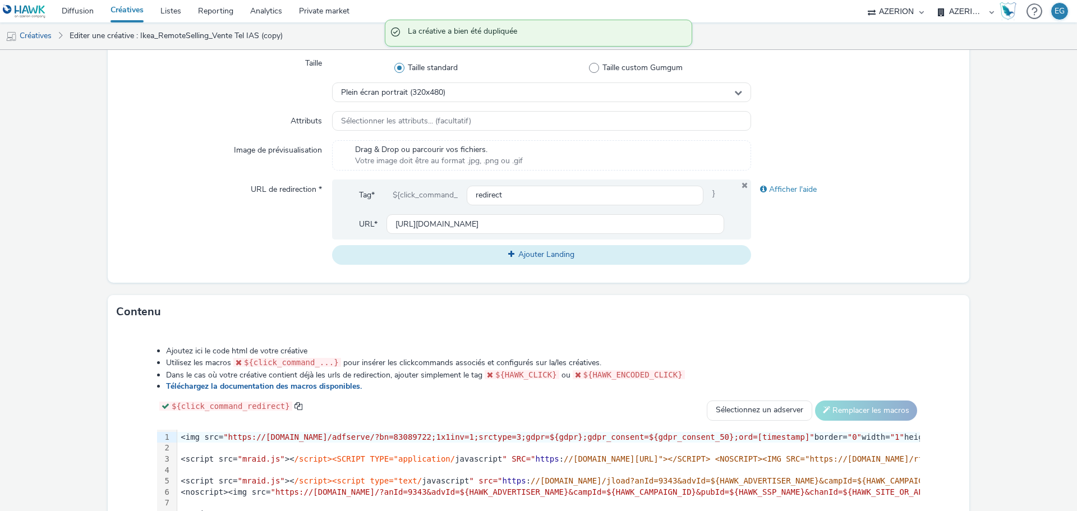
scroll to position [458, 0]
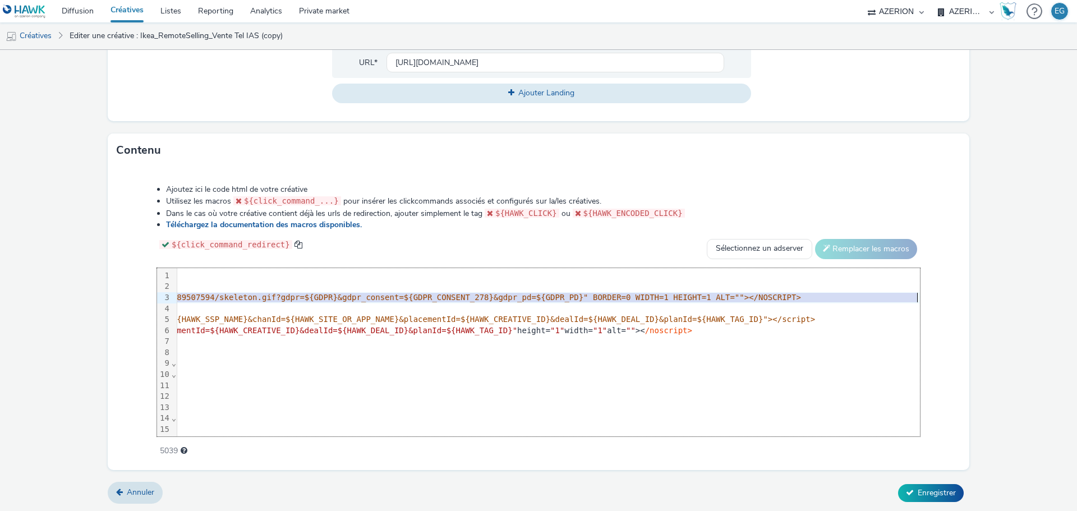
drag, startPoint x: 178, startPoint y: 295, endPoint x: 906, endPoint y: 297, distance: 727.2
click at [906, 297] on div "99 1 2 3 4 5 6 7 8 9 10 11 12 13 14 15 16 17 18 19 20 21 22 23 24 25 26 27 28 2…" at bounding box center [538, 352] width 763 height 168
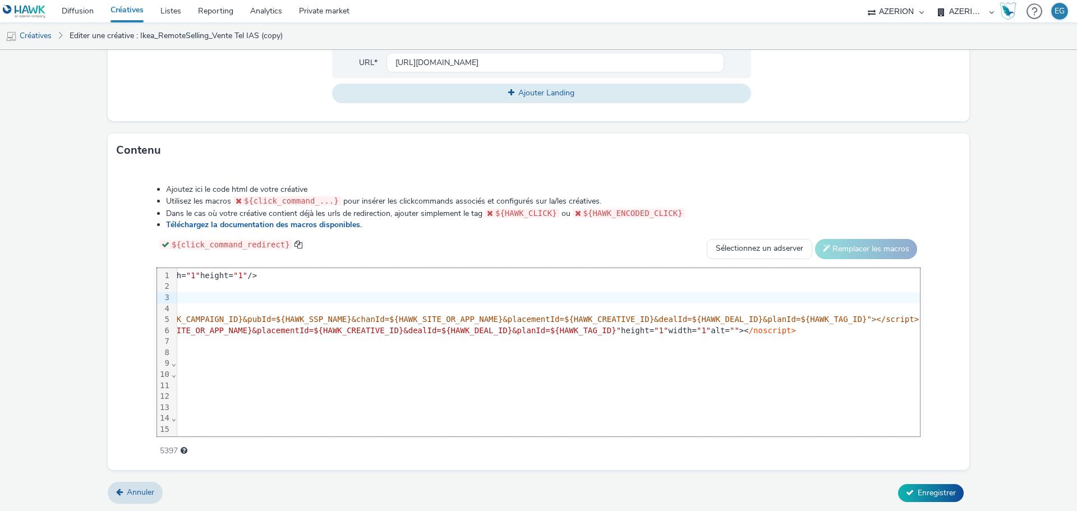
scroll to position [0, 1]
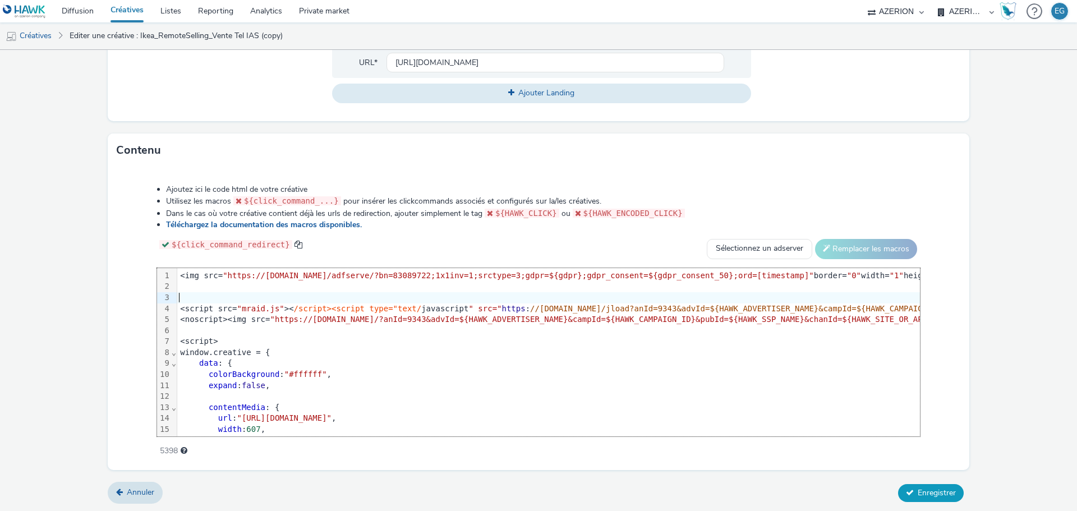
click at [919, 492] on span "Enregistrer" at bounding box center [937, 493] width 38 height 11
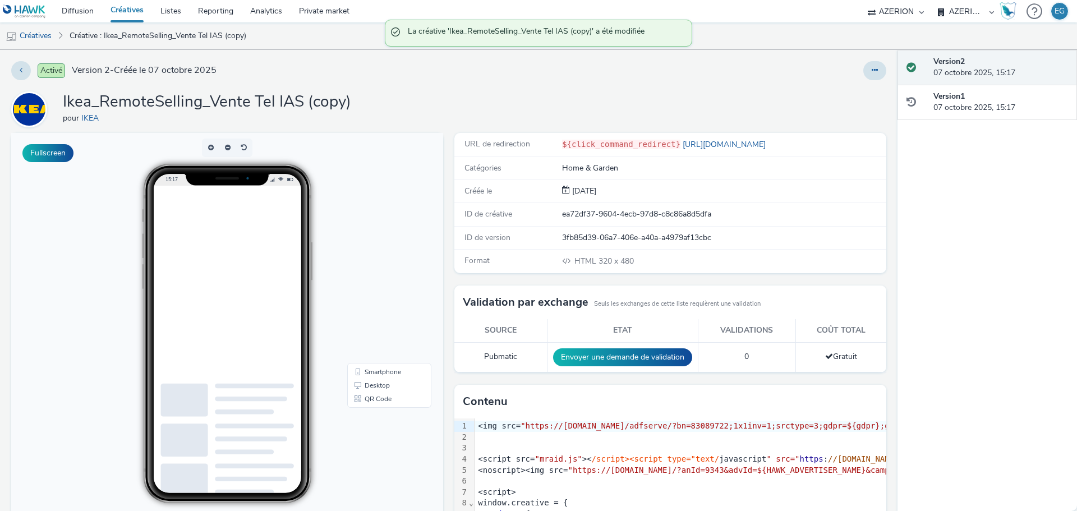
click at [360, 105] on div "Ikea_RemoteSelling_Vente Tel IAS (copy) pour IKEA" at bounding box center [448, 109] width 875 height 36
click at [872, 72] on icon at bounding box center [875, 70] width 6 height 8
click at [843, 90] on link "Modifier" at bounding box center [844, 93] width 84 height 22
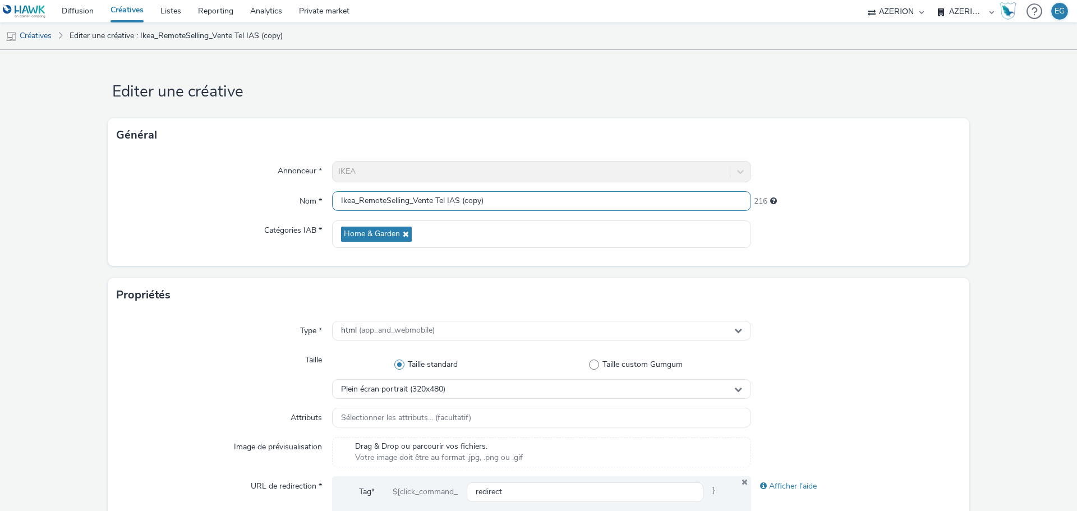
drag, startPoint x: 463, startPoint y: 199, endPoint x: 445, endPoint y: 200, distance: 18.6
click at [445, 200] on input "Ikea_RemoteSelling_Vente Tel IAS (copy)" at bounding box center [541, 201] width 419 height 20
type input "Ikea_RemoteSelling_Vente Tel CTR"
click at [522, 122] on div "Général" at bounding box center [539, 135] width 862 height 34
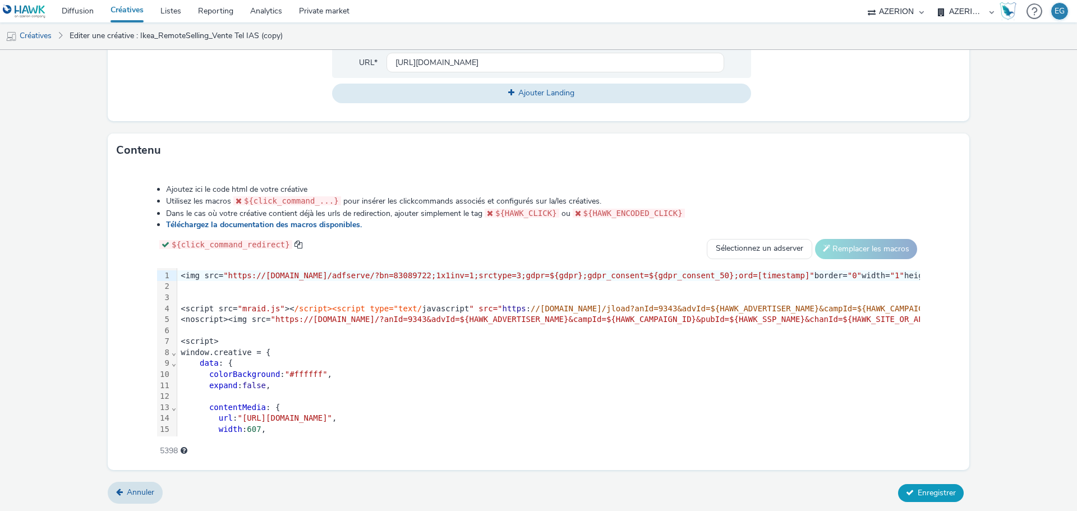
click at [919, 495] on span "Enregistrer" at bounding box center [937, 493] width 38 height 11
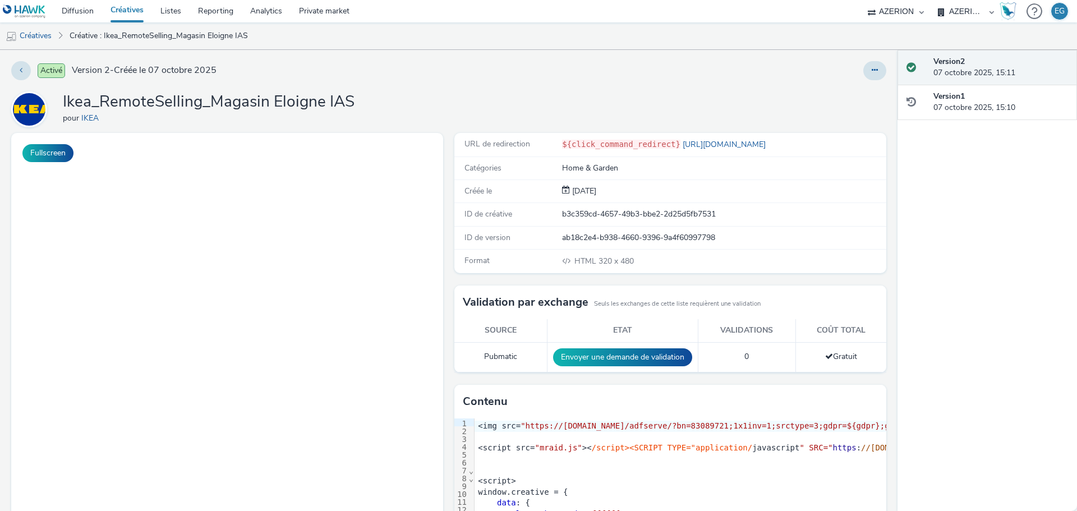
select select "79162ed7-0017-4339-93b0-3399b708648f"
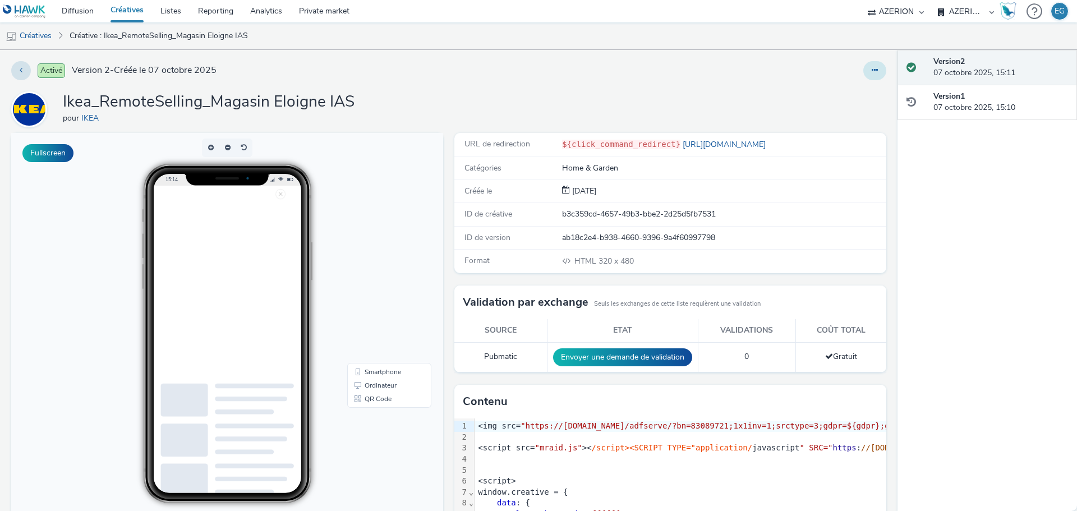
click at [864, 73] on button at bounding box center [875, 70] width 23 height 19
click at [838, 115] on link "Dupliquer" at bounding box center [844, 115] width 84 height 22
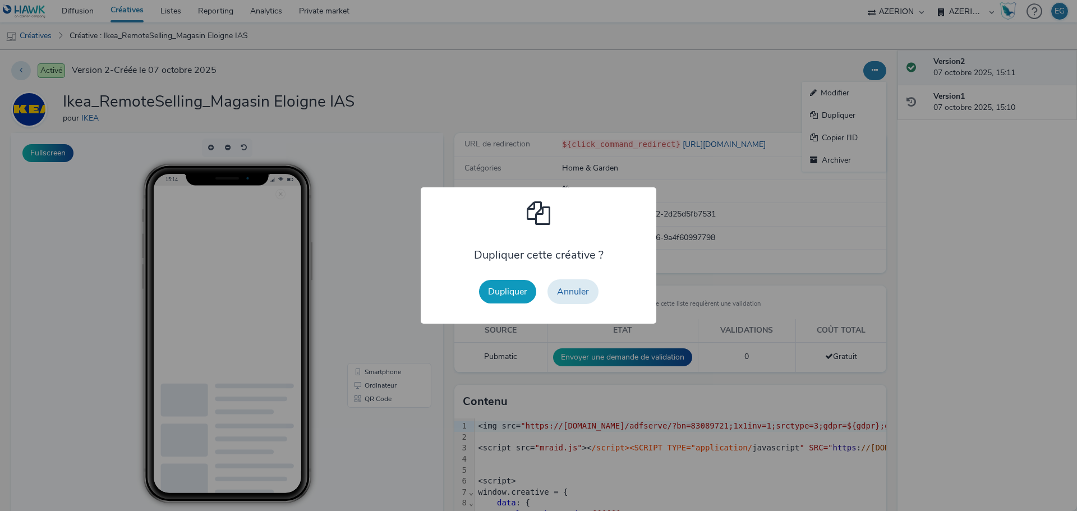
click at [511, 299] on button "Dupliquer" at bounding box center [507, 292] width 57 height 24
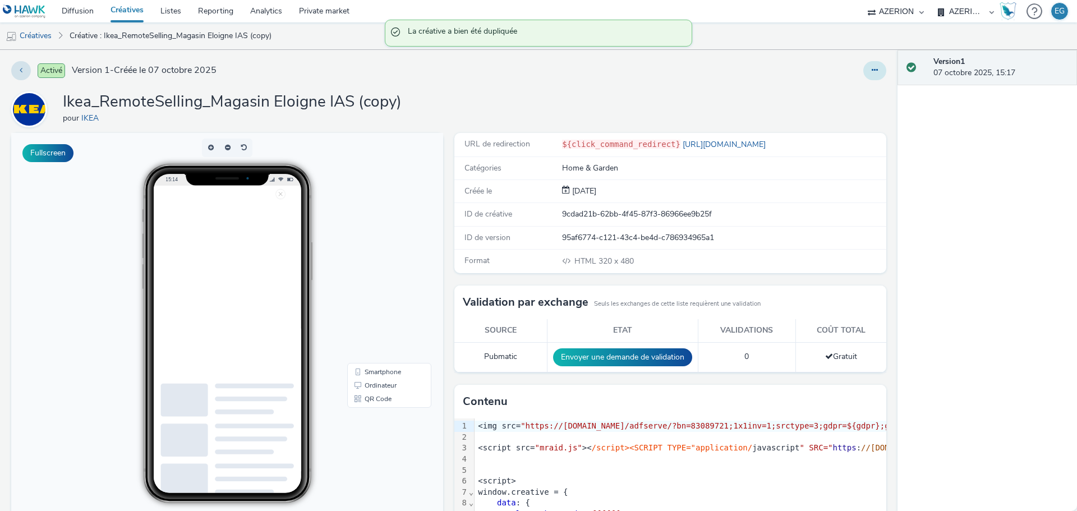
click at [864, 69] on button at bounding box center [875, 70] width 23 height 19
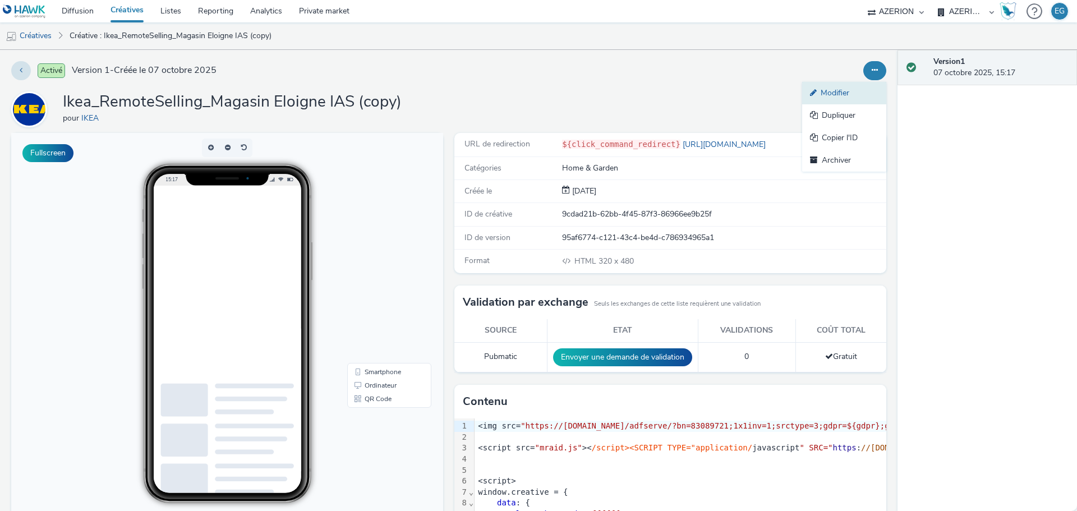
click at [831, 94] on link "Modifier" at bounding box center [844, 93] width 84 height 22
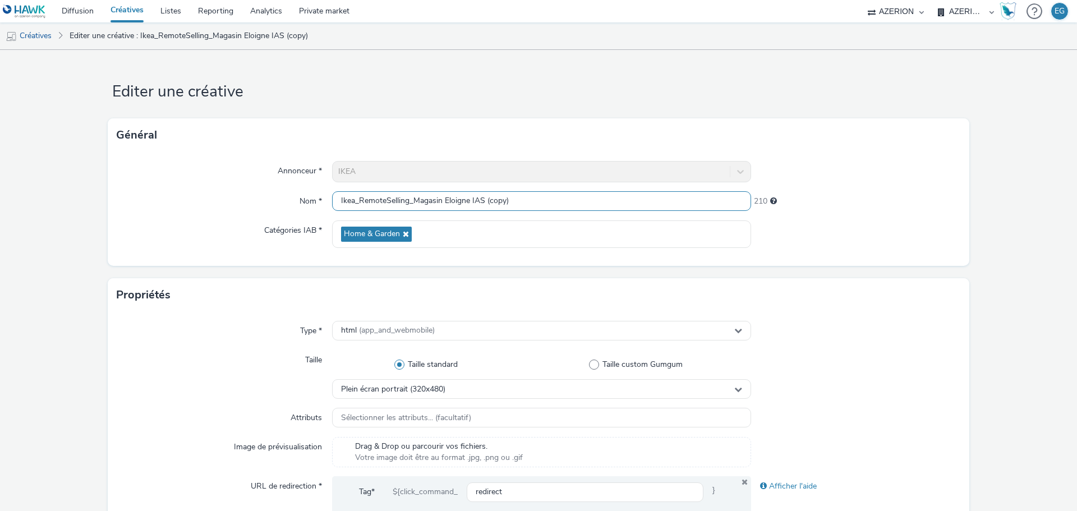
drag, startPoint x: 477, startPoint y: 195, endPoint x: 471, endPoint y: 195, distance: 6.7
click at [471, 195] on input "Ikea_RemoteSelling_Magasin Eloigne IAS (copy)" at bounding box center [541, 201] width 419 height 20
type input "Ikea_RemoteSelling_Magasin Eloigne CTR"
click at [502, 108] on form "Editer une créative Général Annonceur * IKEA Nom * Ikea_RemoteSelling_Magasin E…" at bounding box center [538, 510] width 1077 height 921
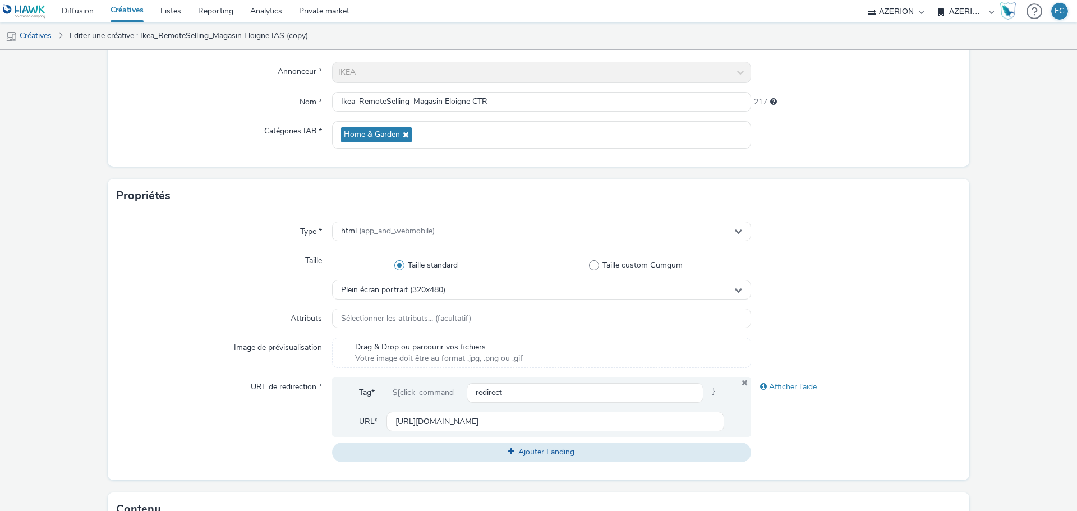
scroll to position [458, 0]
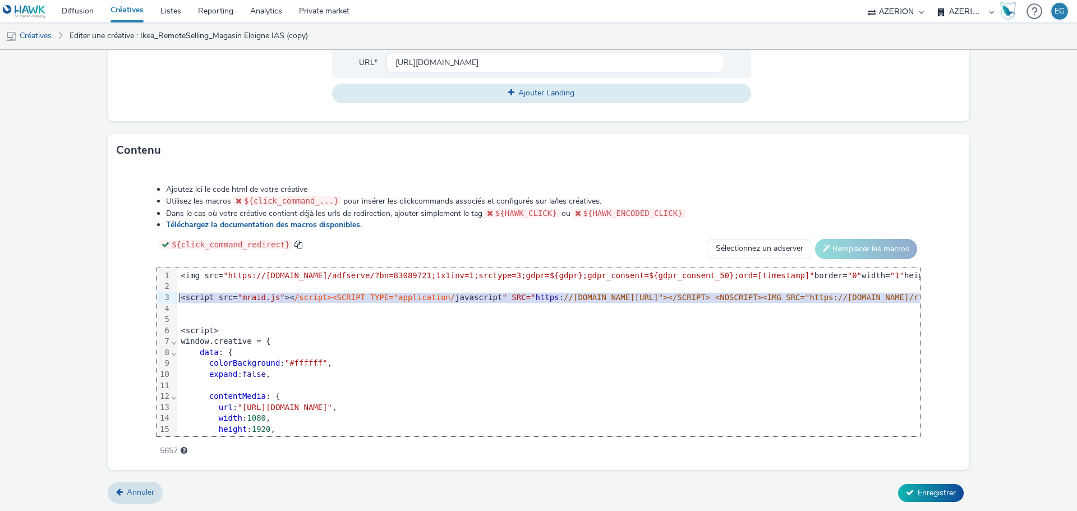
drag, startPoint x: 192, startPoint y: 309, endPoint x: 178, endPoint y: 298, distance: 18.4
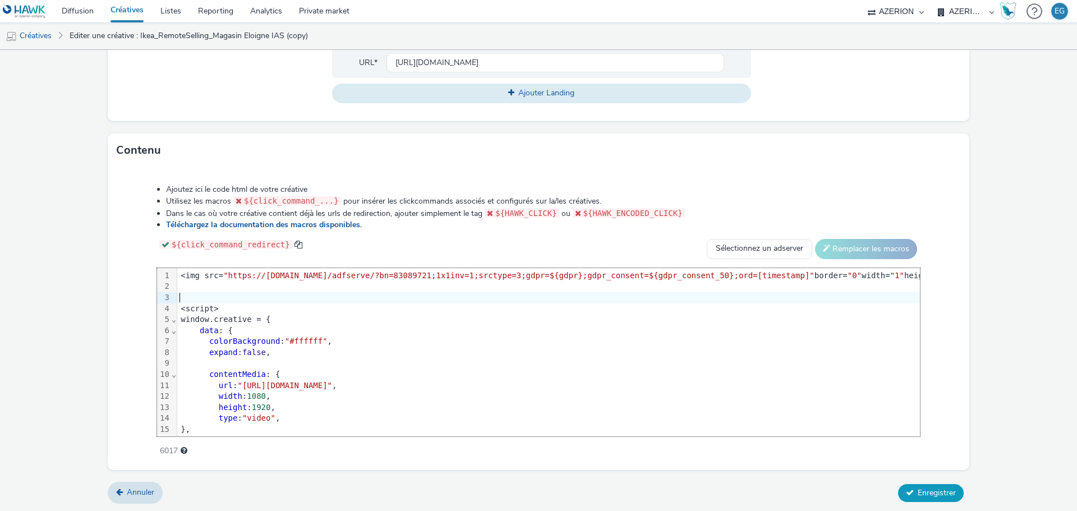
click at [950, 498] on button "Enregistrer" at bounding box center [931, 493] width 66 height 18
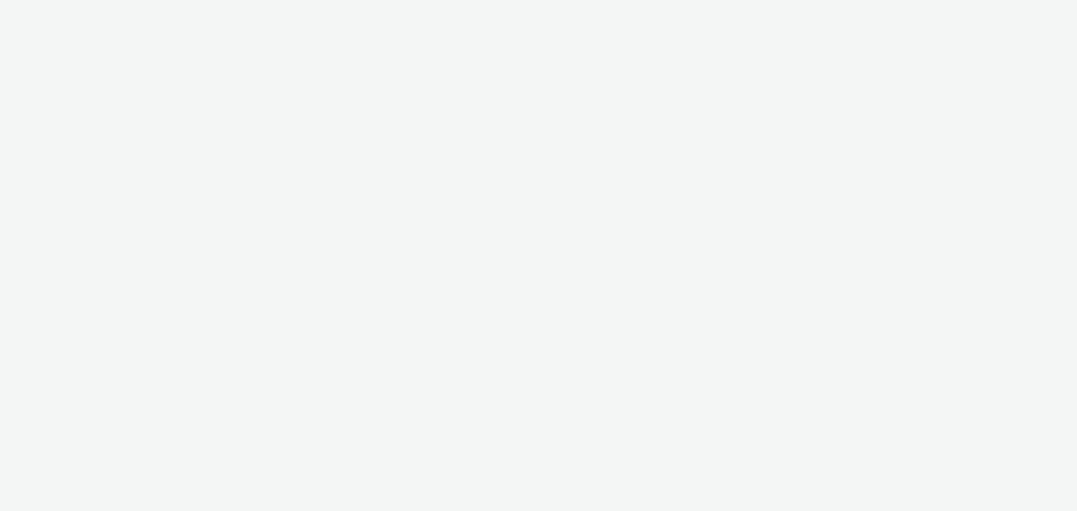
select select "79162ed7-0017-4339-93b0-3399b708648f"
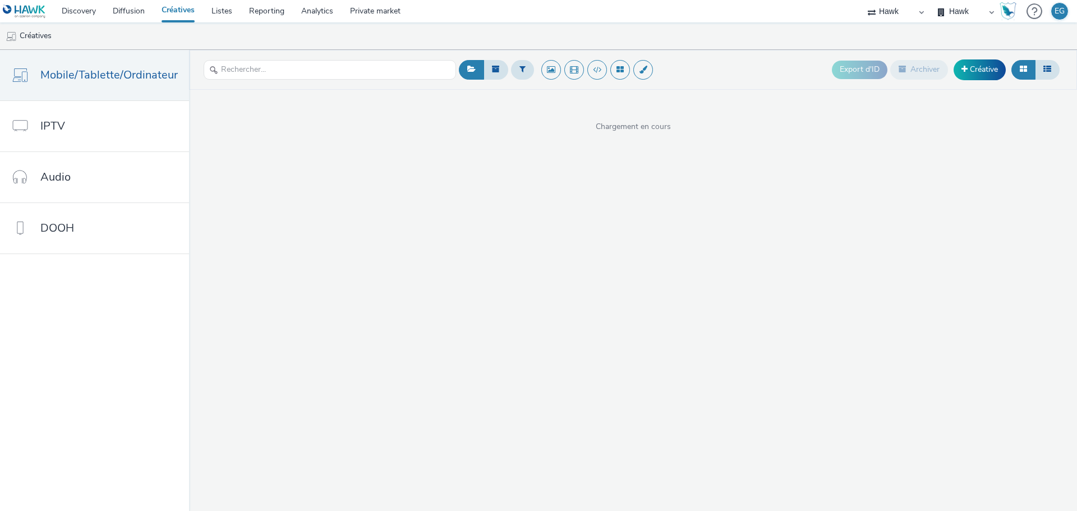
select select "11a7df10-284f-415c-b52a-427acf4c31ae"
select select "d3406a9b-95e8-409c-967d-04bb2c697fe0"
select select "79162ed7-0017-4339-93b0-3399b708648f"
select select "11a7df10-284f-415c-b52a-427acf4c31ae"
select select "d3406a9b-95e8-409c-967d-04bb2c697fe0"
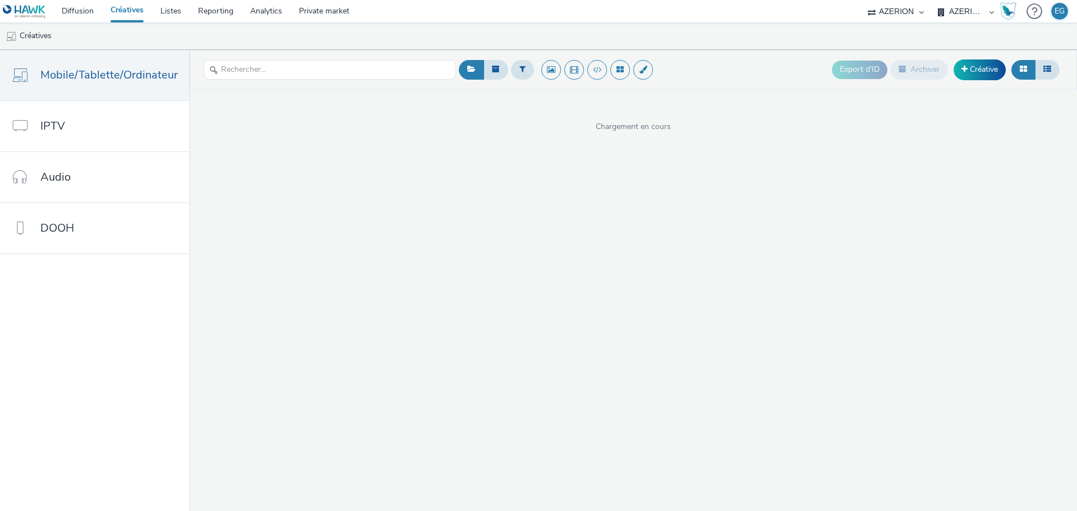
select select "79162ed7-0017-4339-93b0-3399b708648f"
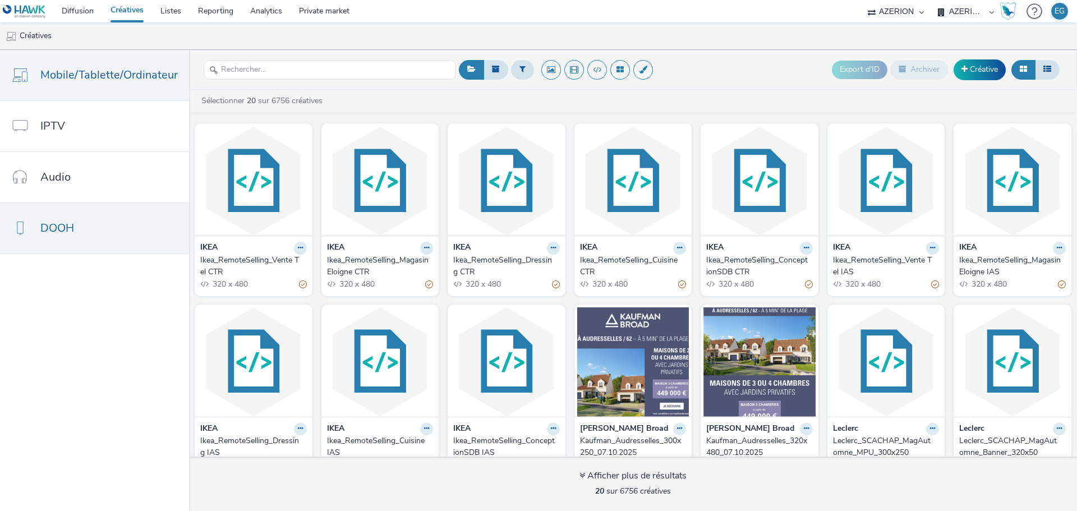
click at [85, 238] on link "DOOH" at bounding box center [94, 228] width 189 height 50
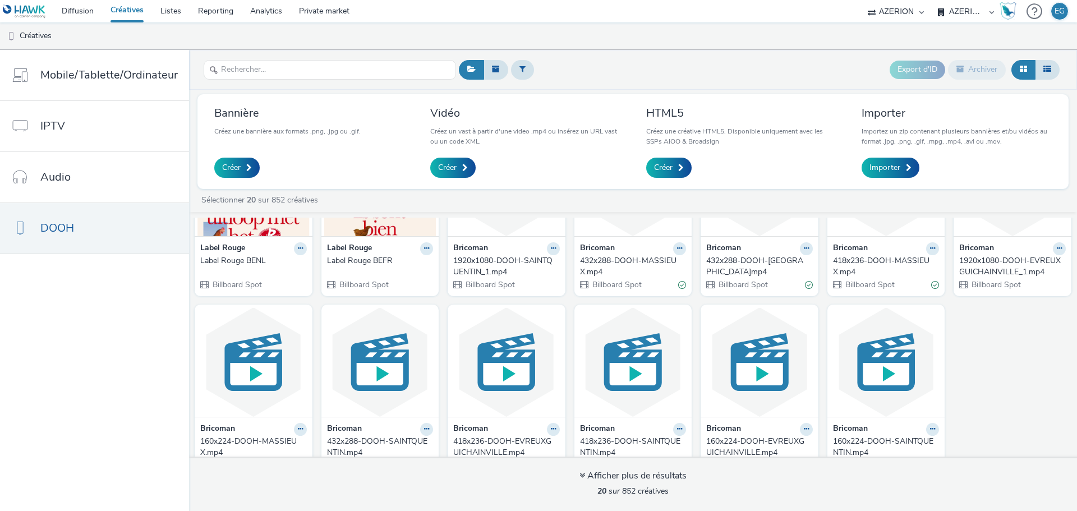
scroll to position [281, 0]
click at [342, 4] on link "Private market" at bounding box center [324, 11] width 67 height 22
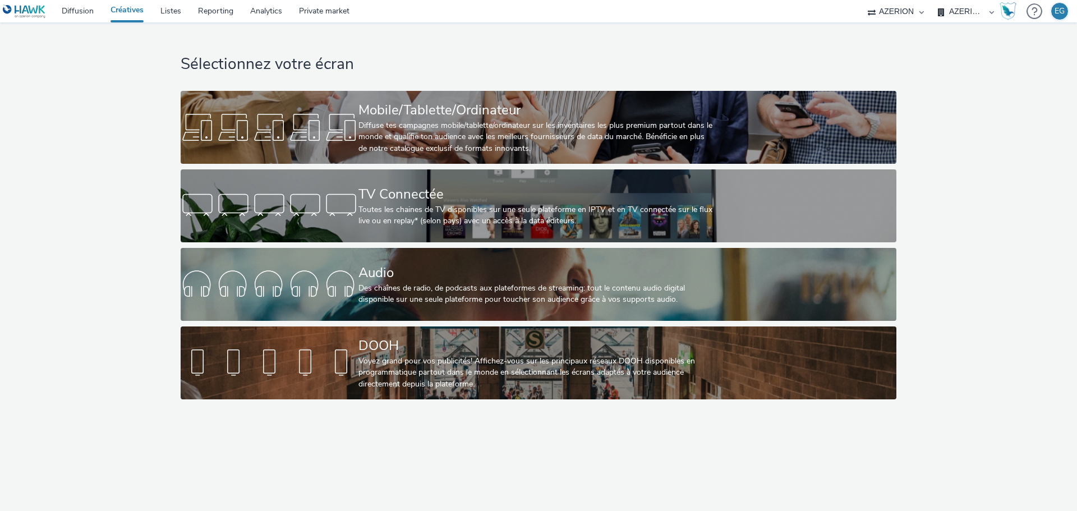
select select "79162ed7-0017-4339-93b0-3399b708648f"
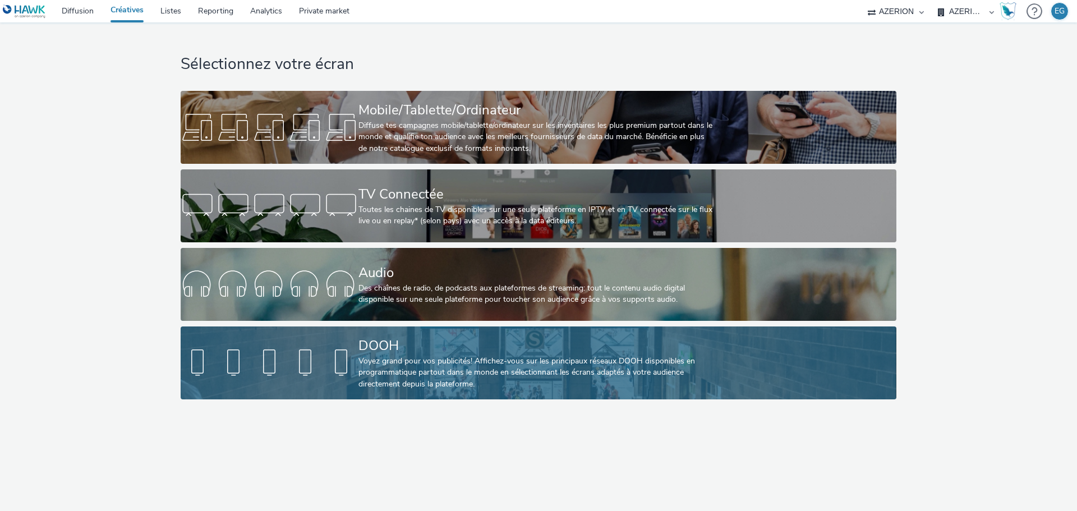
click at [417, 358] on div "Voyez grand pour vos publicités! Affichez-vous sur les principaux réseaux DOOH …" at bounding box center [537, 373] width 356 height 34
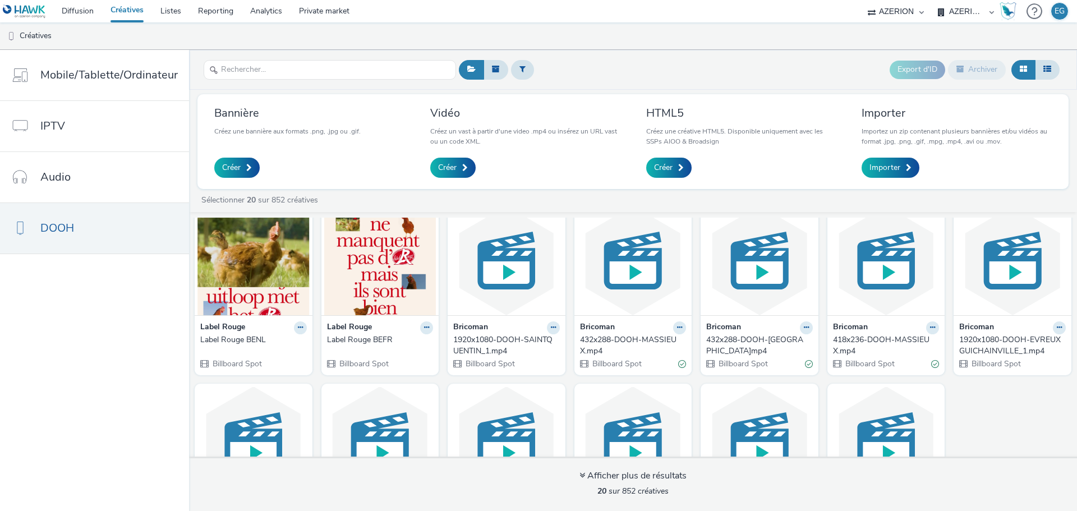
scroll to position [224, 0]
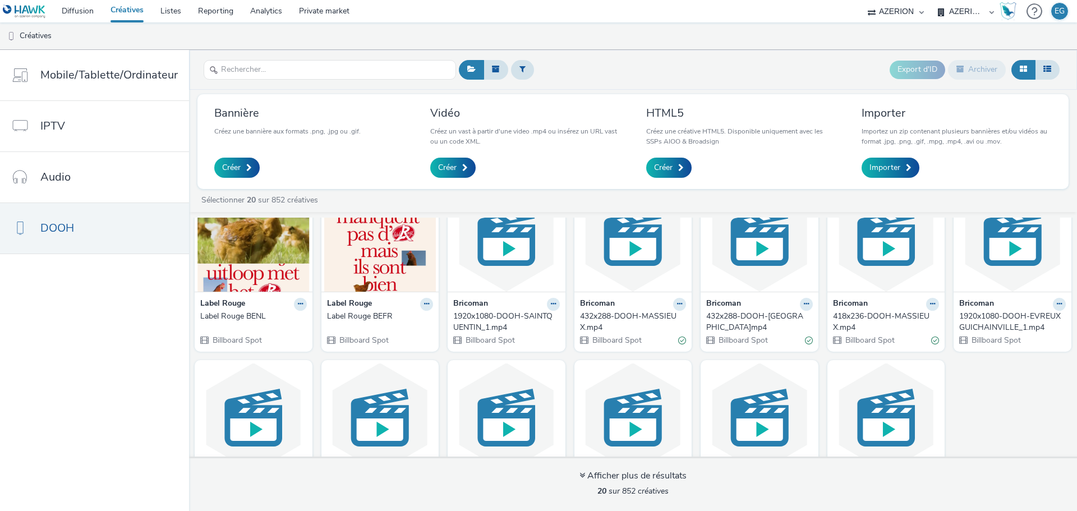
click at [346, 317] on div "Label Rouge BEFR" at bounding box center [378, 316] width 102 height 11
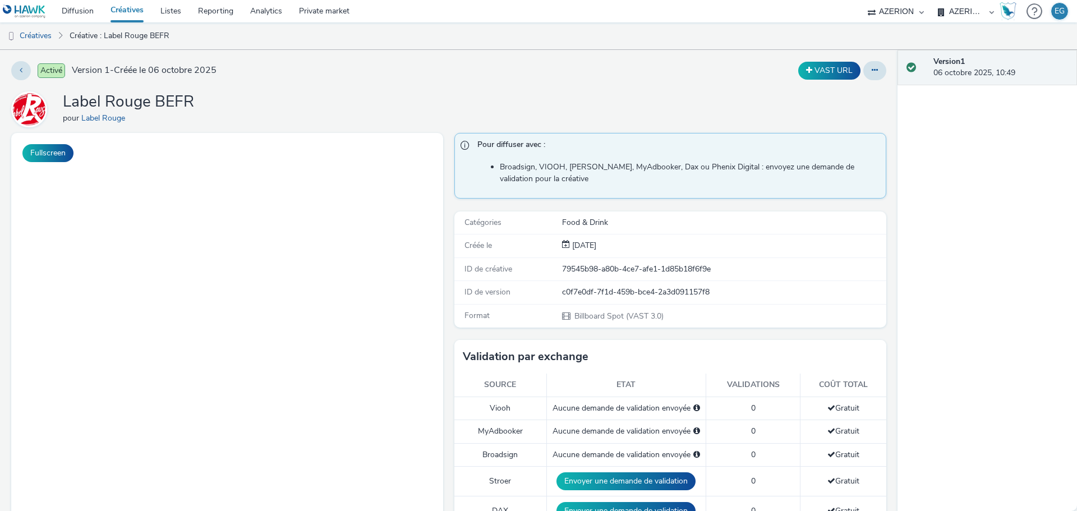
scroll to position [337, 0]
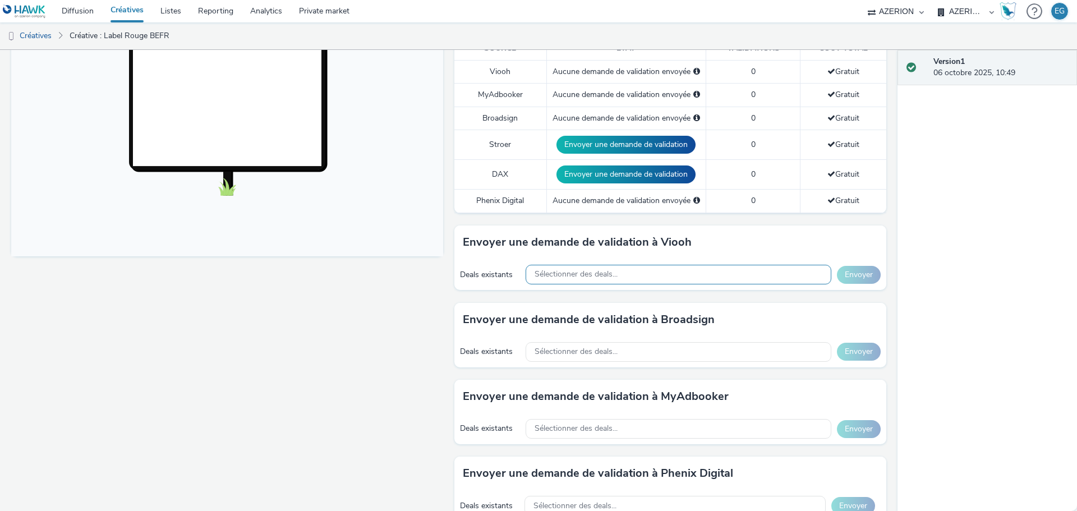
click at [637, 277] on div "Sélectionner des deals..." at bounding box center [679, 275] width 306 height 20
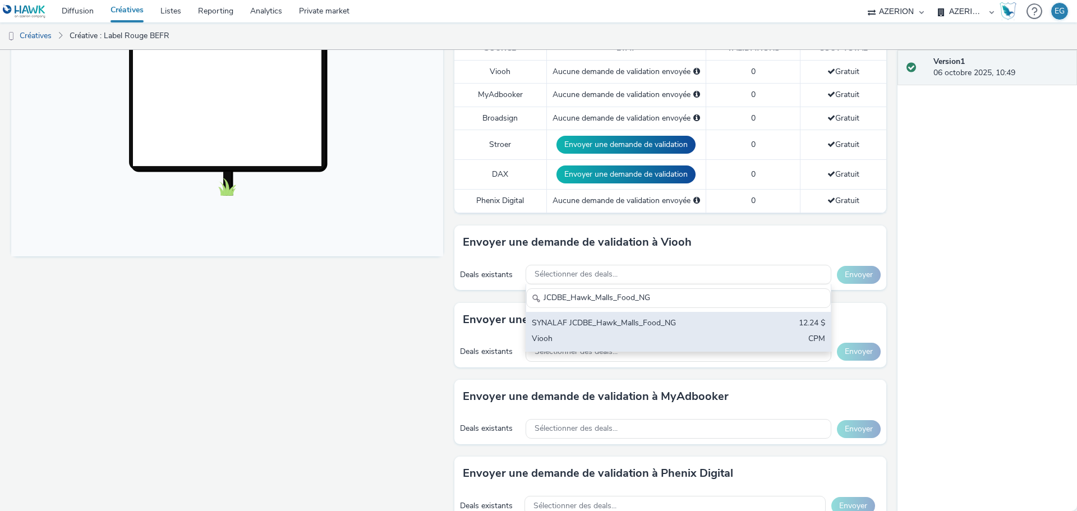
type input "JCDBE_Hawk_Malls_Food_NG"
click at [641, 327] on div "SYNALAF JCDBE_Hawk_Malls_Food_NG" at bounding box center [629, 324] width 194 height 13
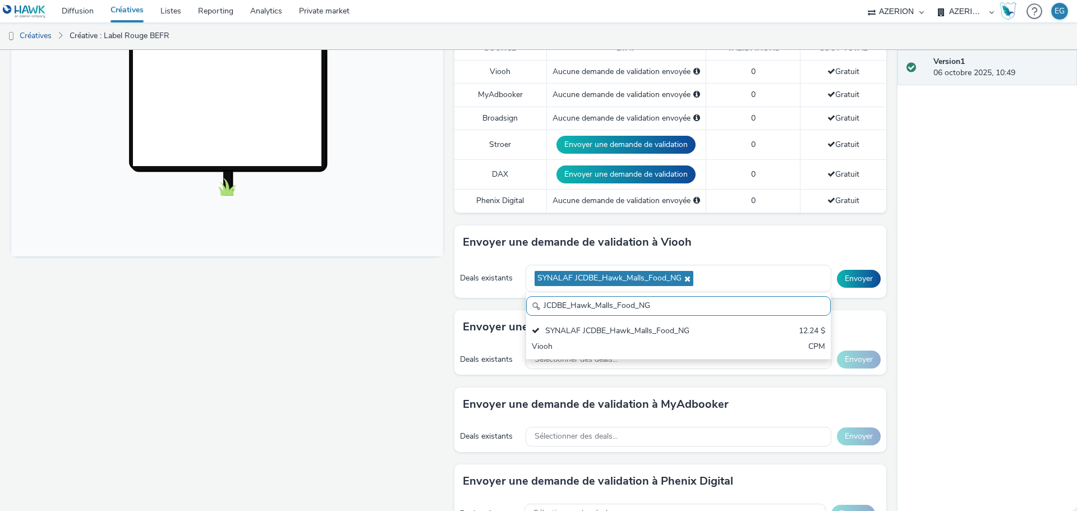
click at [1017, 268] on div "Version 1 06 octobre 2025, 10:49" at bounding box center [988, 280] width 180 height 461
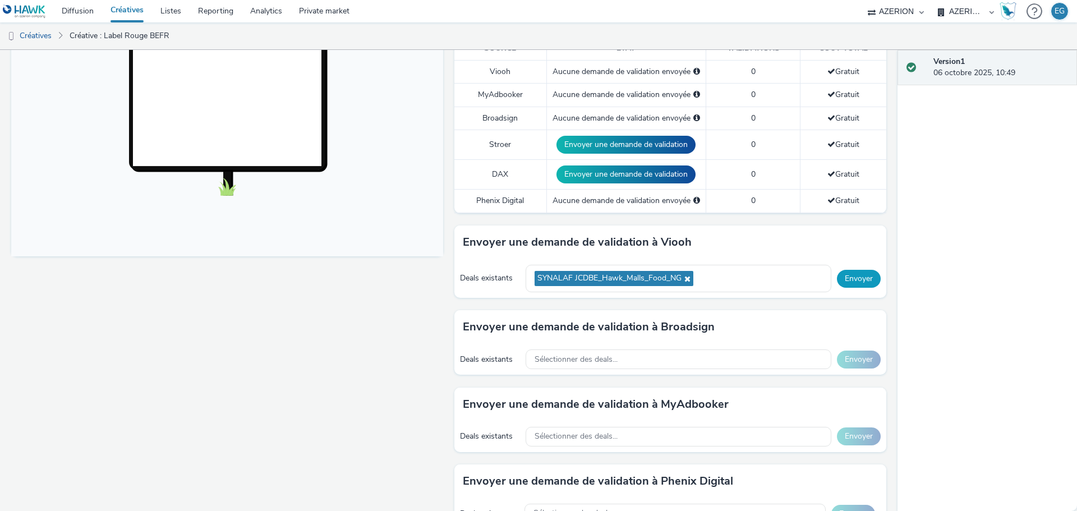
click at [856, 283] on button "Envoyer" at bounding box center [859, 279] width 44 height 18
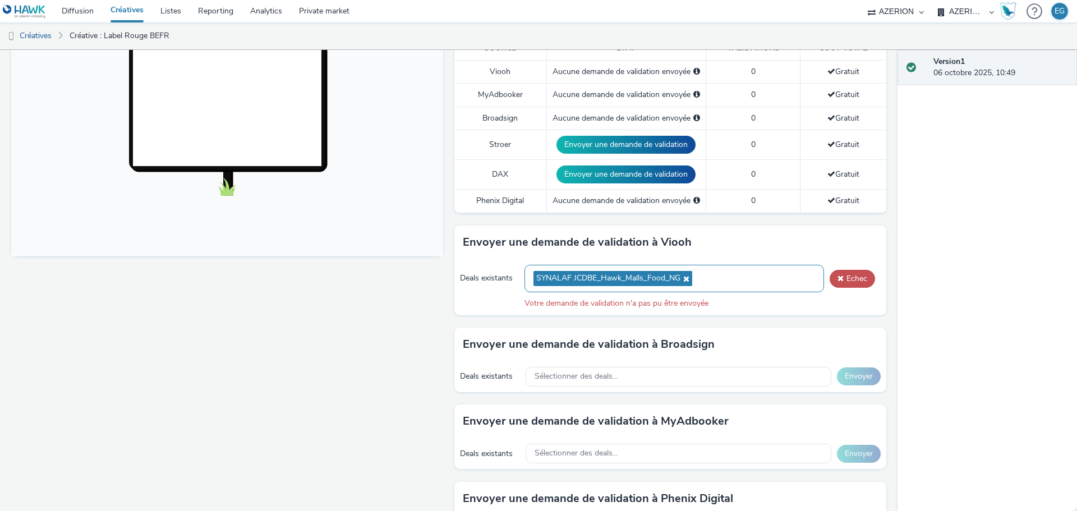
click at [706, 278] on div "SYNALAF JCDBE_Hawk_Malls_Food_NG" at bounding box center [675, 278] width 300 height 27
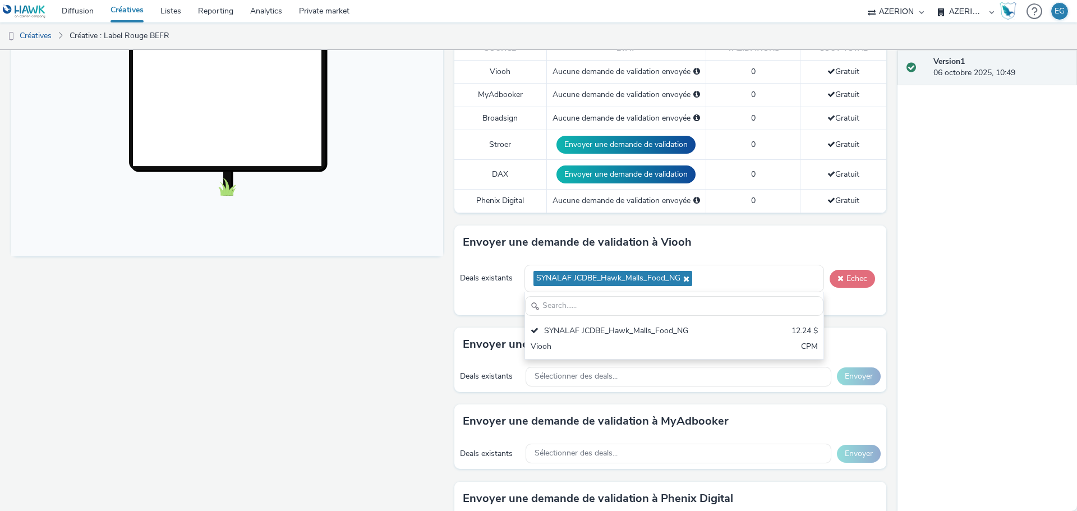
scroll to position [0, 0]
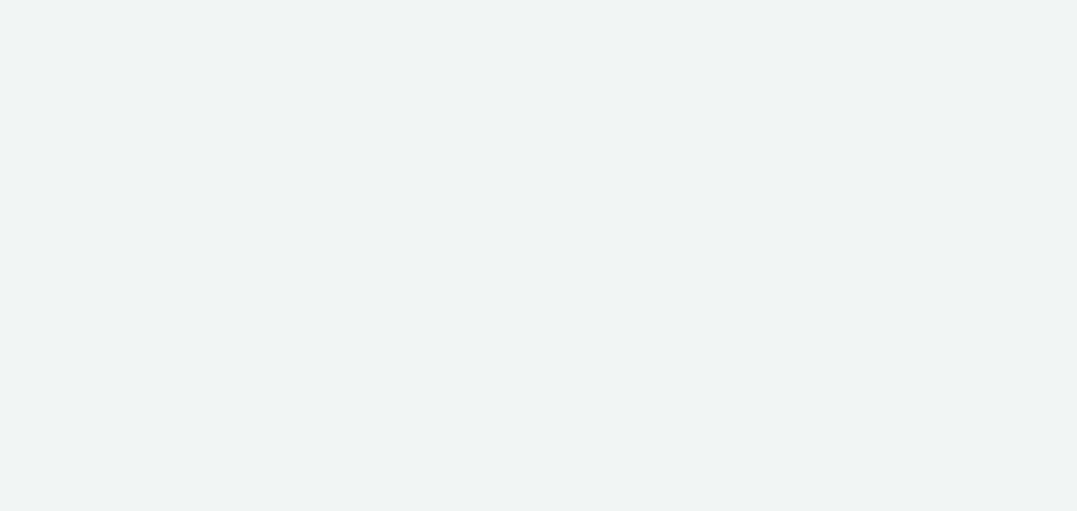
select select "79162ed7-0017-4339-93b0-3399b708648f"
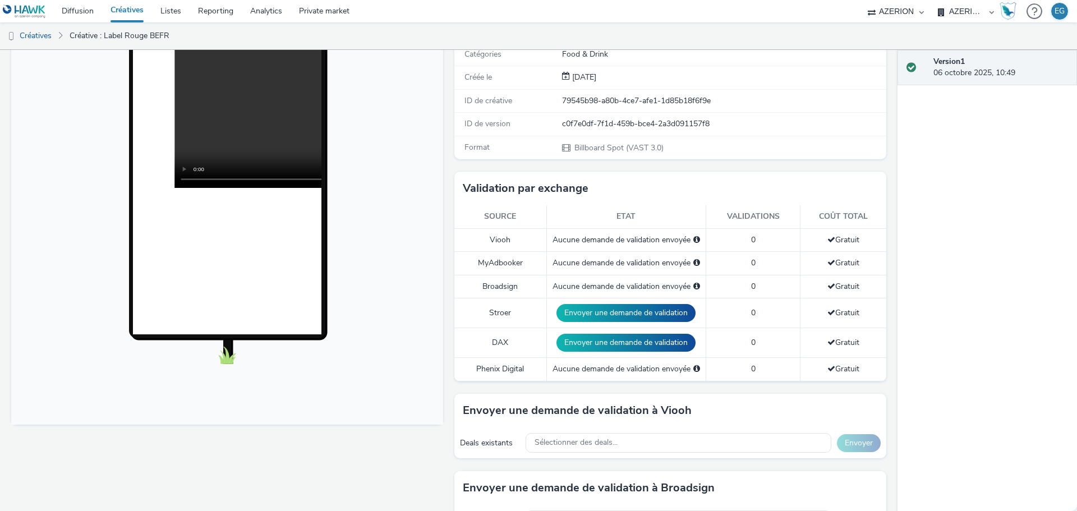
scroll to position [281, 0]
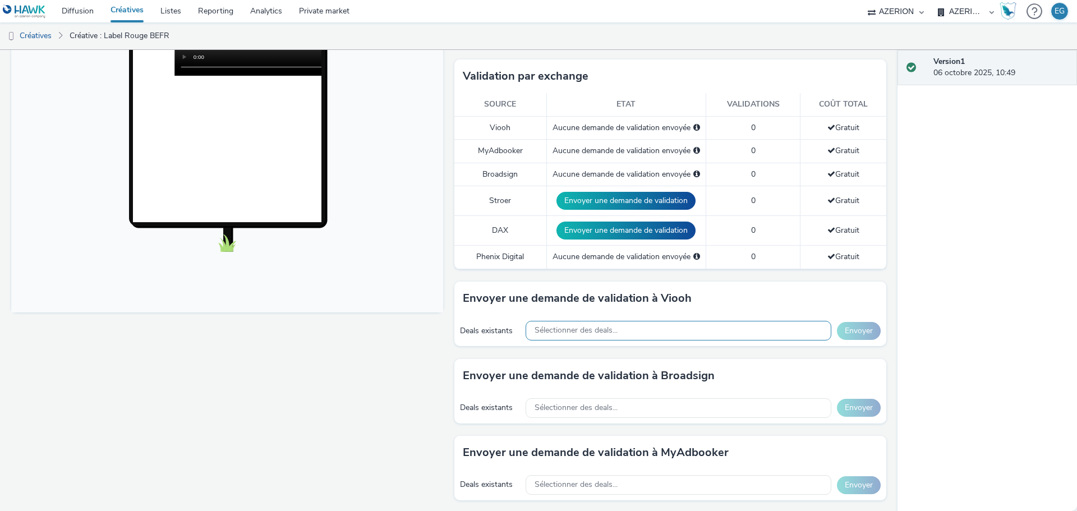
click at [630, 327] on div "Sélectionner des deals..." at bounding box center [679, 331] width 306 height 20
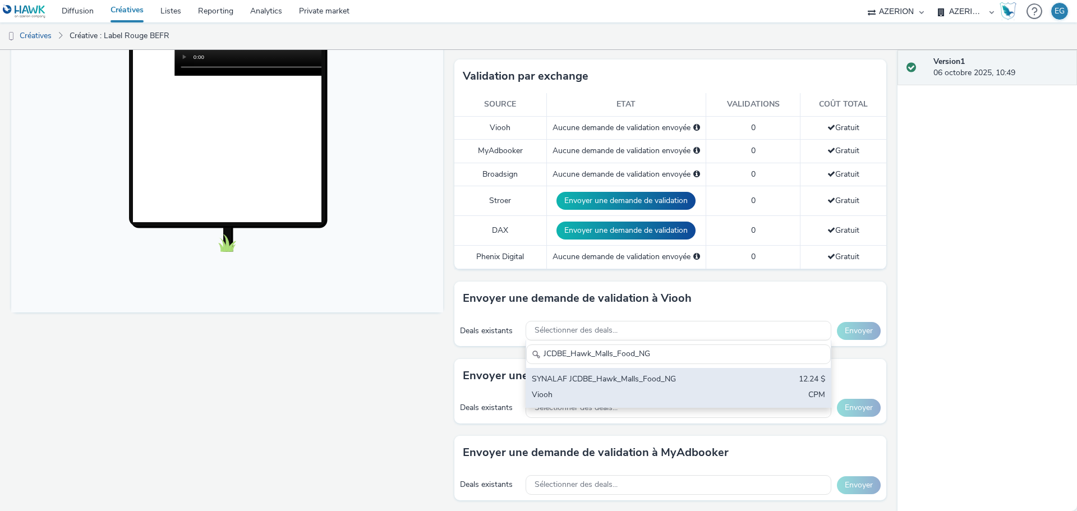
type input "JCDBE_Hawk_Malls_Food_NG"
click at [605, 377] on div "SYNALAF JCDBE_Hawk_Malls_Food_NG" at bounding box center [629, 380] width 194 height 13
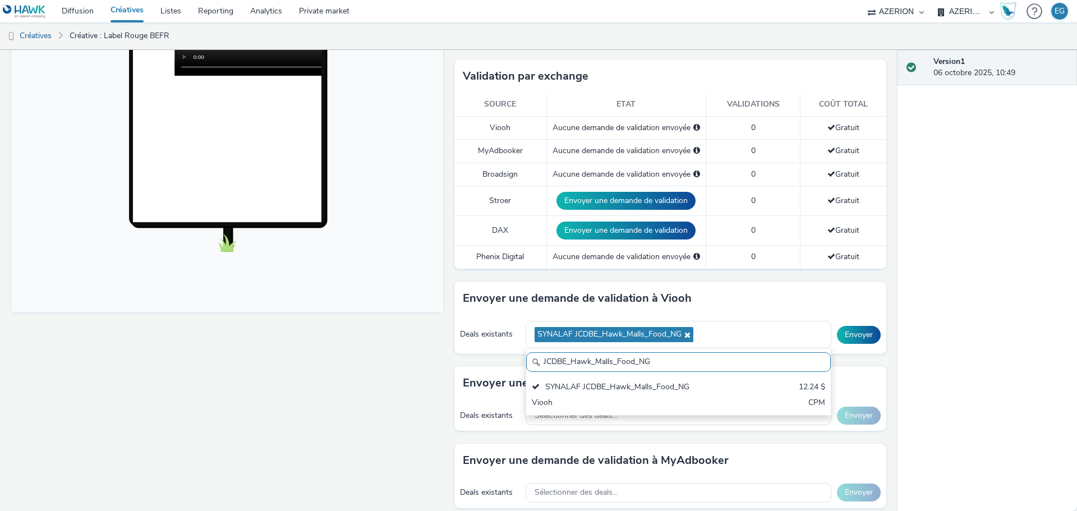
click at [679, 292] on h3 "Envoyer une demande de validation à Viooh" at bounding box center [577, 298] width 229 height 17
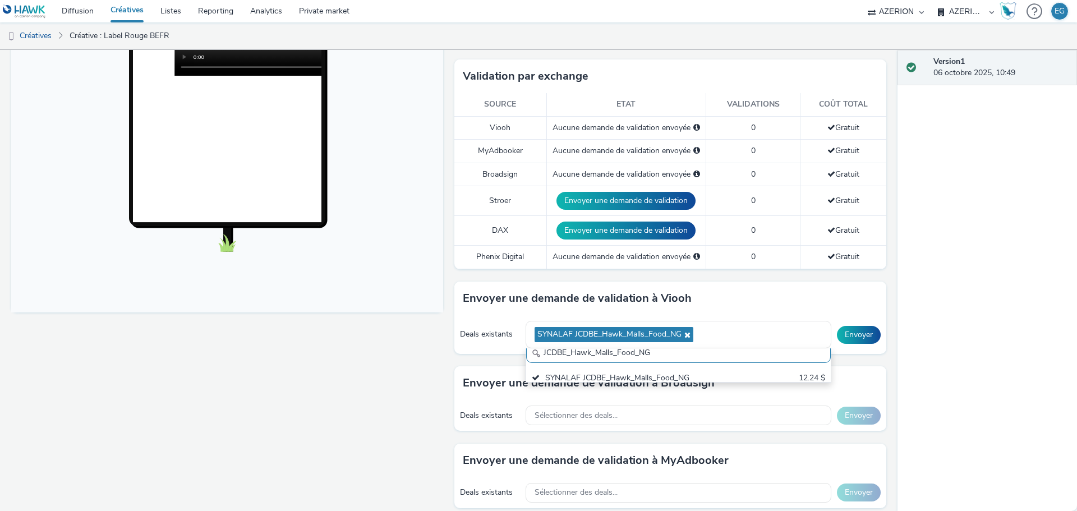
scroll to position [0, 0]
click at [846, 333] on button "Envoyer" at bounding box center [859, 335] width 44 height 18
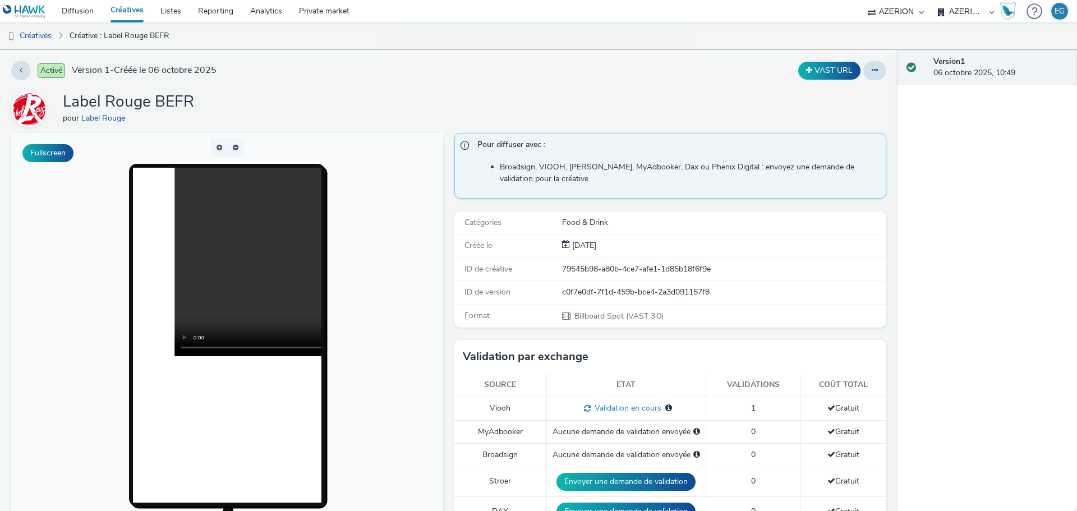
click at [130, 9] on link "Créatives" at bounding box center [127, 11] width 50 height 22
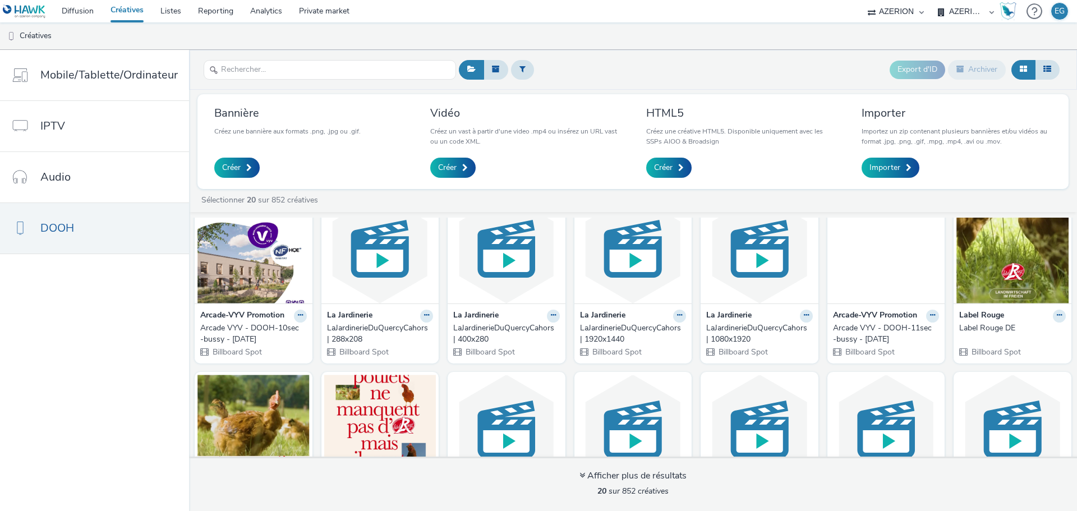
scroll to position [281, 0]
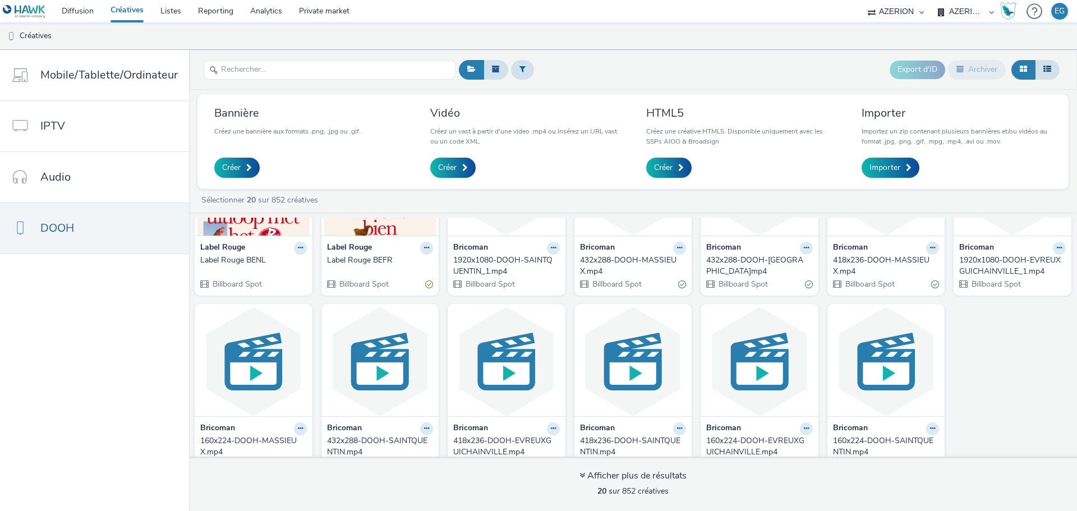
click at [244, 261] on div "Label Rouge BENL" at bounding box center [251, 260] width 102 height 11
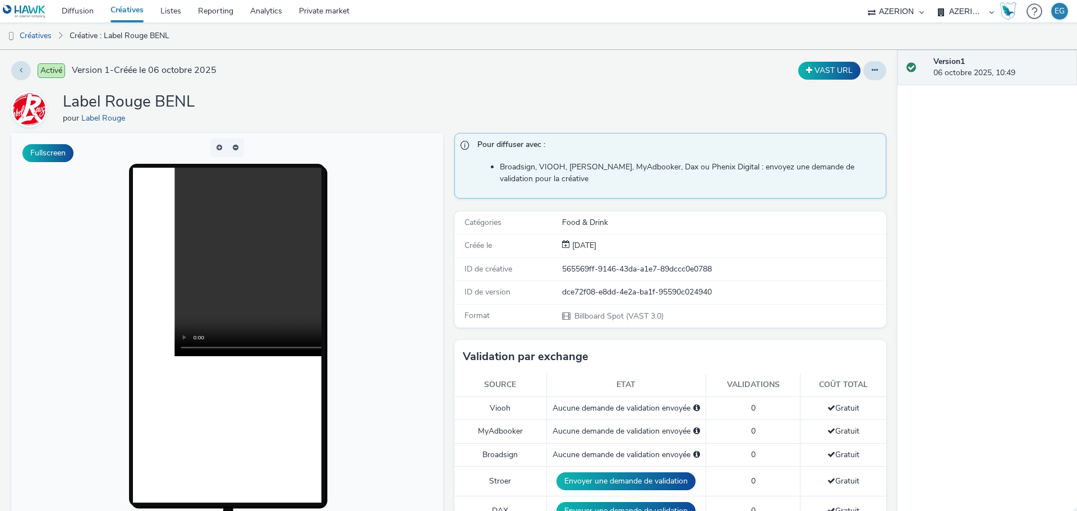
scroll to position [224, 0]
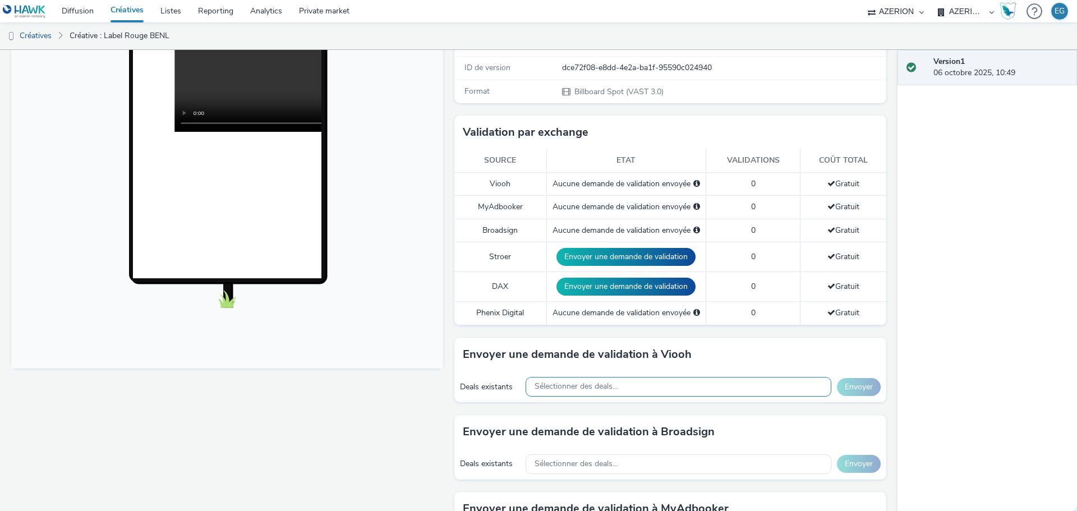
click at [664, 381] on div "Sélectionner des deals..." at bounding box center [679, 387] width 306 height 20
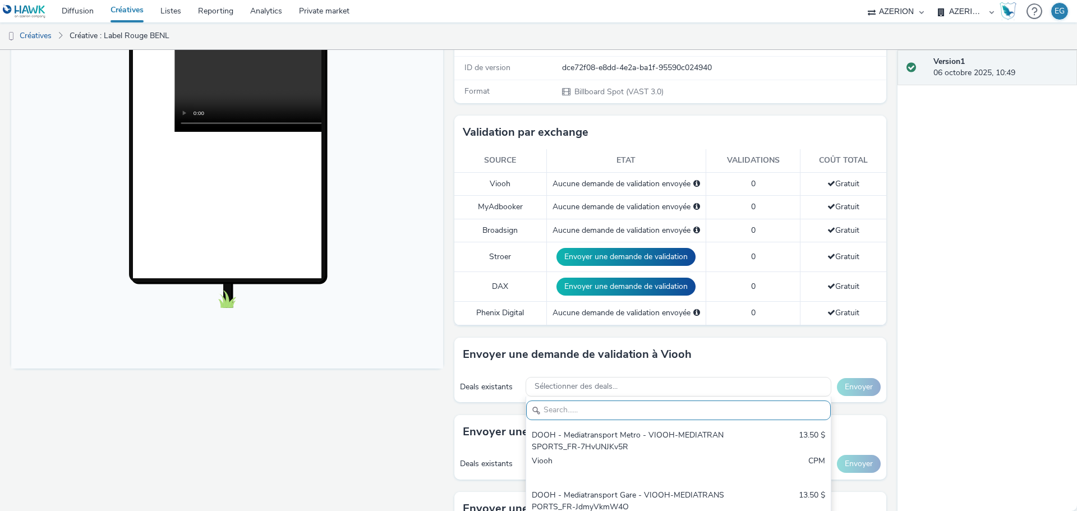
paste input "JCDBE_Hawk_Malls_Food_NG"
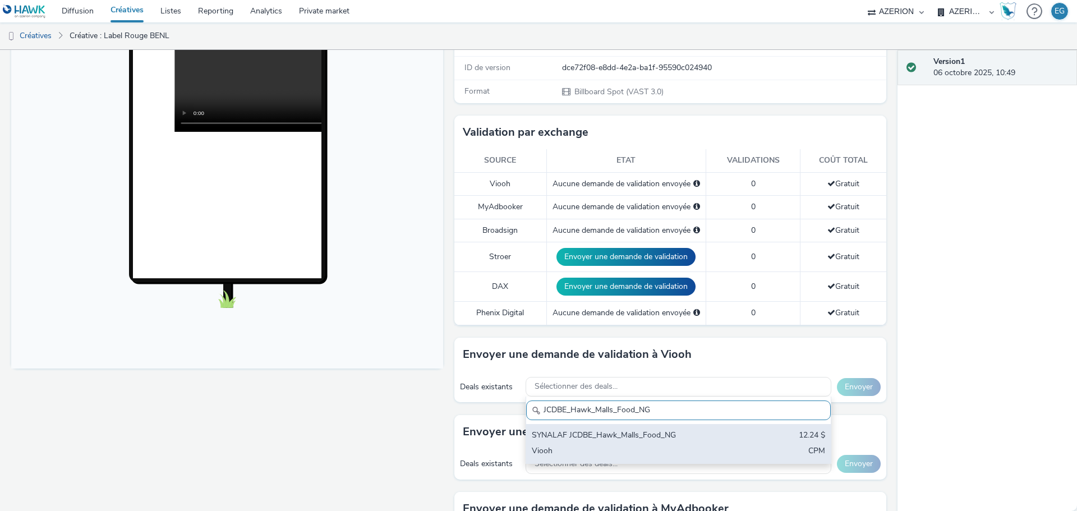
type input "JCDBE_Hawk_Malls_Food_NG"
click at [653, 433] on div "SYNALAF JCDBE_Hawk_Malls_Food_NG" at bounding box center [629, 436] width 194 height 13
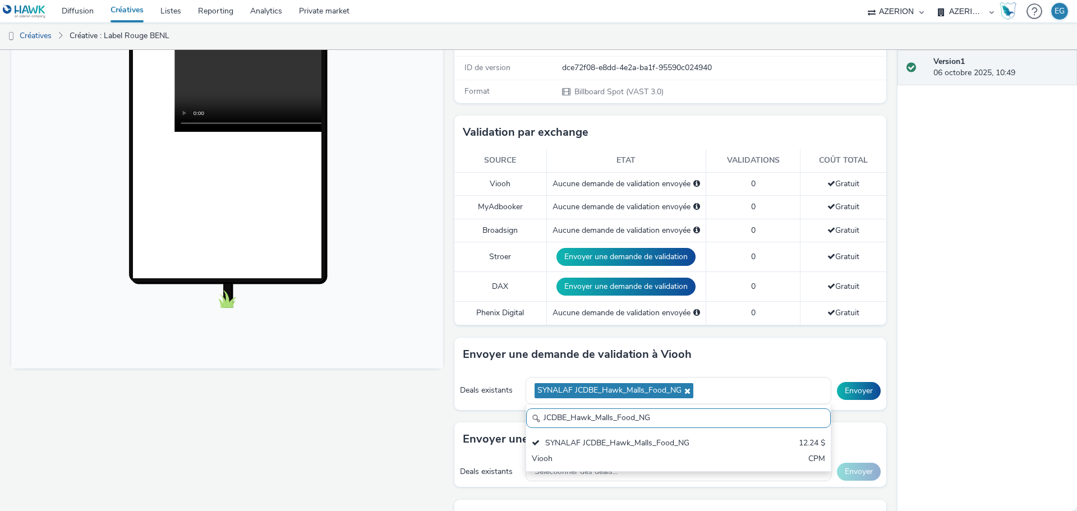
click at [719, 341] on div "Envoyer une demande de validation à Viooh" at bounding box center [670, 355] width 432 height 34
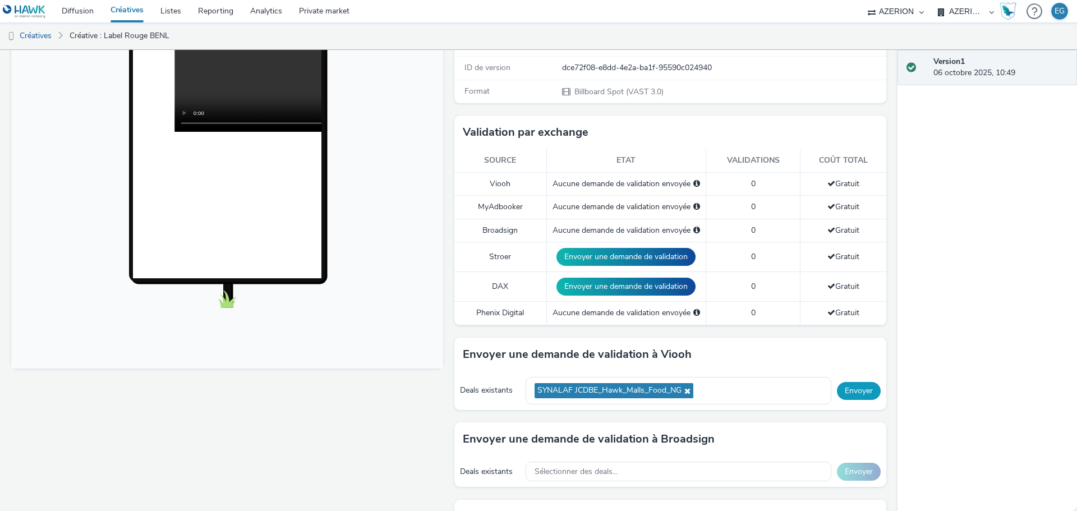
click at [851, 394] on button "Envoyer" at bounding box center [859, 391] width 44 height 18
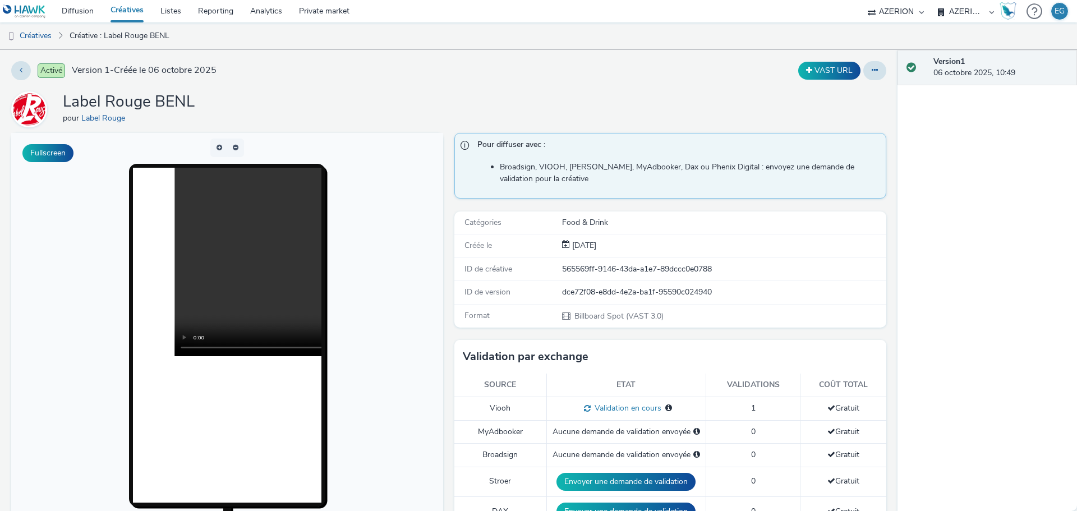
click at [530, 95] on div "Label Rouge BENL pour Label Rouge" at bounding box center [448, 109] width 875 height 36
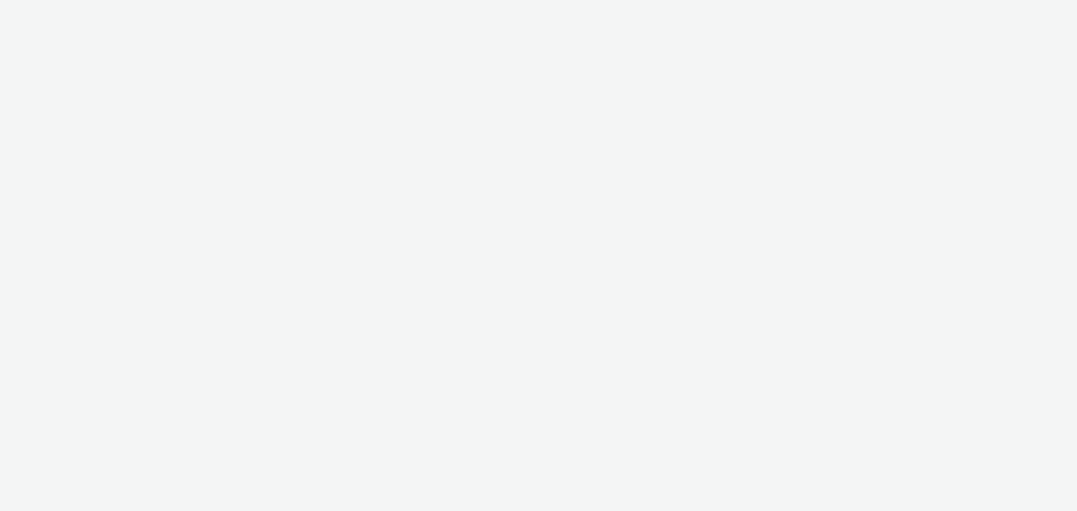
select select "79162ed7-0017-4339-93b0-3399b708648f"
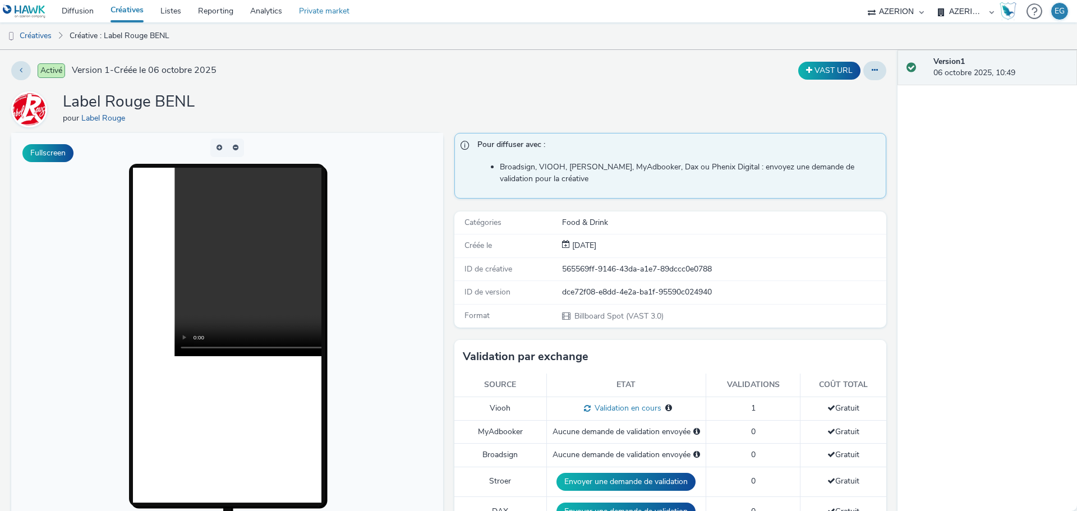
click at [321, 13] on link "Private market" at bounding box center [324, 11] width 67 height 22
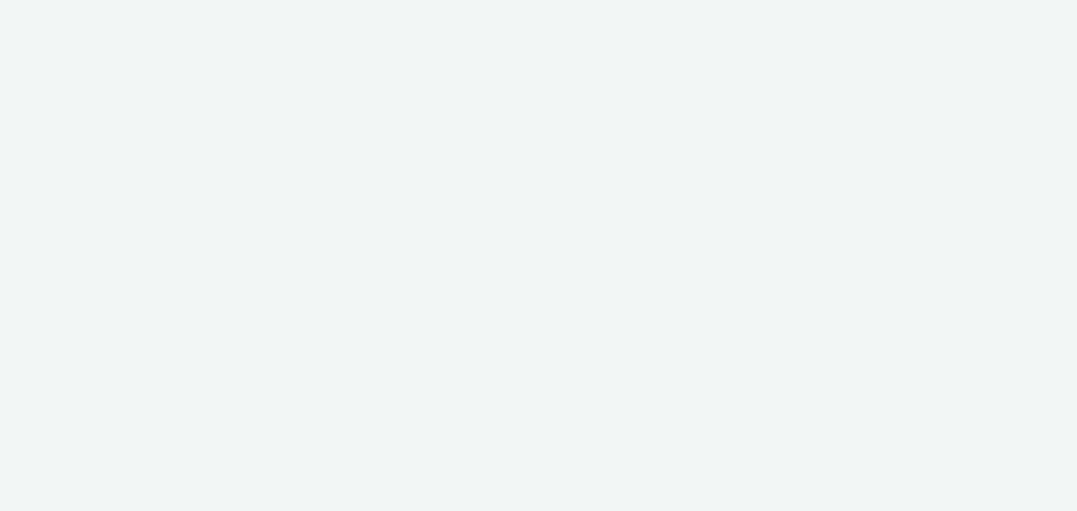
select select "79162ed7-0017-4339-93b0-3399b708648f"
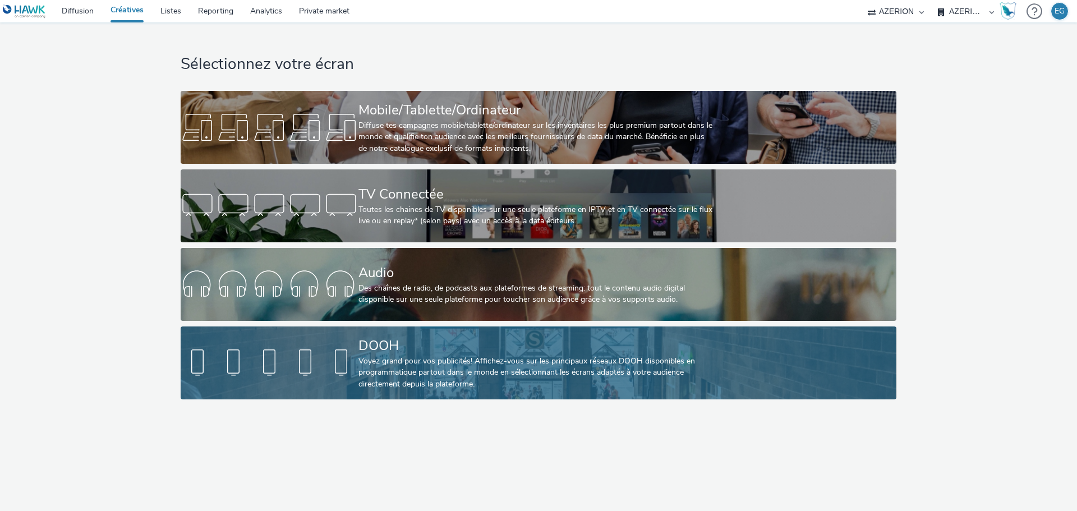
click at [419, 357] on div "Voyez grand pour vos publicités! Affichez-vous sur les principaux réseaux DOOH …" at bounding box center [537, 373] width 356 height 34
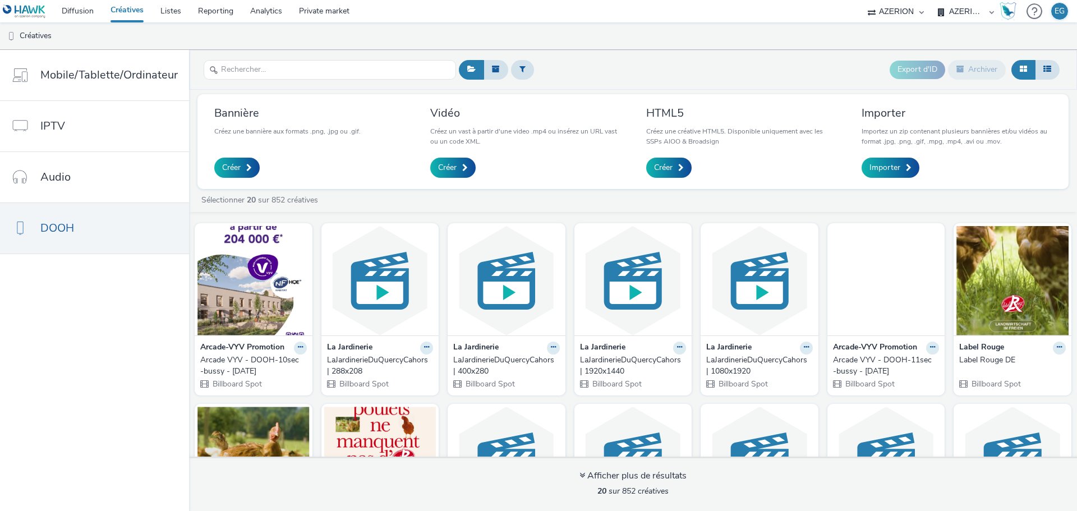
scroll to position [224, 0]
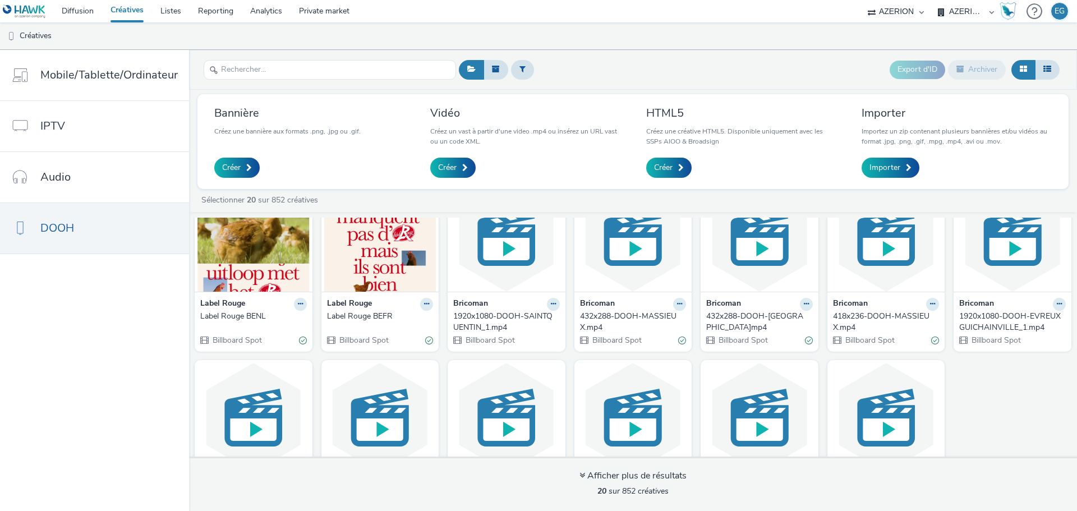
click at [371, 318] on div "Label Rouge BEFR" at bounding box center [378, 316] width 102 height 11
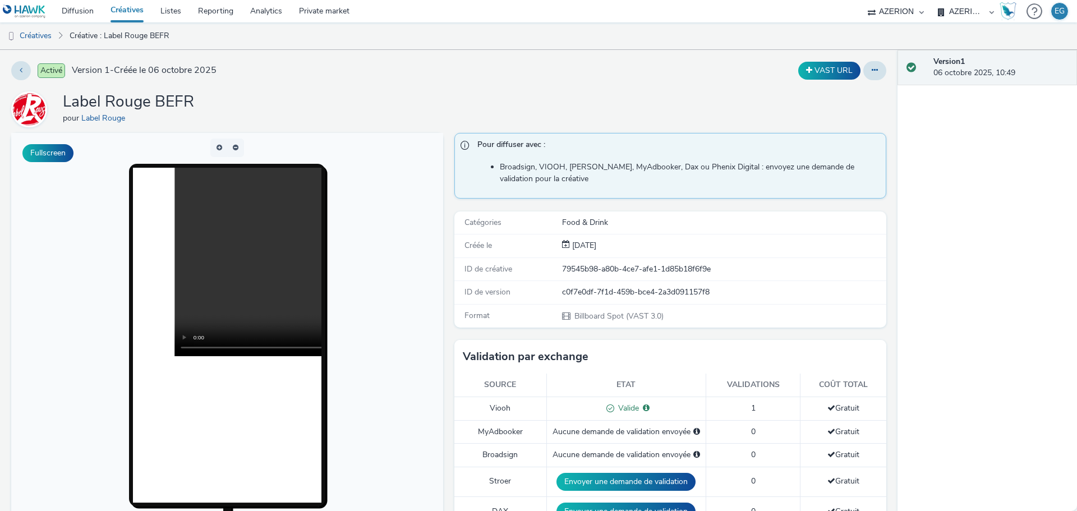
drag, startPoint x: 550, startPoint y: 157, endPoint x: 539, endPoint y: 146, distance: 15.1
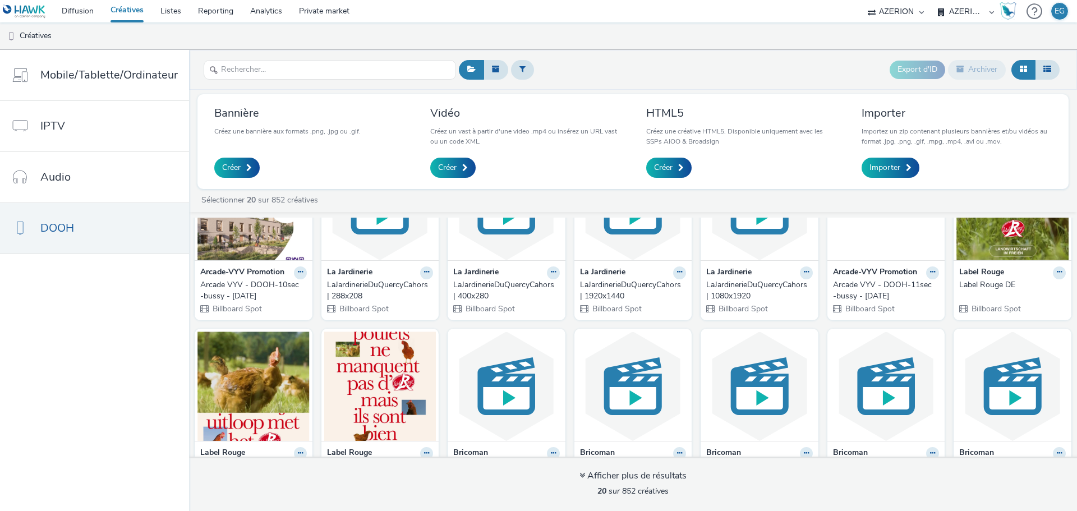
scroll to position [168, 0]
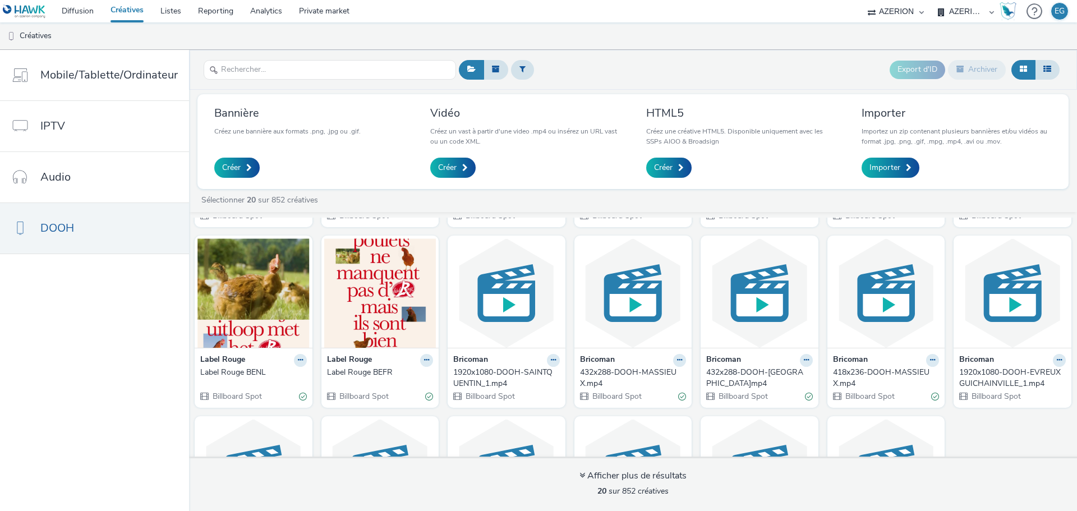
click at [237, 367] on div "Label Rouge BENL" at bounding box center [251, 372] width 102 height 11
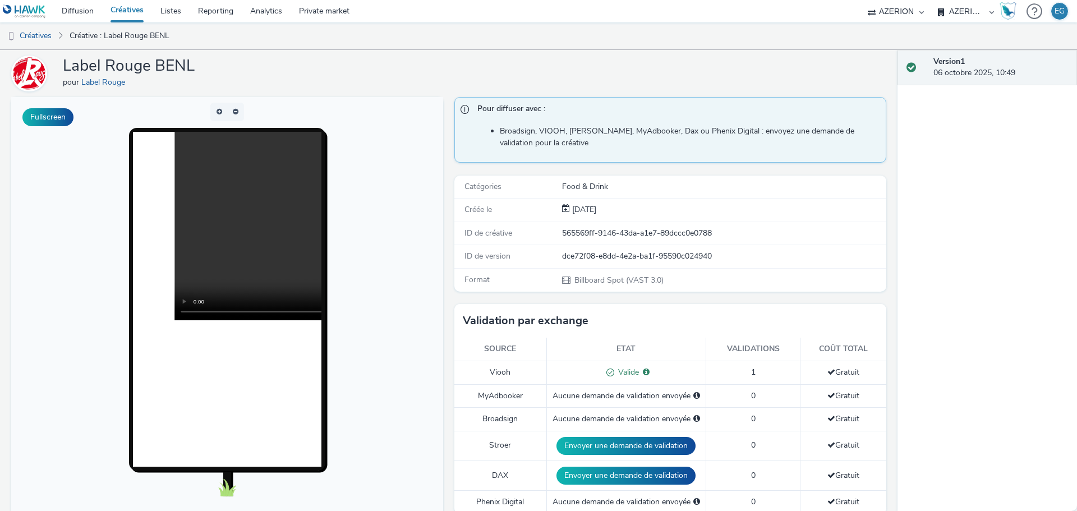
scroll to position [56, 0]
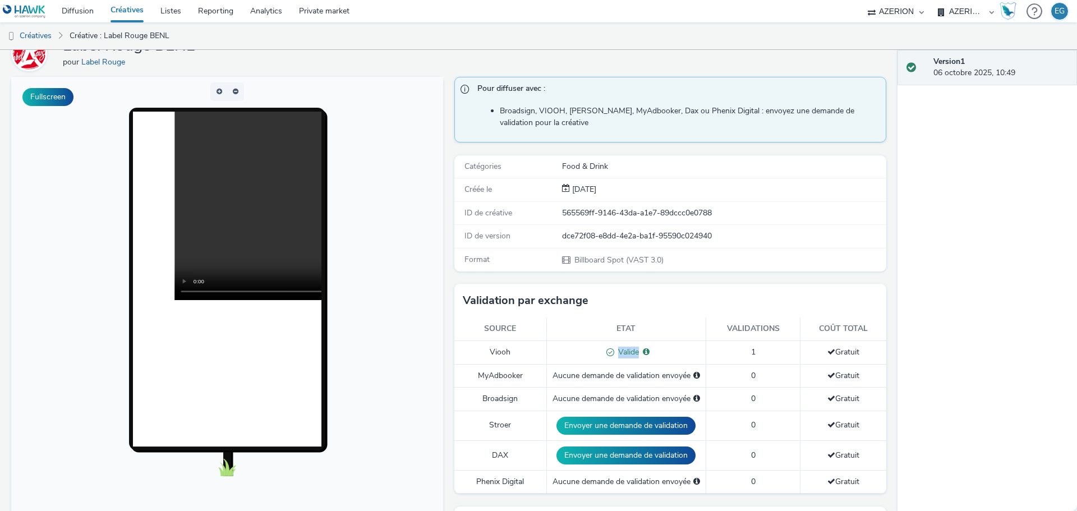
drag, startPoint x: 665, startPoint y: 353, endPoint x: 558, endPoint y: 351, distance: 107.2
click at [568, 352] on div "Valide Valide pour : JCDECAUX_BE" at bounding box center [627, 353] width 148 height 12
drag, startPoint x: 557, startPoint y: 351, endPoint x: 547, endPoint y: 328, distance: 25.6
click at [556, 351] on div "Valide Valide pour : JCDECAUX_BE" at bounding box center [627, 353] width 148 height 12
click at [475, 42] on ul "Créatives Créative : Label Rouge BENL" at bounding box center [538, 35] width 1077 height 27
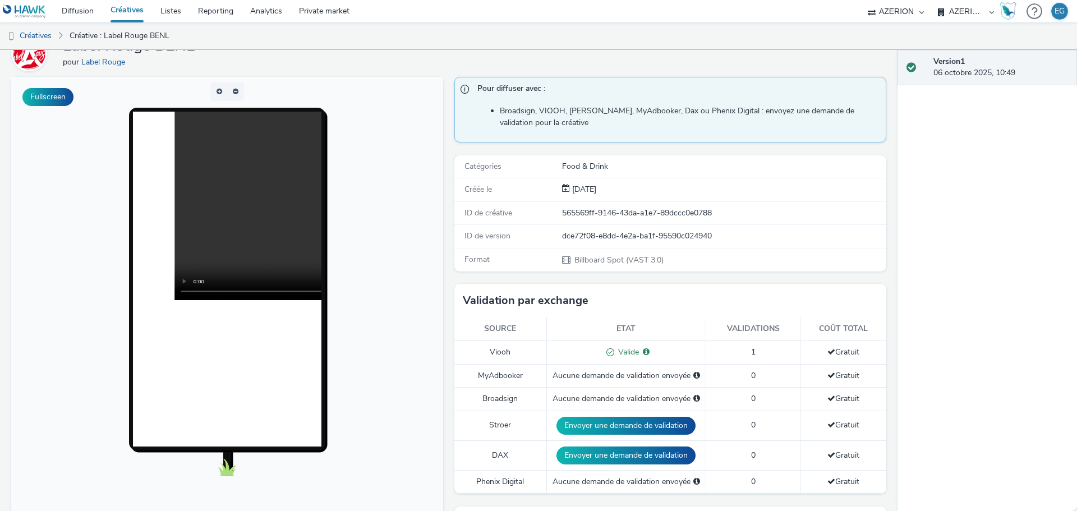
scroll to position [0, 0]
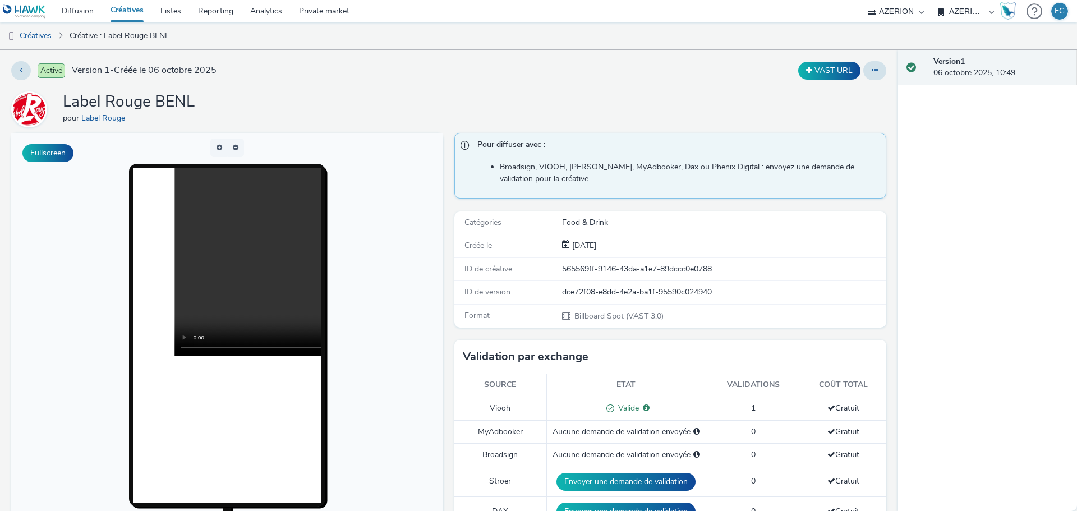
click at [123, 8] on link "Créatives" at bounding box center [127, 11] width 50 height 22
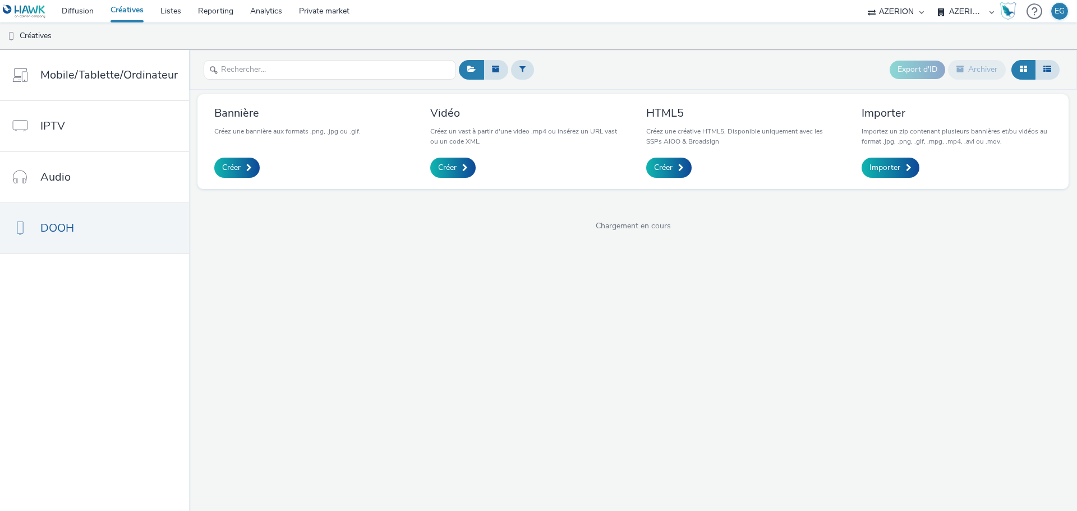
click at [123, 8] on link "Créatives" at bounding box center [127, 11] width 50 height 22
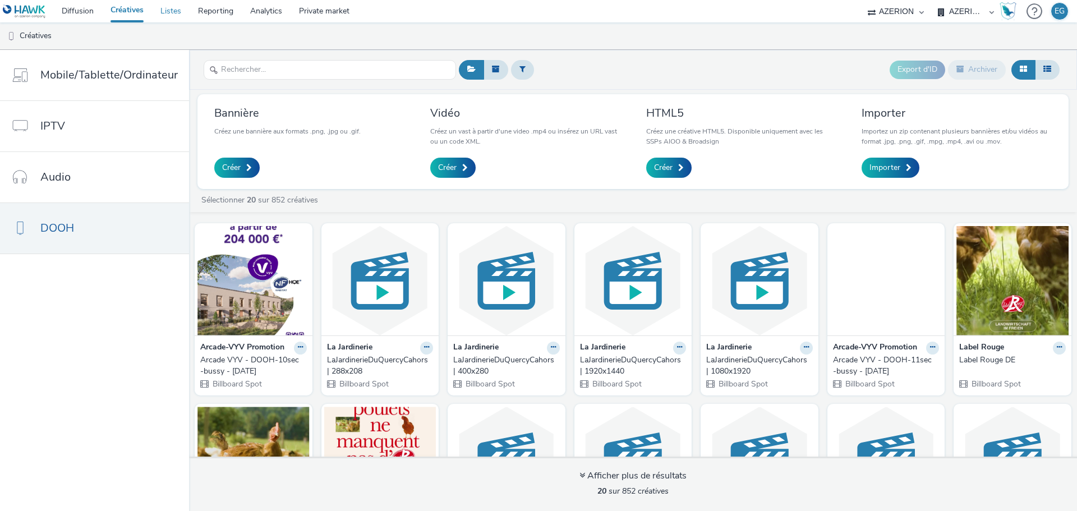
drag, startPoint x: 174, startPoint y: 15, endPoint x: 189, endPoint y: 28, distance: 19.9
click at [174, 15] on link "Listes" at bounding box center [171, 11] width 38 height 22
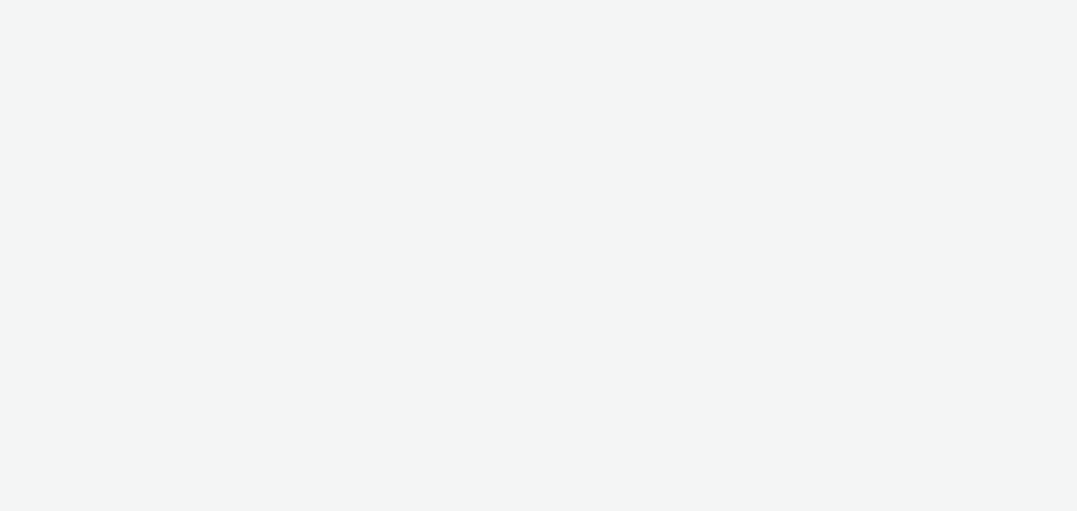
select select "79162ed7-0017-4339-93b0-3399b708648f"
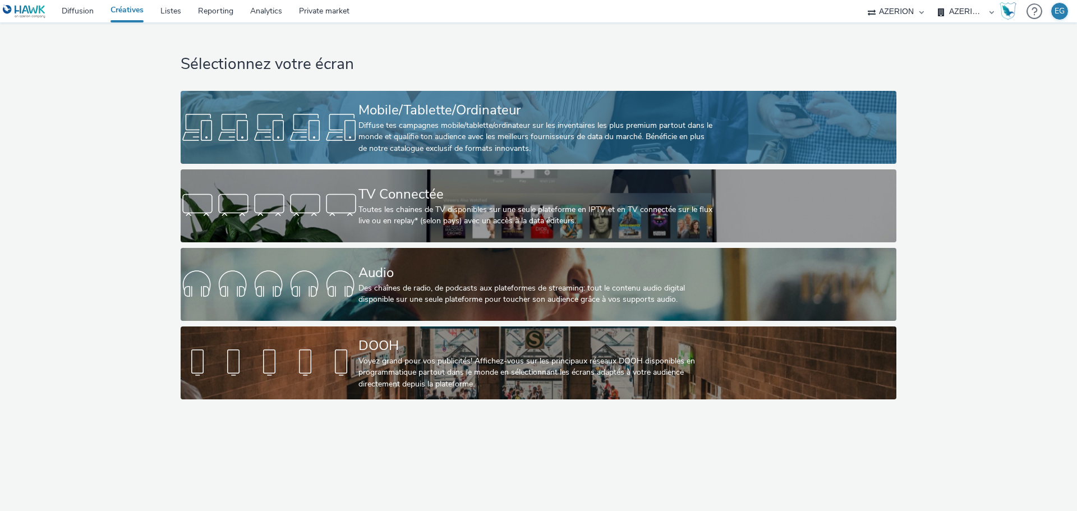
click at [454, 122] on div "Diffuse tes campagnes mobile/tablette/ordinateur sur les inventaires les plus p…" at bounding box center [537, 137] width 356 height 34
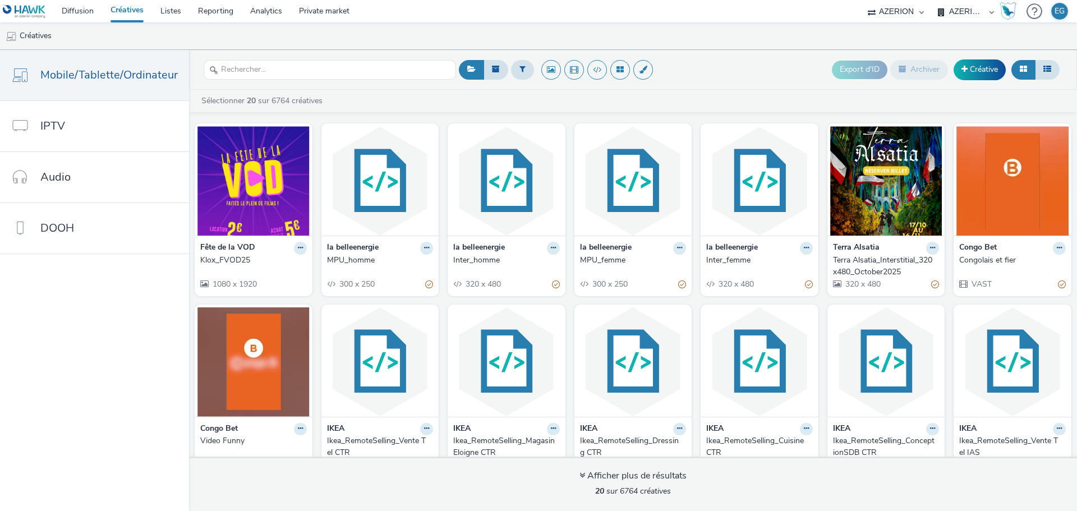
click at [228, 246] on strong "Fête de la VOD" at bounding box center [227, 248] width 55 height 13
click at [222, 255] on div "Fête de la VOD Klox_FVOD25 1080 x 1920" at bounding box center [254, 266] width 118 height 60
click at [224, 256] on div "Klox_FVOD25" at bounding box center [251, 260] width 102 height 11
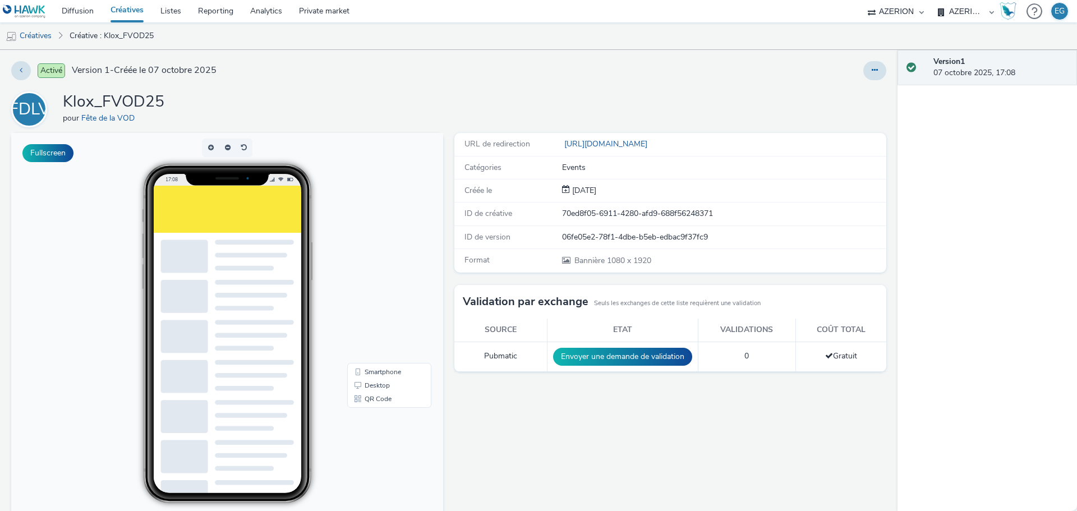
scroll to position [954, 0]
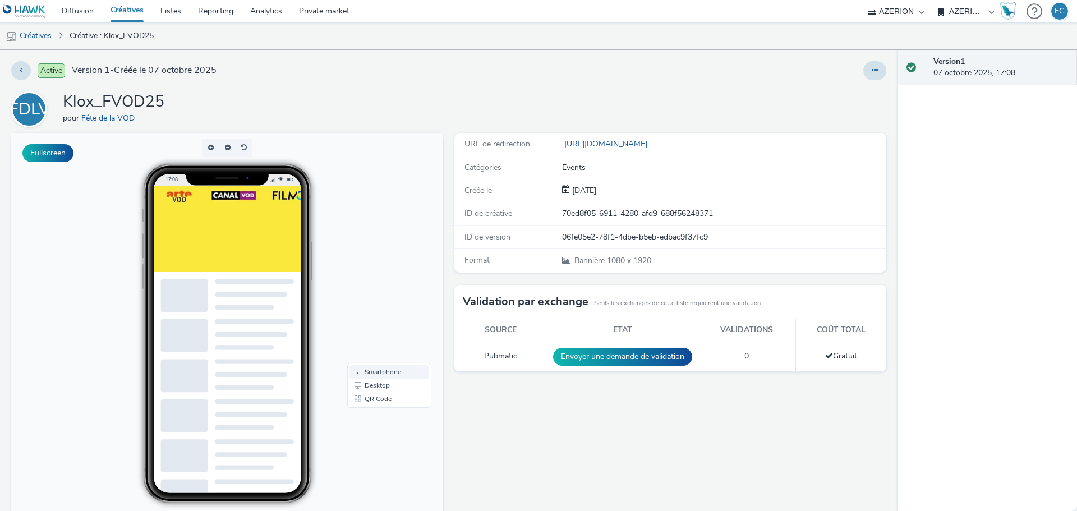
click at [381, 375] on link "Smartphone" at bounding box center [390, 371] width 80 height 13
click at [226, 145] on button "button" at bounding box center [227, 148] width 17 height 19
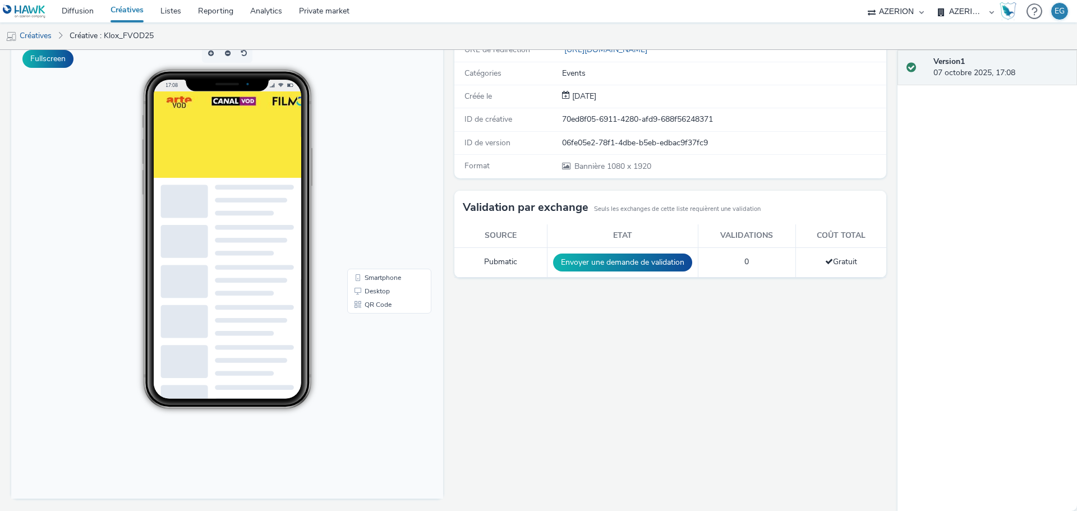
scroll to position [0, 0]
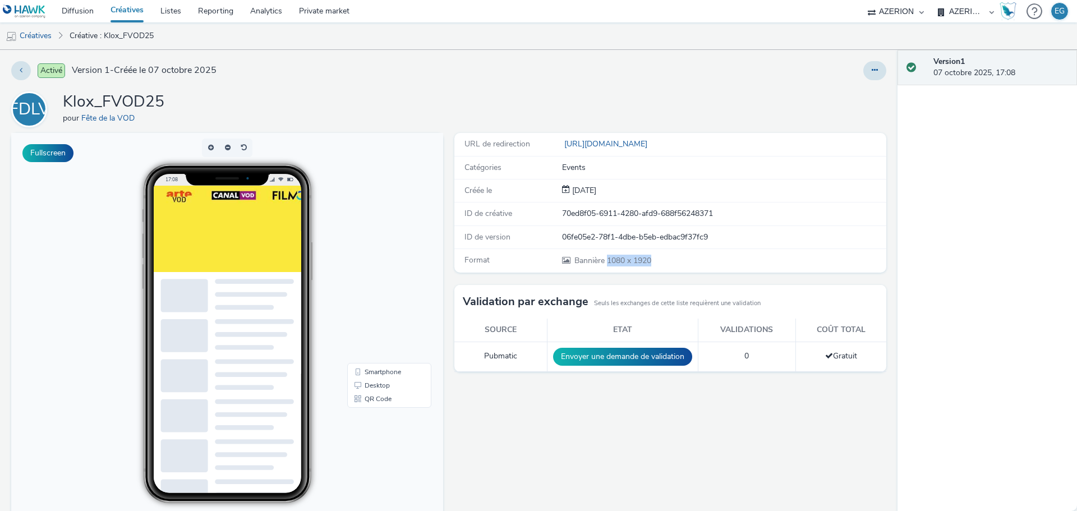
drag, startPoint x: 691, startPoint y: 256, endPoint x: 602, endPoint y: 260, distance: 88.8
click at [602, 260] on div "Bannière 1080 x 1920" at bounding box center [723, 261] width 323 height 12
click at [602, 260] on span "Bannière" at bounding box center [591, 260] width 33 height 11
click at [872, 68] on button at bounding box center [875, 70] width 23 height 19
click at [832, 90] on link "Modifier" at bounding box center [844, 93] width 84 height 22
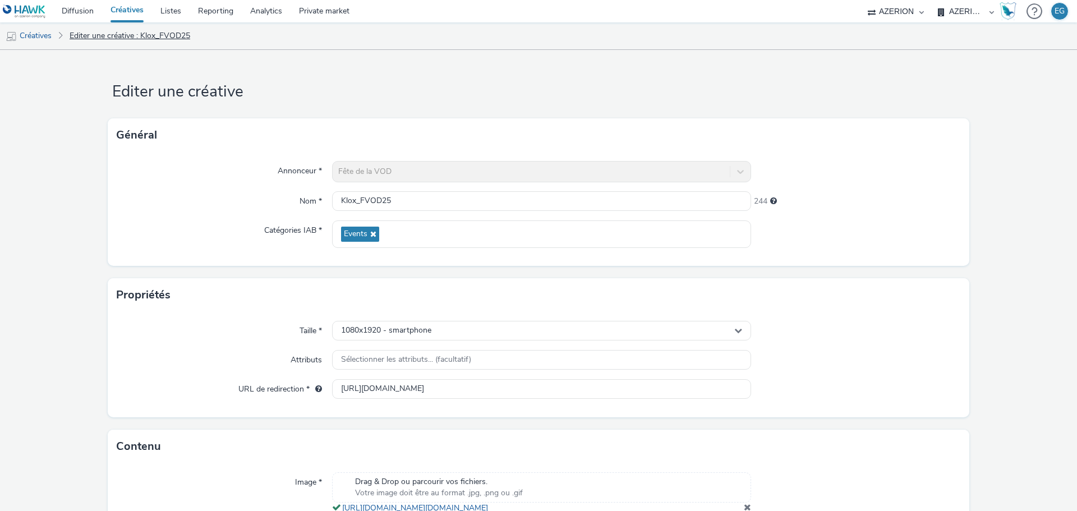
click at [166, 44] on link "Editer une créative : Klox_FVOD25" at bounding box center [130, 35] width 132 height 27
click at [116, 5] on link "Créatives" at bounding box center [127, 11] width 50 height 22
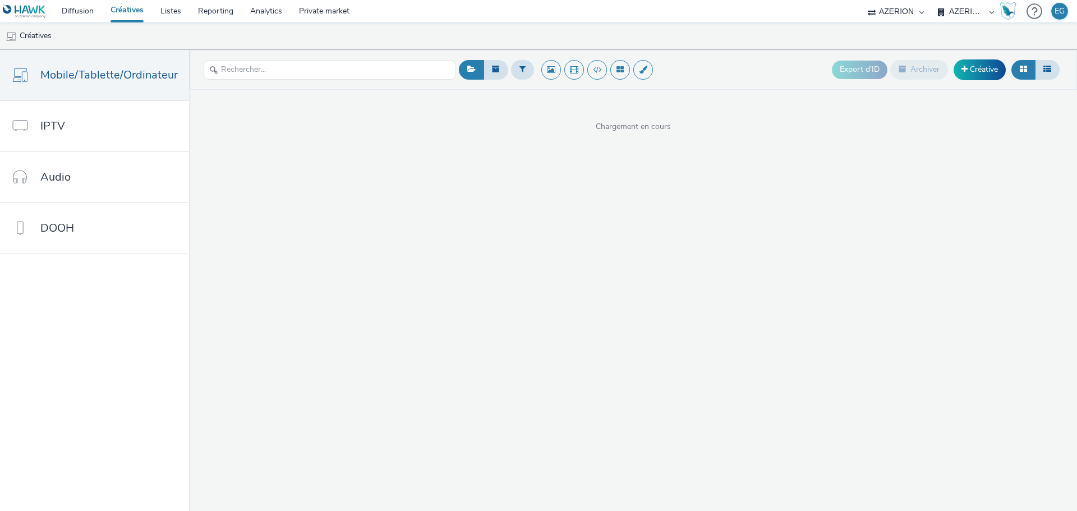
click at [582, 25] on ul "Créatives" at bounding box center [538, 35] width 1077 height 27
